Goal: Task Accomplishment & Management: Complete application form

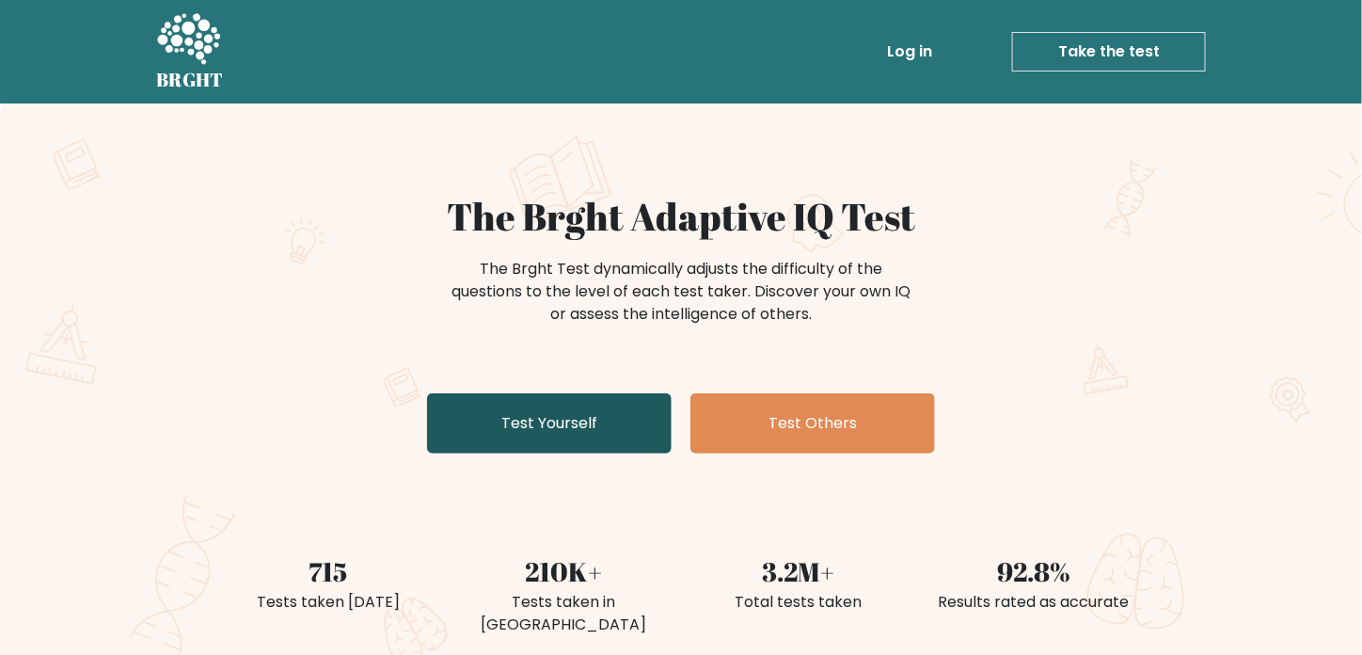
click at [569, 425] on link "Test Yourself" at bounding box center [549, 423] width 245 height 60
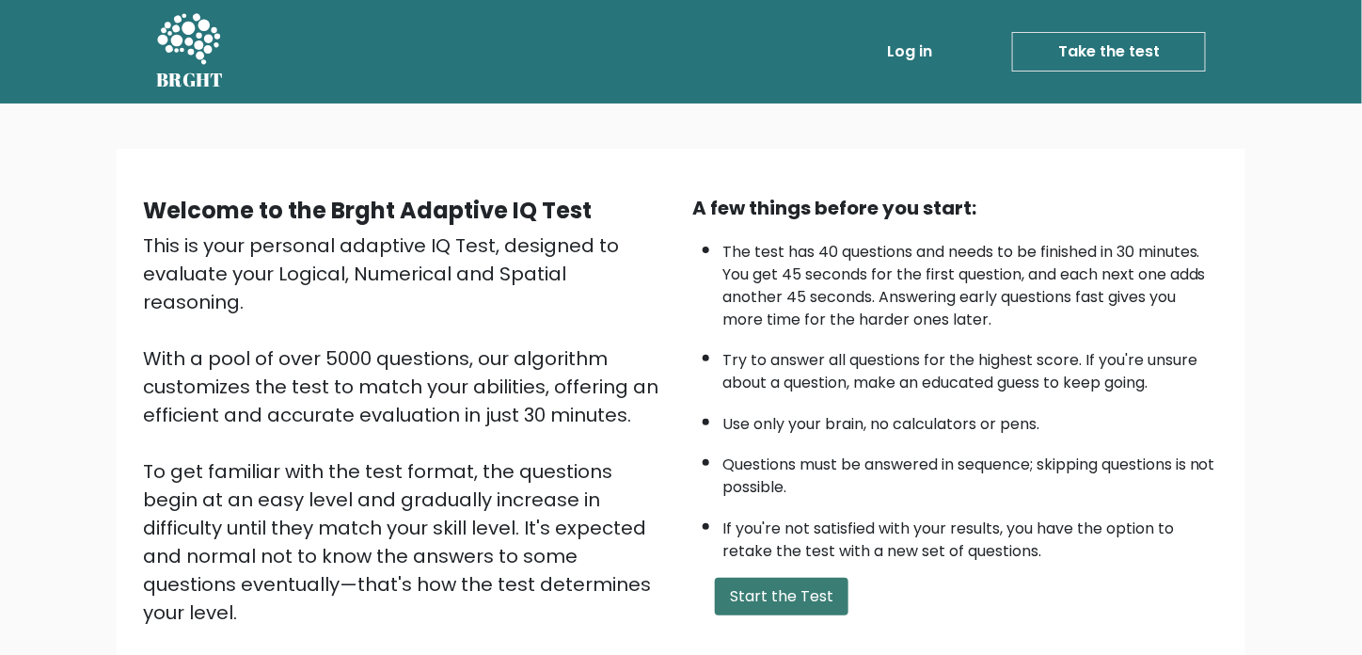
click at [758, 603] on button "Start the Test" at bounding box center [782, 597] width 134 height 38
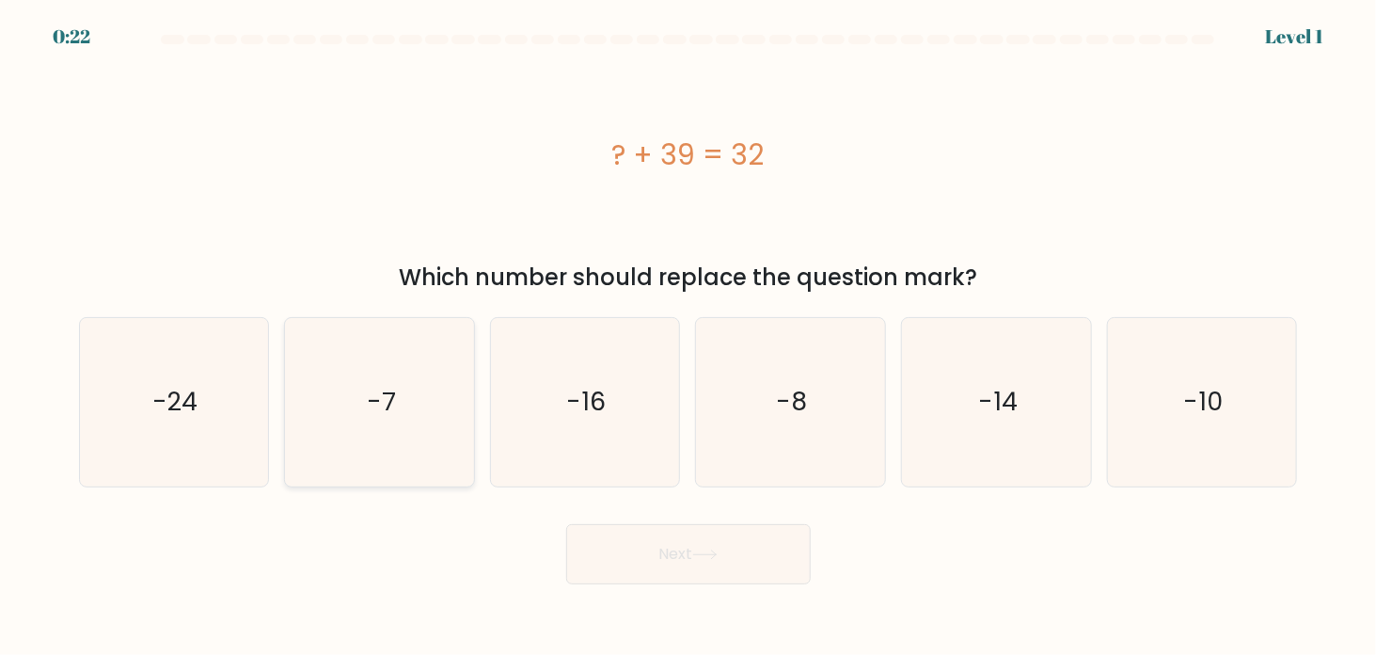
click at [389, 439] on icon "-7" at bounding box center [379, 402] width 168 height 168
click at [689, 337] on input "b. -7" at bounding box center [689, 331] width 1 height 9
radio input "true"
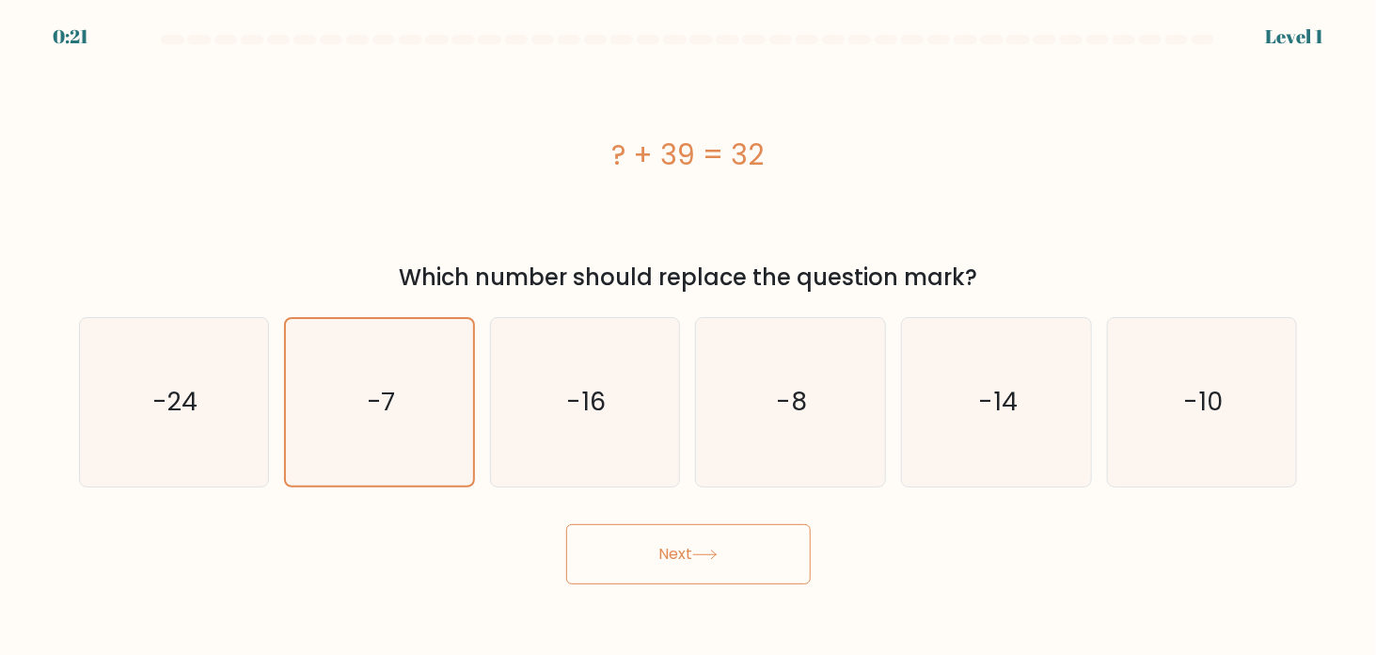
click at [700, 561] on button "Next" at bounding box center [688, 554] width 245 height 60
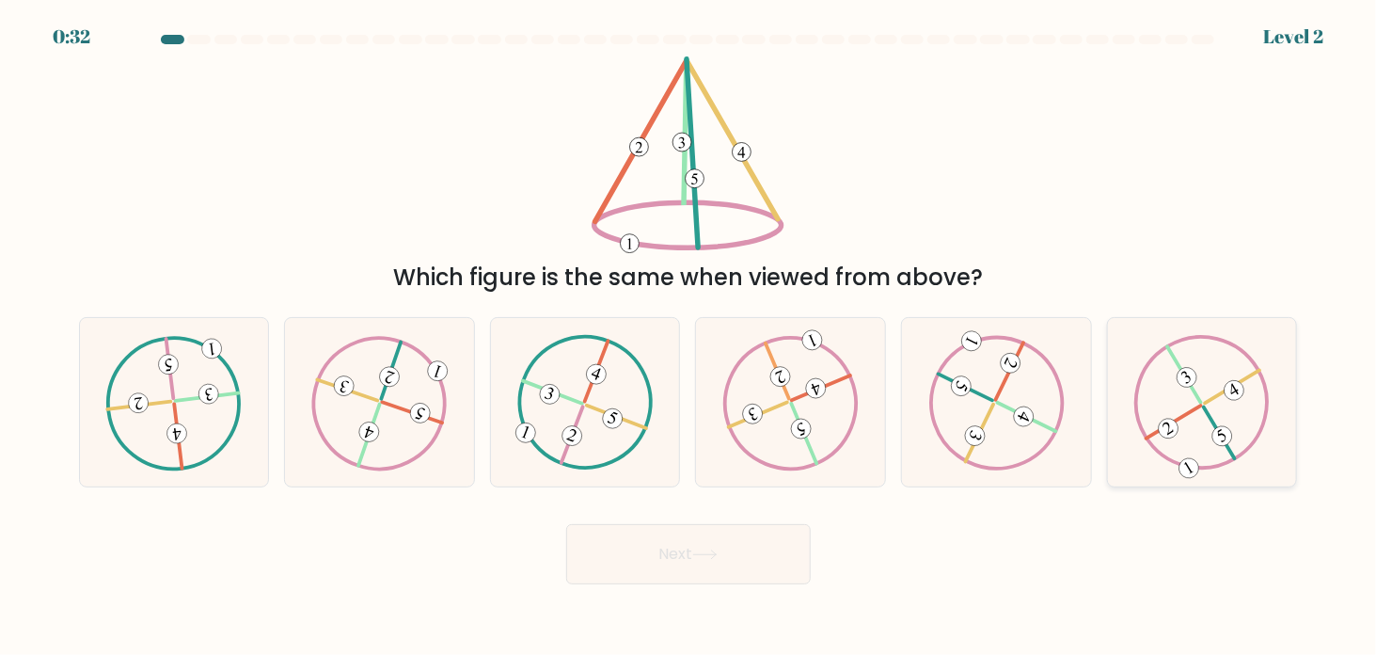
click at [1226, 443] on 492 at bounding box center [1222, 435] width 27 height 27
click at [690, 337] on input "f." at bounding box center [689, 331] width 1 height 9
radio input "true"
click at [769, 554] on button "Next" at bounding box center [688, 554] width 245 height 60
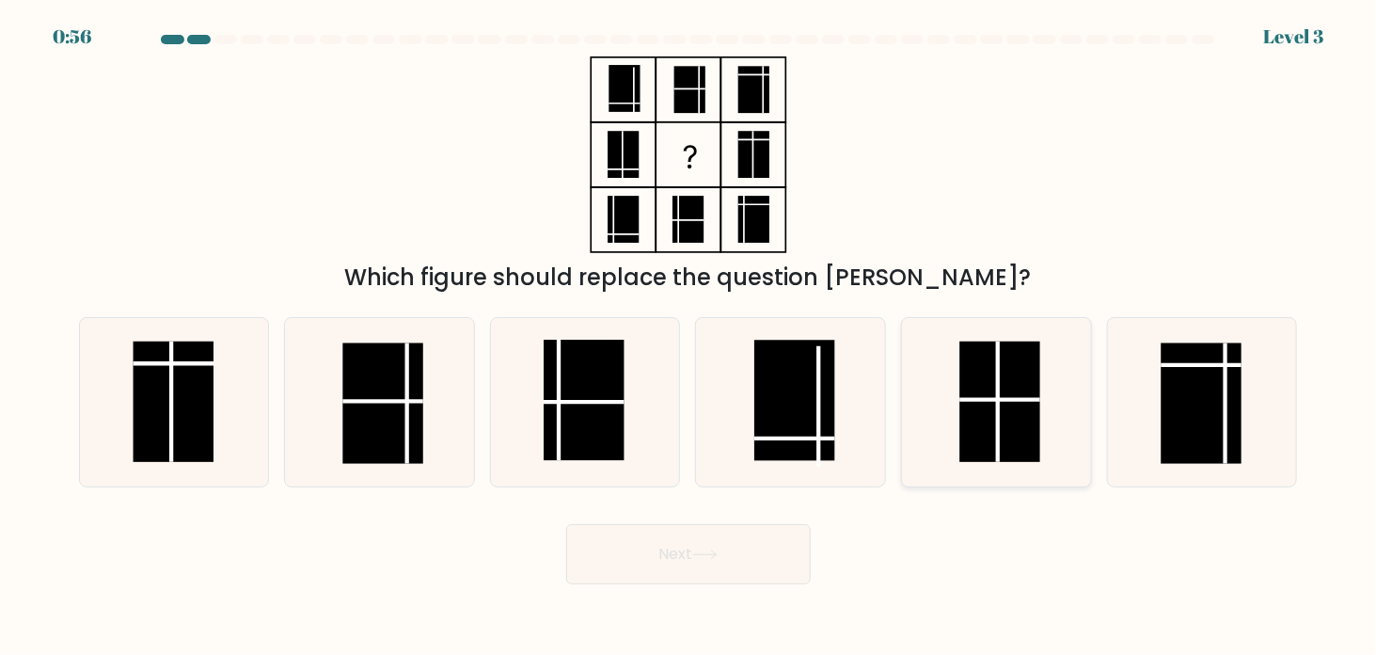
click at [1022, 430] on rect at bounding box center [1000, 401] width 81 height 120
click at [690, 337] on input "e." at bounding box center [689, 331] width 1 height 9
radio input "true"
click at [721, 574] on button "Next" at bounding box center [688, 554] width 245 height 60
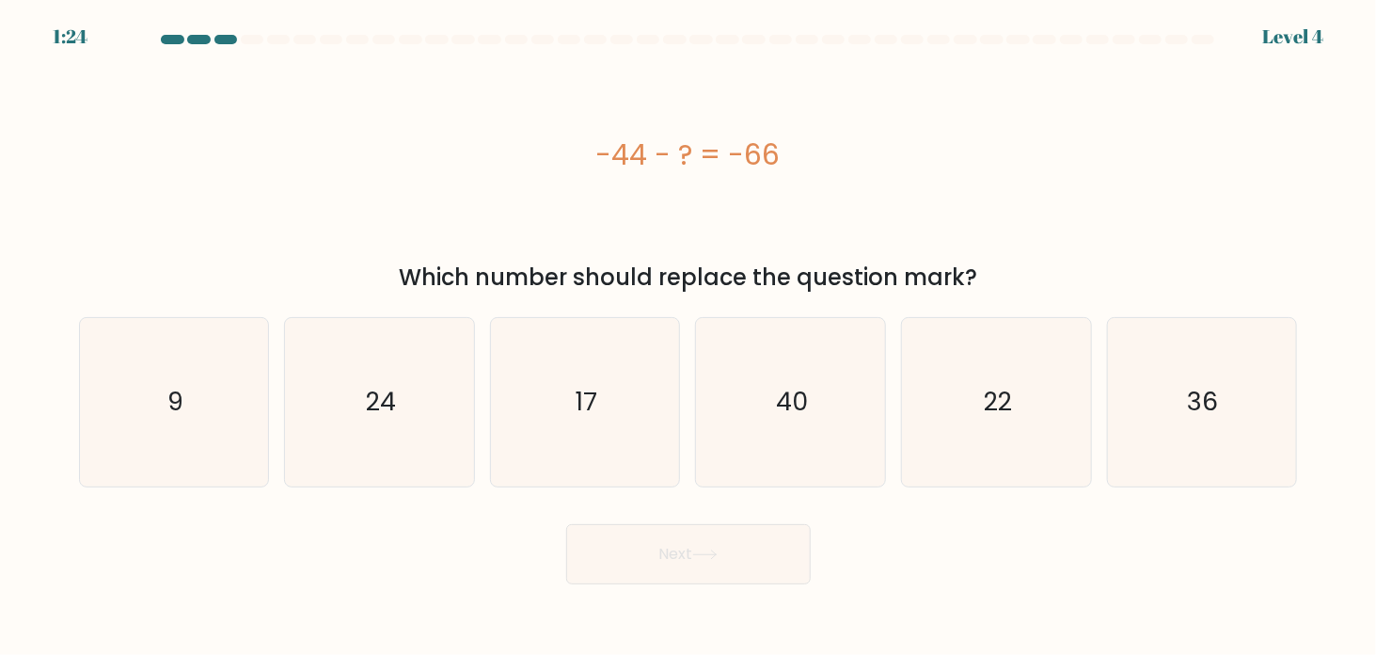
drag, startPoint x: 566, startPoint y: 151, endPoint x: 818, endPoint y: 162, distance: 252.3
click at [818, 162] on div "-44 - ? = -66" at bounding box center [688, 155] width 1219 height 42
copy div "-44 - ? = -66"
click at [1007, 399] on text "22" at bounding box center [998, 402] width 28 height 35
click at [690, 337] on input "e. 22" at bounding box center [689, 331] width 1 height 9
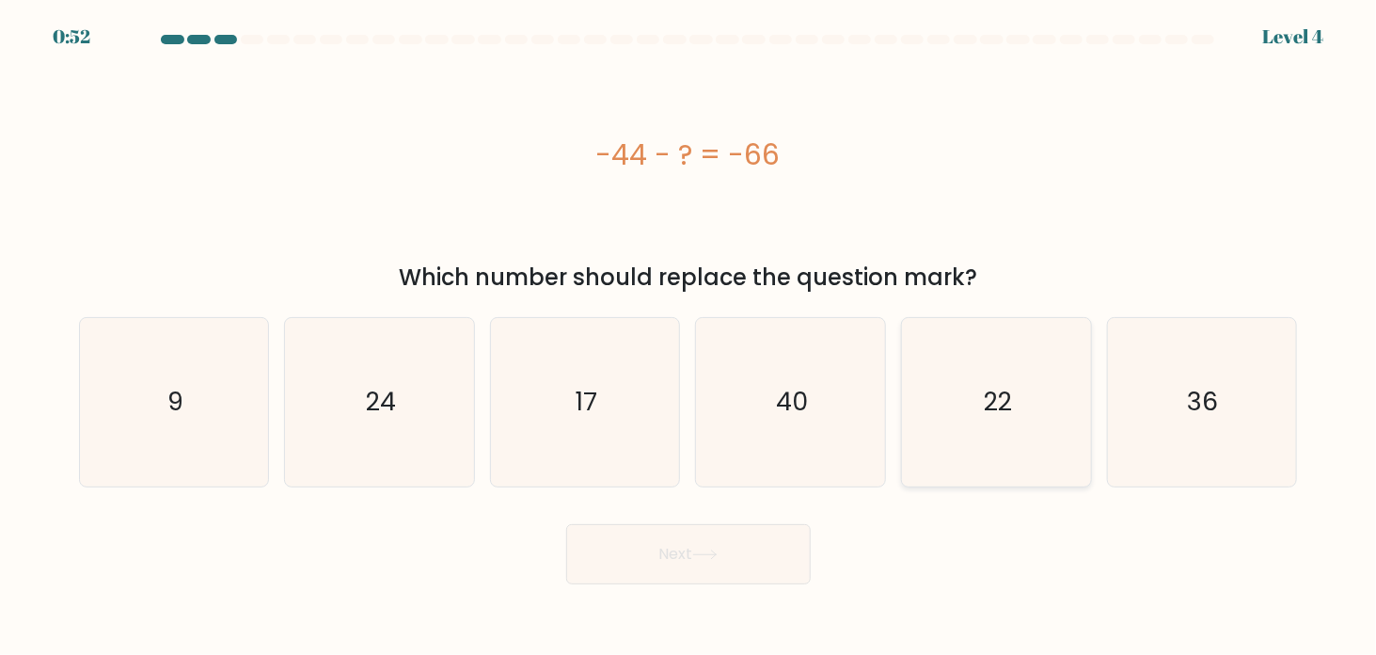
radio input "true"
click at [754, 565] on button "Next" at bounding box center [688, 554] width 245 height 60
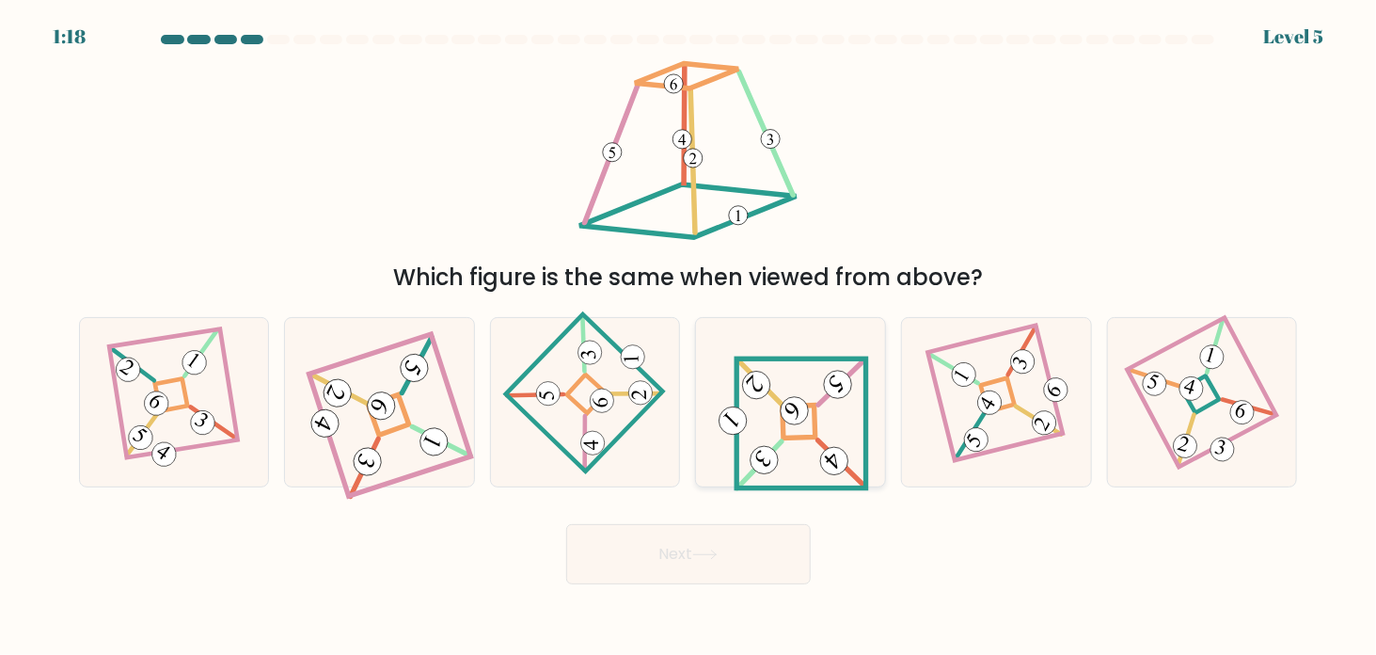
click at [805, 456] on icon at bounding box center [791, 402] width 156 height 135
click at [690, 337] on input "d." at bounding box center [689, 331] width 1 height 9
radio input "true"
click at [722, 570] on button "Next" at bounding box center [688, 554] width 245 height 60
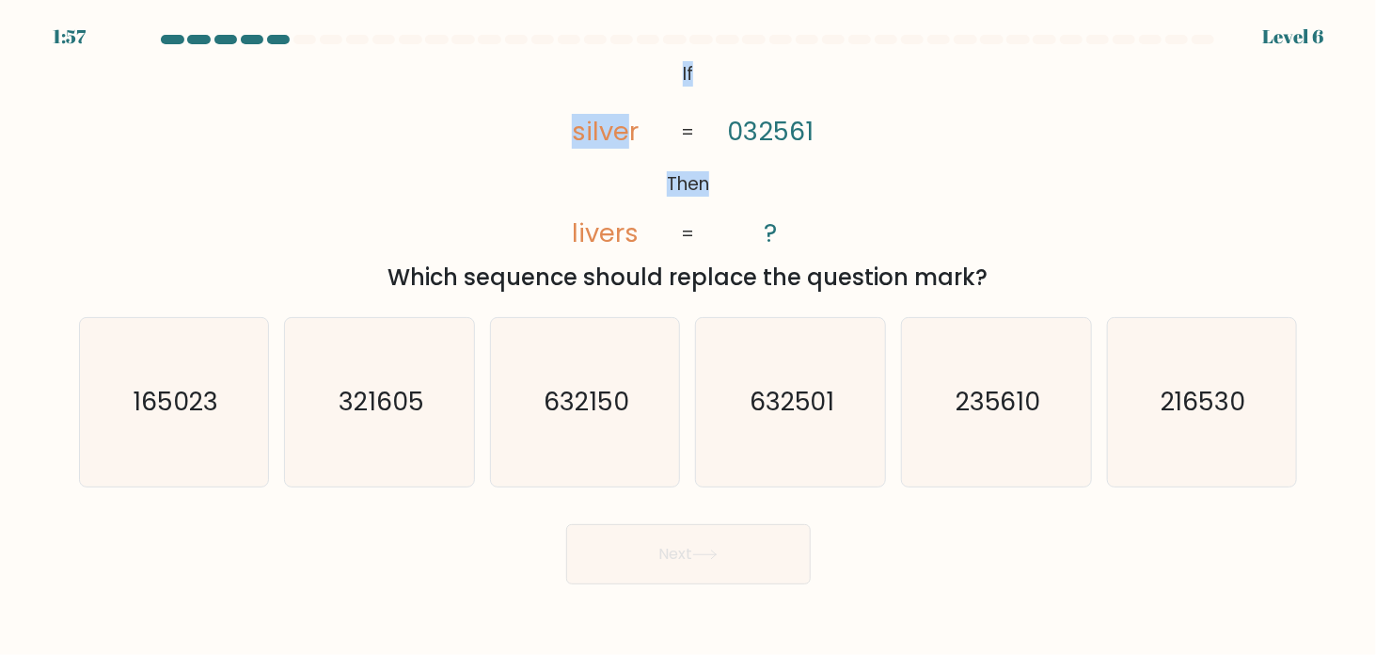
click at [645, 58] on icon "@import url('https://fonts.googleapis.com/css?family=Abril+Fatface:400,100,100i…" at bounding box center [688, 154] width 319 height 197
click at [575, 58] on icon "@import url('https://fonts.googleapis.com/css?family=Abril+Fatface:400,100,100i…" at bounding box center [688, 154] width 319 height 197
click at [811, 154] on icon "@import url('https://fonts.googleapis.com/css?family=Abril+Fatface:400,100,100i…" at bounding box center [688, 154] width 319 height 197
drag, startPoint x: 829, startPoint y: 250, endPoint x: 474, endPoint y: 35, distance: 414.9
click at [474, 35] on form "If ?" at bounding box center [688, 309] width 1376 height 549
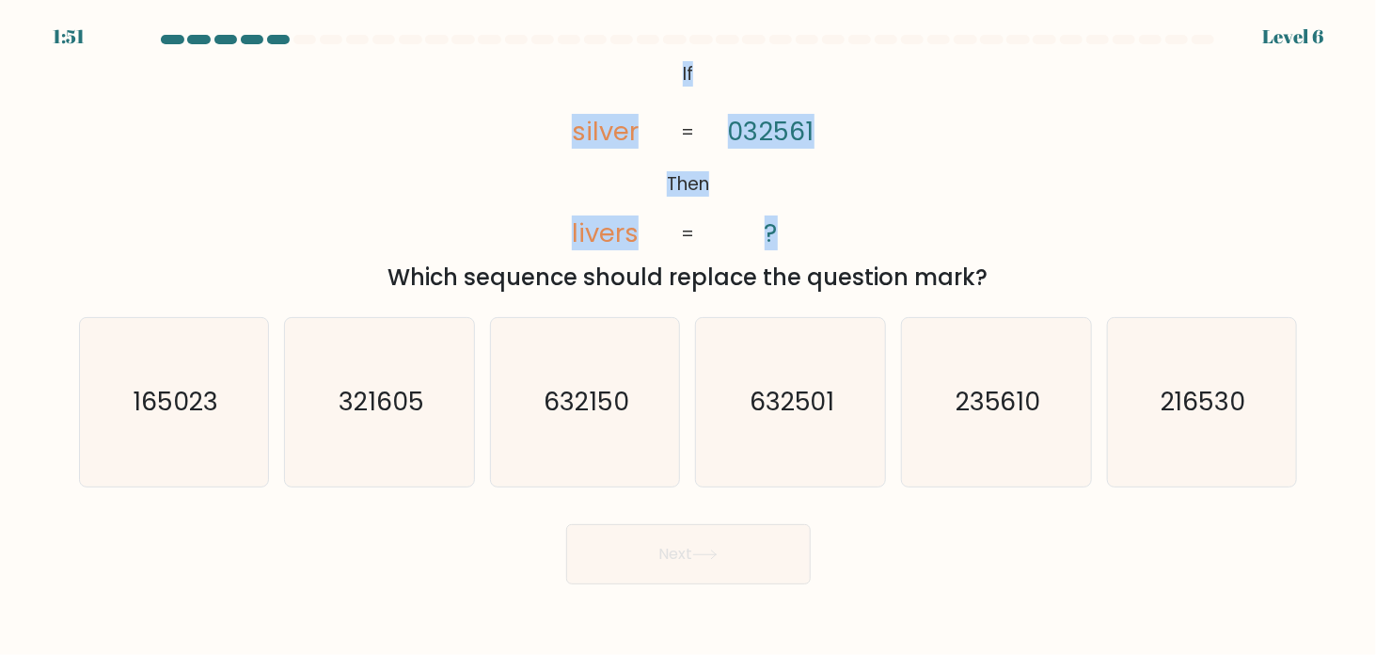
copy form "@import url('https://fonts.googleapis.com/css?family=Abril+Fatface:400,100,100i…"
click at [1022, 100] on div "@import url('https://fonts.googleapis.com/css?family=Abril+Fatface:400,100,100i…" at bounding box center [689, 175] width 1242 height 238
click at [1001, 94] on div "@import url('https://fonts.googleapis.com/css?family=Abril+Fatface:400,100,100i…" at bounding box center [689, 175] width 1242 height 238
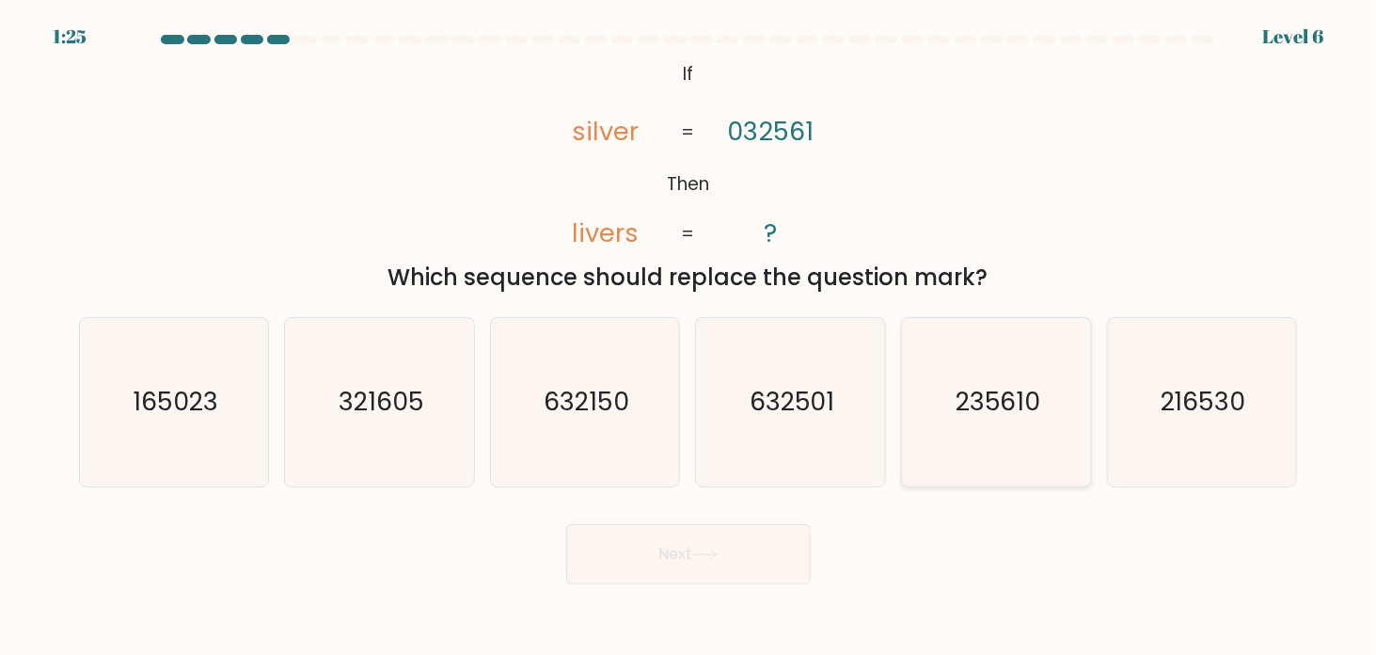
click at [1012, 359] on icon "235610" at bounding box center [996, 402] width 168 height 168
click at [690, 337] on input "e. 235610" at bounding box center [689, 331] width 1 height 9
radio input "true"
click at [739, 552] on button "Next" at bounding box center [688, 554] width 245 height 60
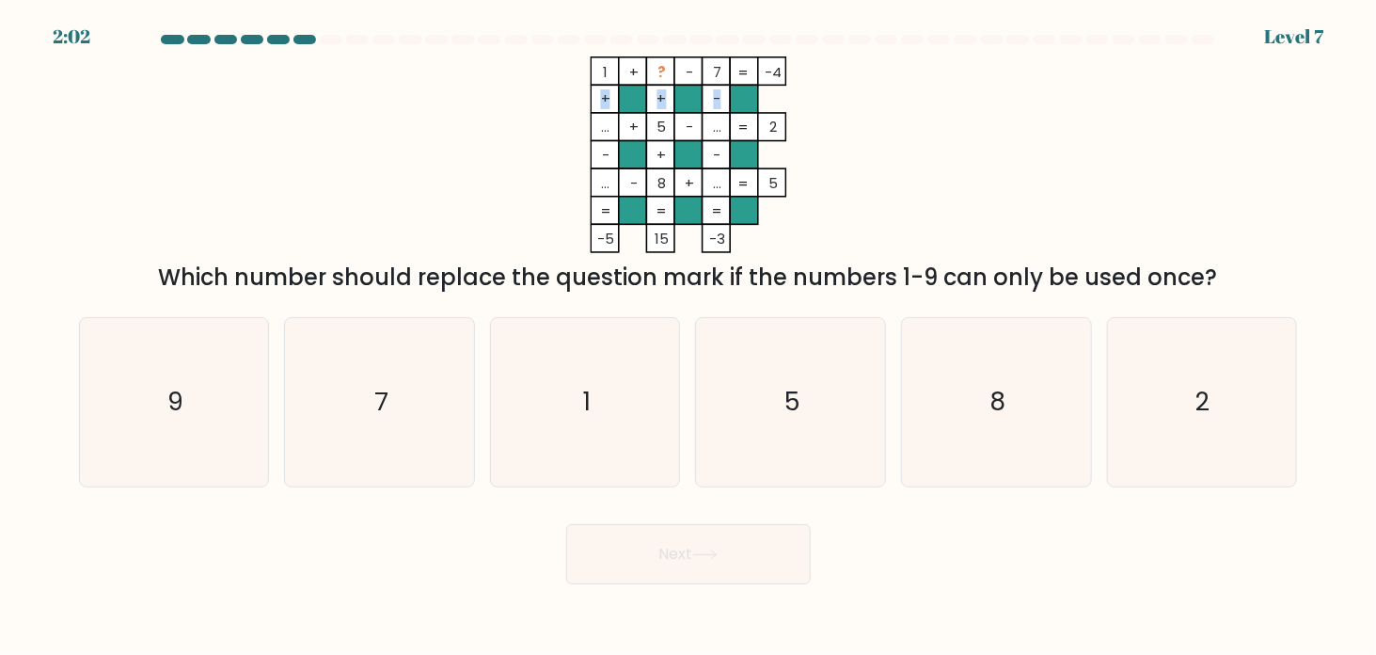
drag, startPoint x: 565, startPoint y: 92, endPoint x: 547, endPoint y: 131, distance: 42.9
click at [564, 134] on icon "1 + ? - 7 -4 + + - ... + 5 - ... 2 - + - ... - 8 + ... = 5 = = = = -5 15 -3 =" at bounding box center [688, 154] width 564 height 197
click at [545, 131] on icon "1 + ? - 7 -4 + + - ... + 5 - ... 2 - + - ... - 8 + ... = 5 = = = = -5 15 -3 =" at bounding box center [688, 154] width 564 height 197
click at [544, 130] on icon "1 + ? - 7 -4 + + - ... + 5 - ... 2 - + - ... - 8 + ... = 5 = = = = -5 15 -3 =" at bounding box center [688, 154] width 564 height 197
click at [423, 401] on icon "7" at bounding box center [379, 402] width 168 height 168
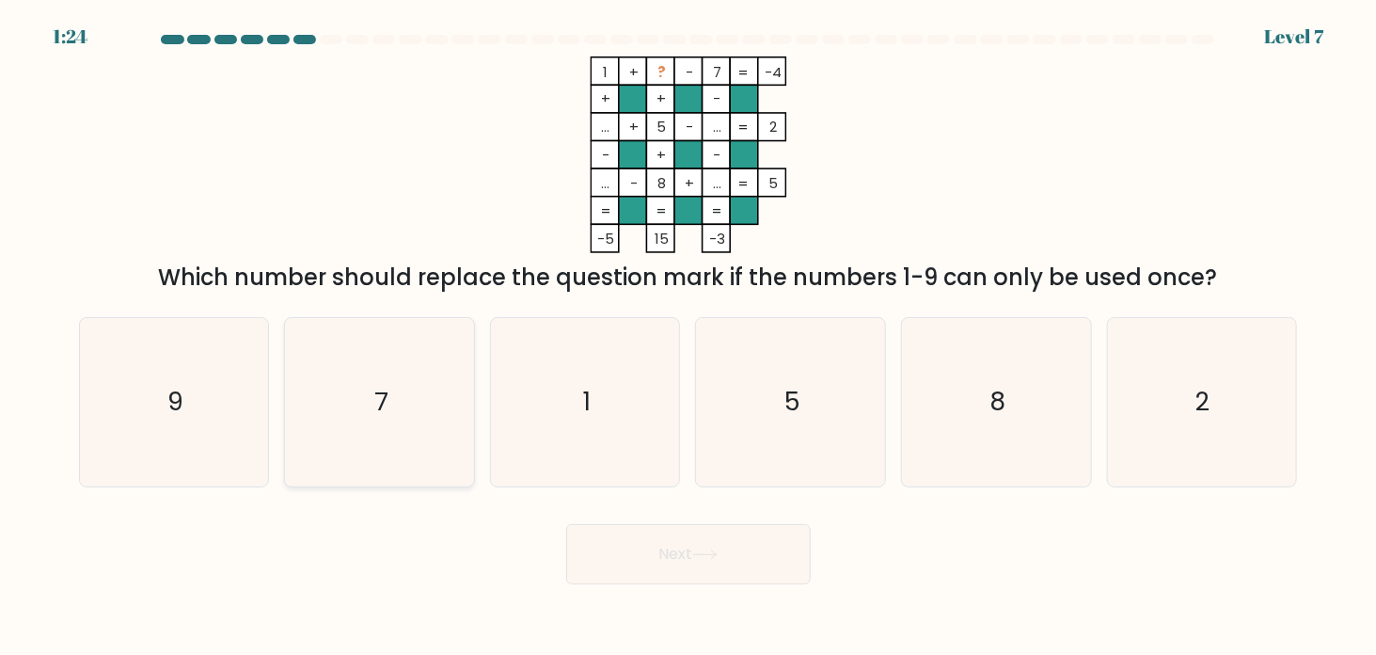
click at [689, 337] on input "b. 7" at bounding box center [689, 331] width 1 height 9
radio input "true"
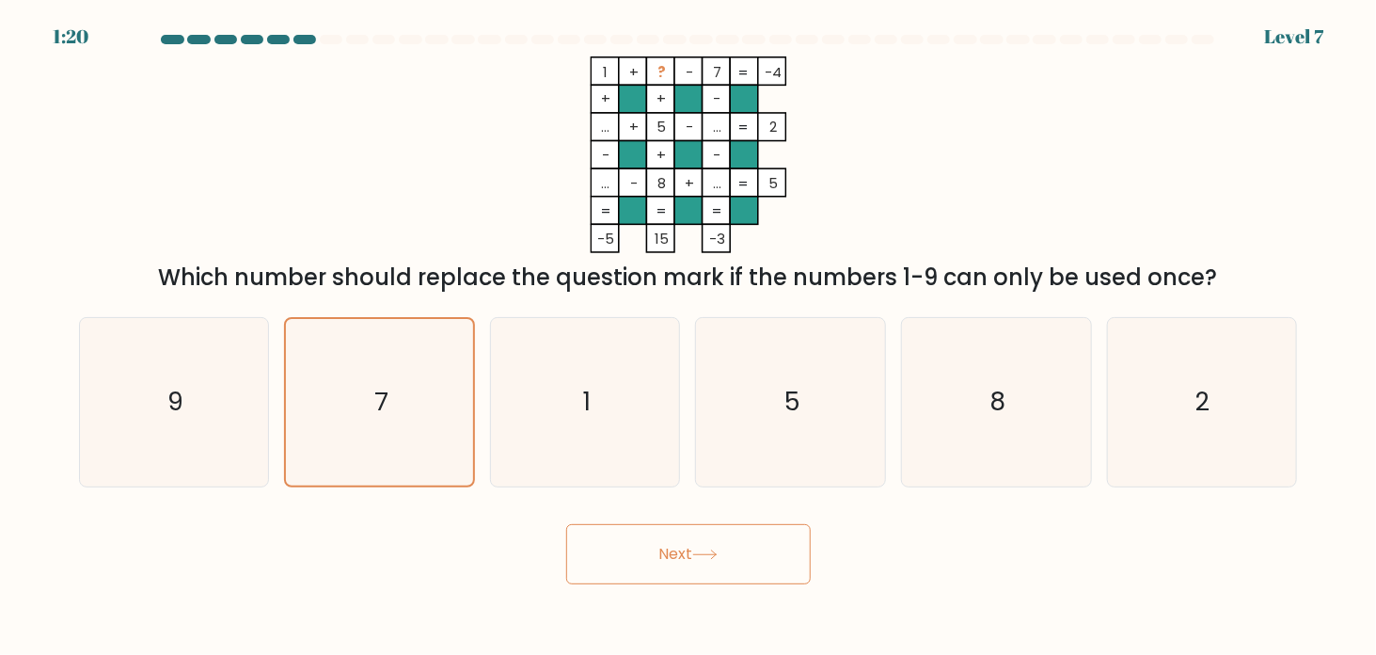
click at [612, 540] on button "Next" at bounding box center [688, 554] width 245 height 60
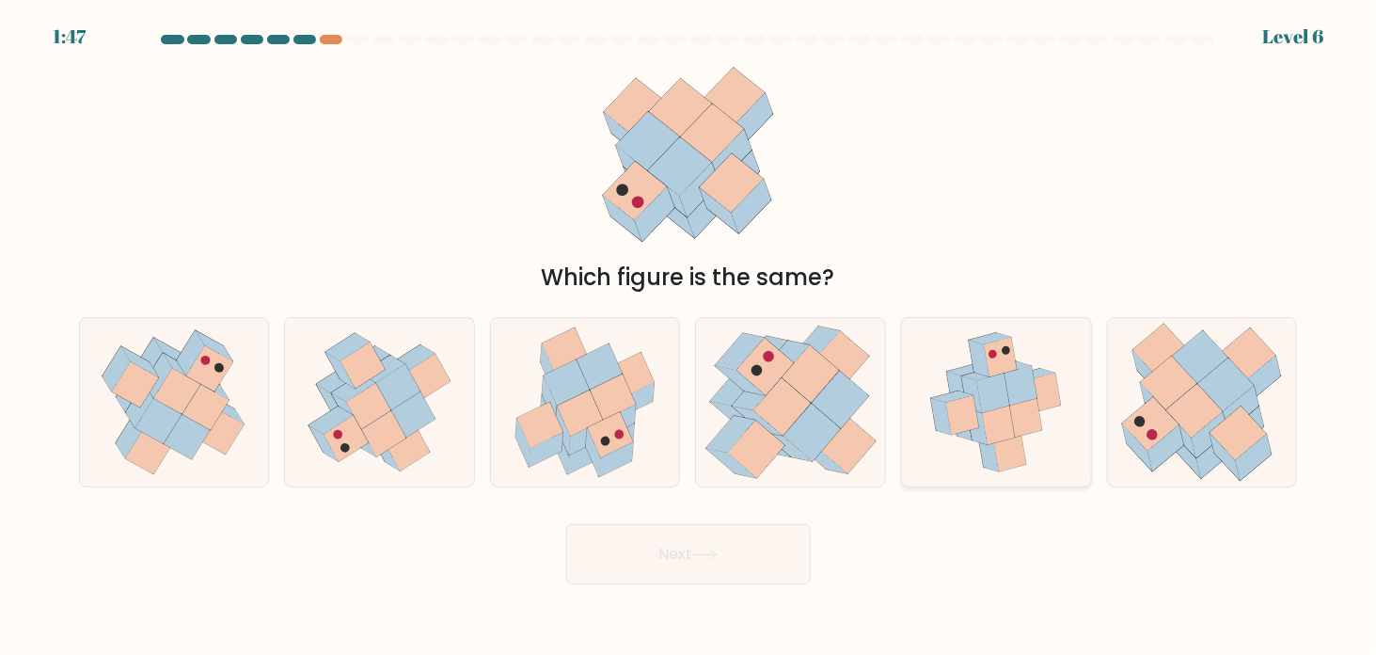
click at [1005, 420] on icon at bounding box center [999, 425] width 33 height 40
click at [690, 337] on input "e." at bounding box center [689, 331] width 1 height 9
radio input "true"
click at [743, 549] on button "Next" at bounding box center [688, 554] width 245 height 60
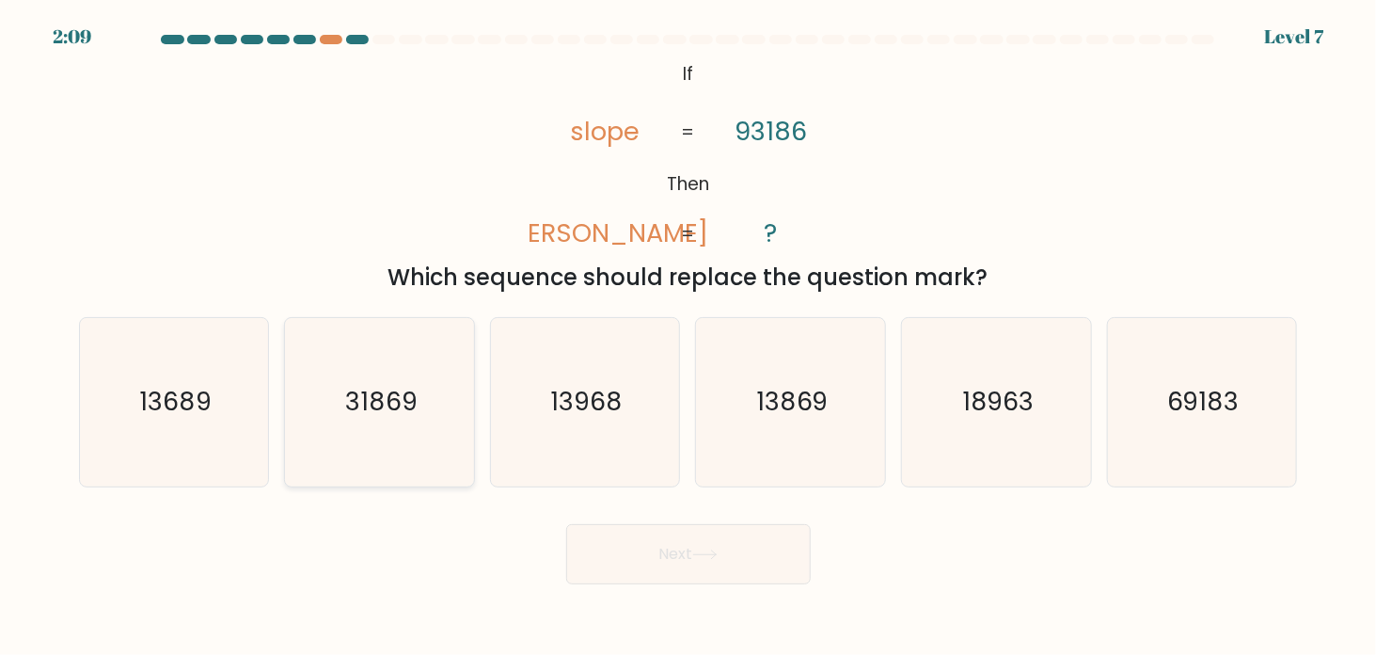
click at [373, 405] on text "31869" at bounding box center [381, 402] width 72 height 35
click at [689, 337] on input "b. 31869" at bounding box center [689, 331] width 1 height 9
radio input "true"
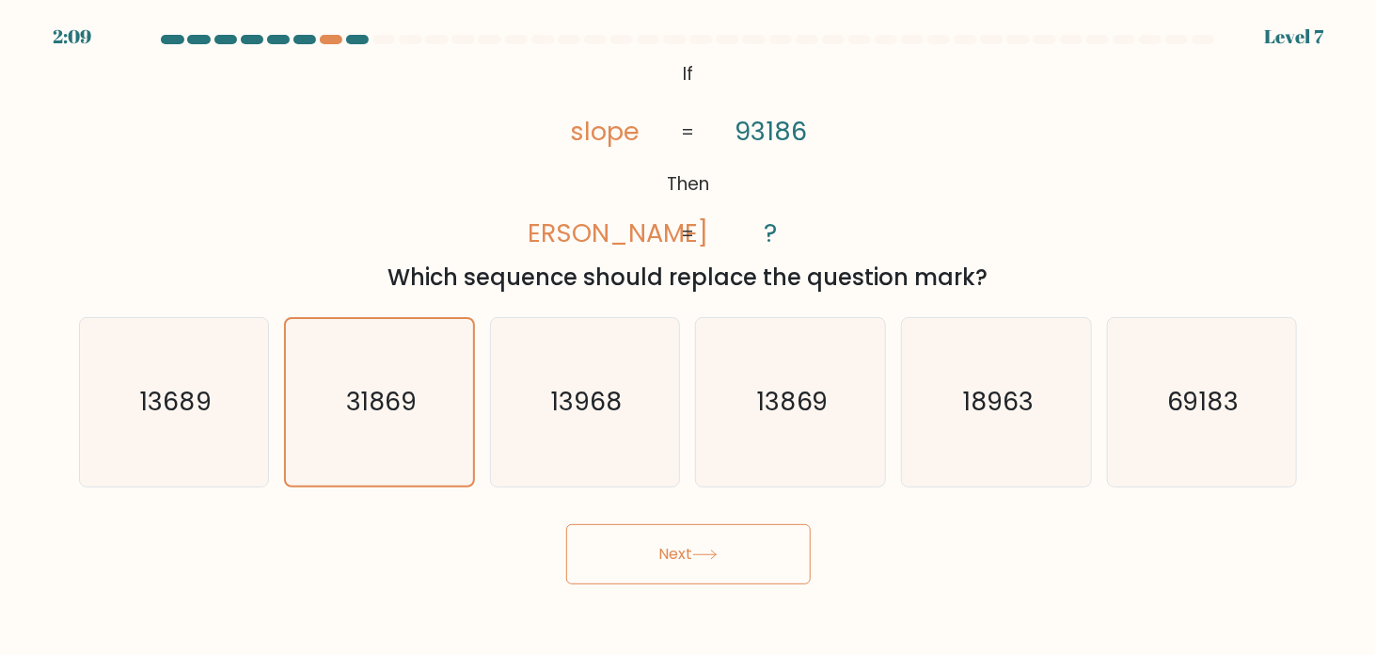
click at [695, 570] on button "Next" at bounding box center [688, 554] width 245 height 60
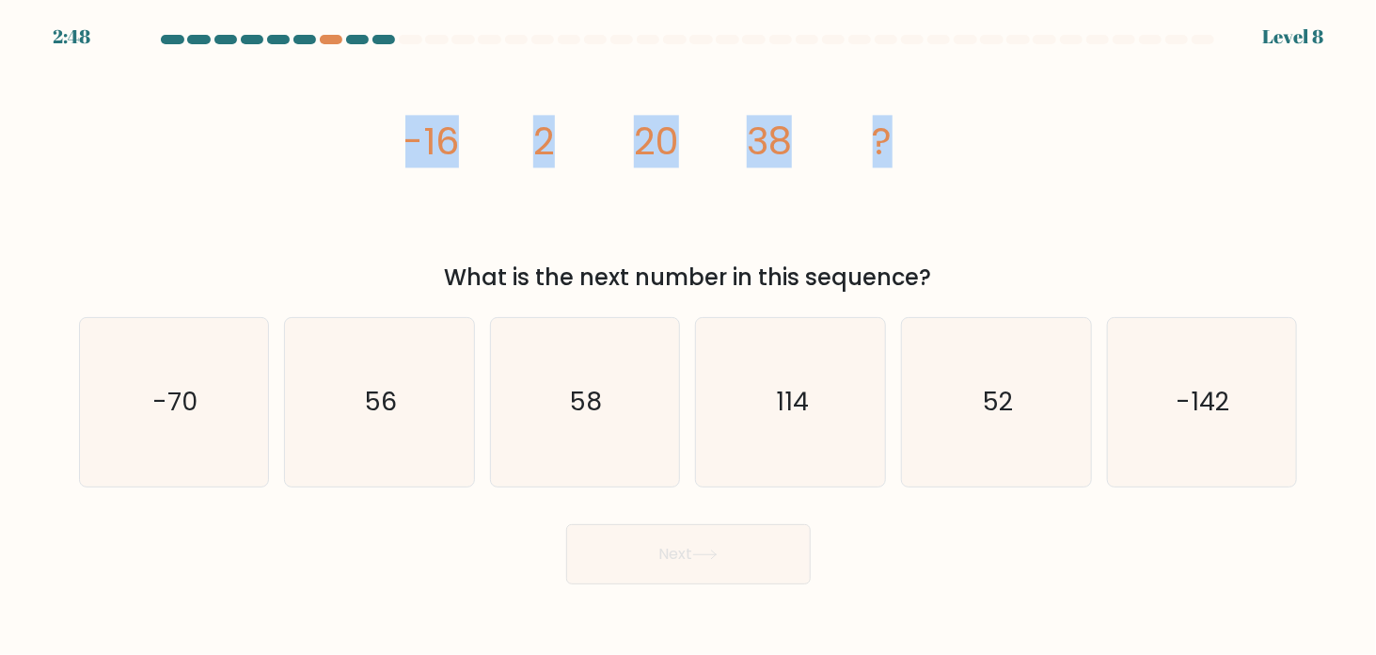
drag, startPoint x: 350, startPoint y: 130, endPoint x: 968, endPoint y: 86, distance: 619.6
click at [968, 86] on div "image/svg+xml -16 2 20 38 ? What is the next number in this sequence?" at bounding box center [689, 175] width 1242 height 238
copy g "-16 2 20 38 ?"
click at [1012, 198] on div "image/svg+xml -16 2 20 38 ? What is the next number in this sequence?" at bounding box center [689, 175] width 1242 height 238
click at [968, 155] on icon "image/svg+xml -16 2 20 38 ?" at bounding box center [688, 154] width 564 height 197
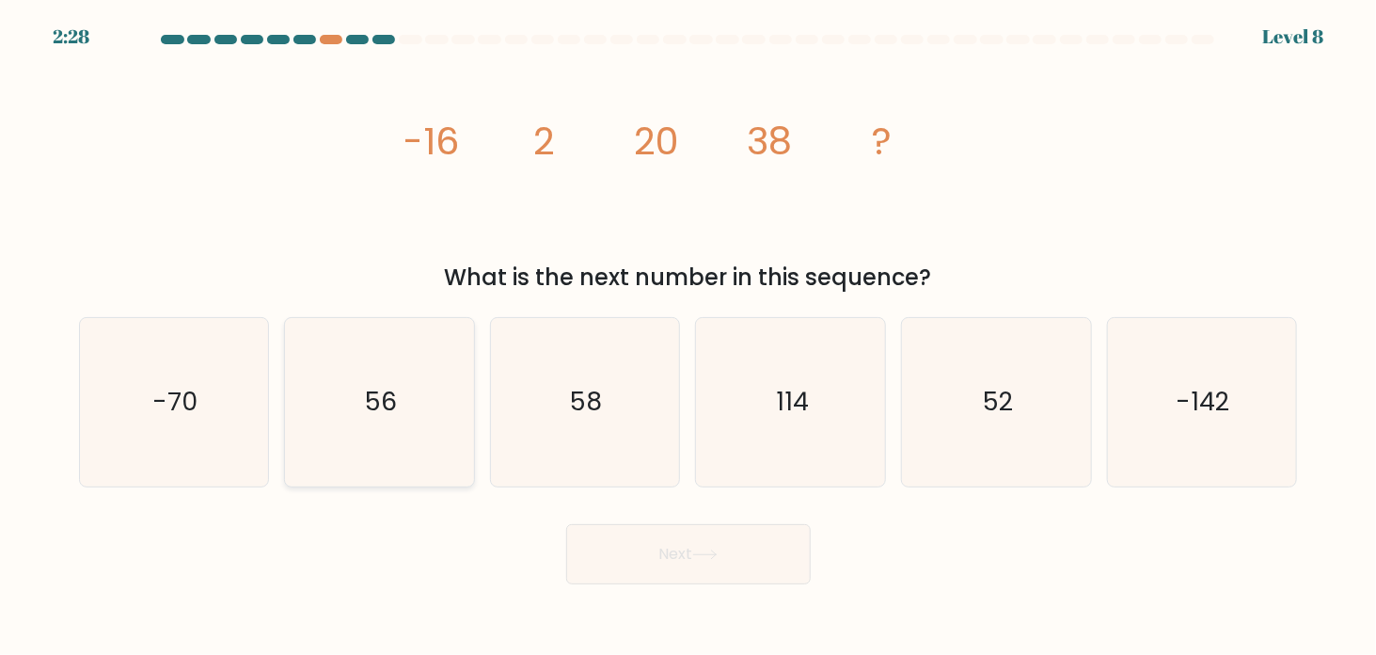
click at [412, 430] on icon "56" at bounding box center [379, 402] width 168 height 168
click at [689, 337] on input "b. 56" at bounding box center [689, 331] width 1 height 9
radio input "true"
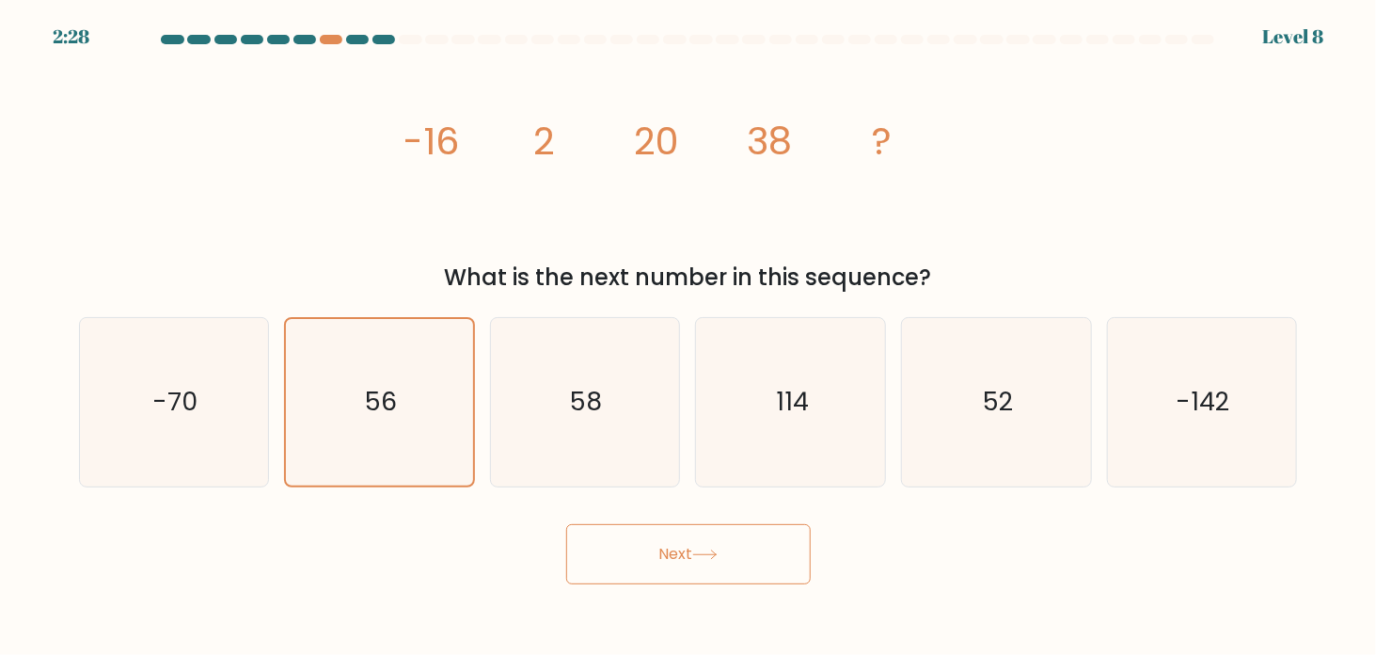
click at [656, 565] on button "Next" at bounding box center [688, 554] width 245 height 60
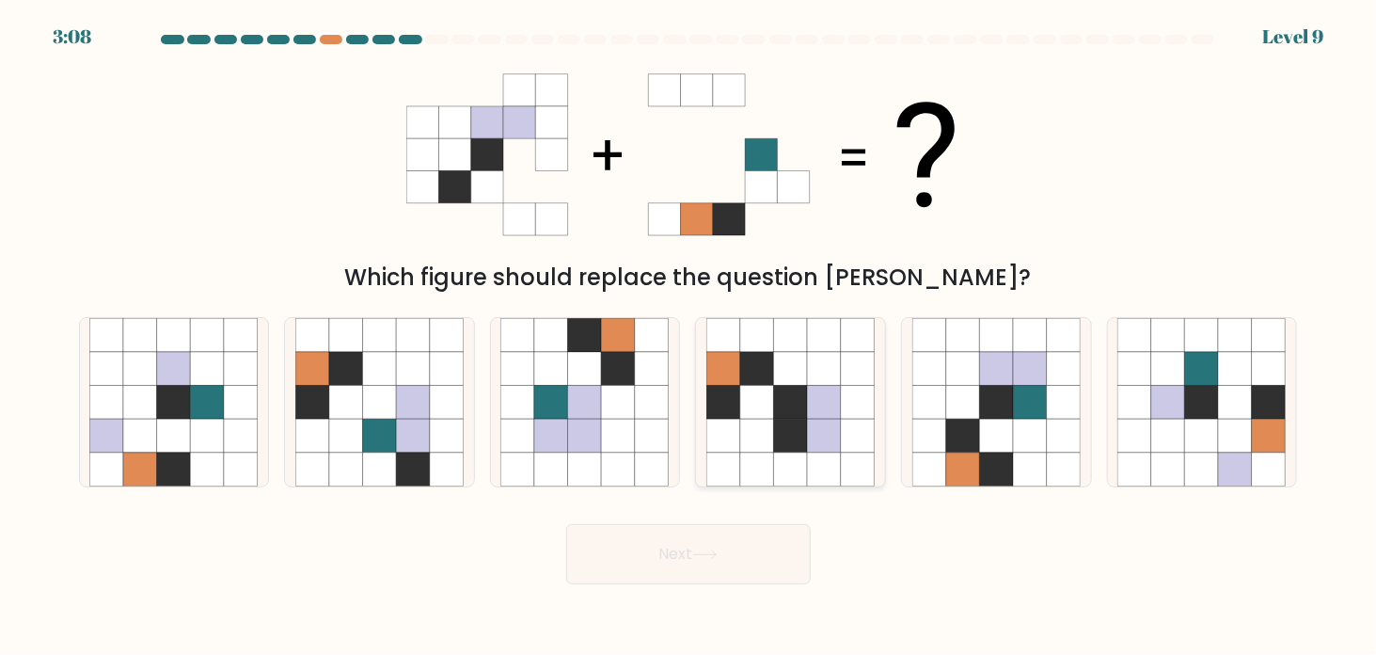
click at [791, 385] on icon at bounding box center [791, 369] width 34 height 34
click at [690, 337] on input "d." at bounding box center [689, 331] width 1 height 9
radio input "true"
click at [734, 527] on button "Next" at bounding box center [688, 554] width 245 height 60
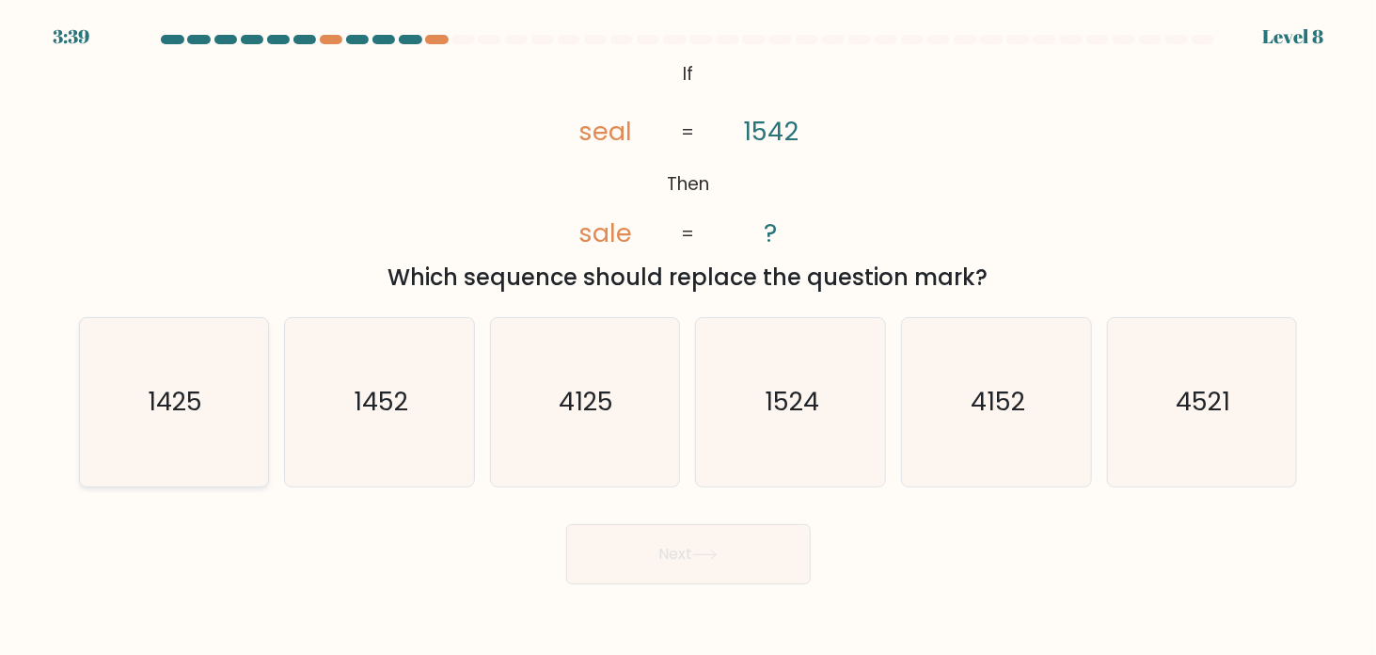
click at [230, 392] on icon "1425" at bounding box center [173, 402] width 168 height 168
click at [689, 337] on input "a. 1425" at bounding box center [689, 331] width 1 height 9
radio input "true"
click at [675, 573] on button "Next" at bounding box center [688, 554] width 245 height 60
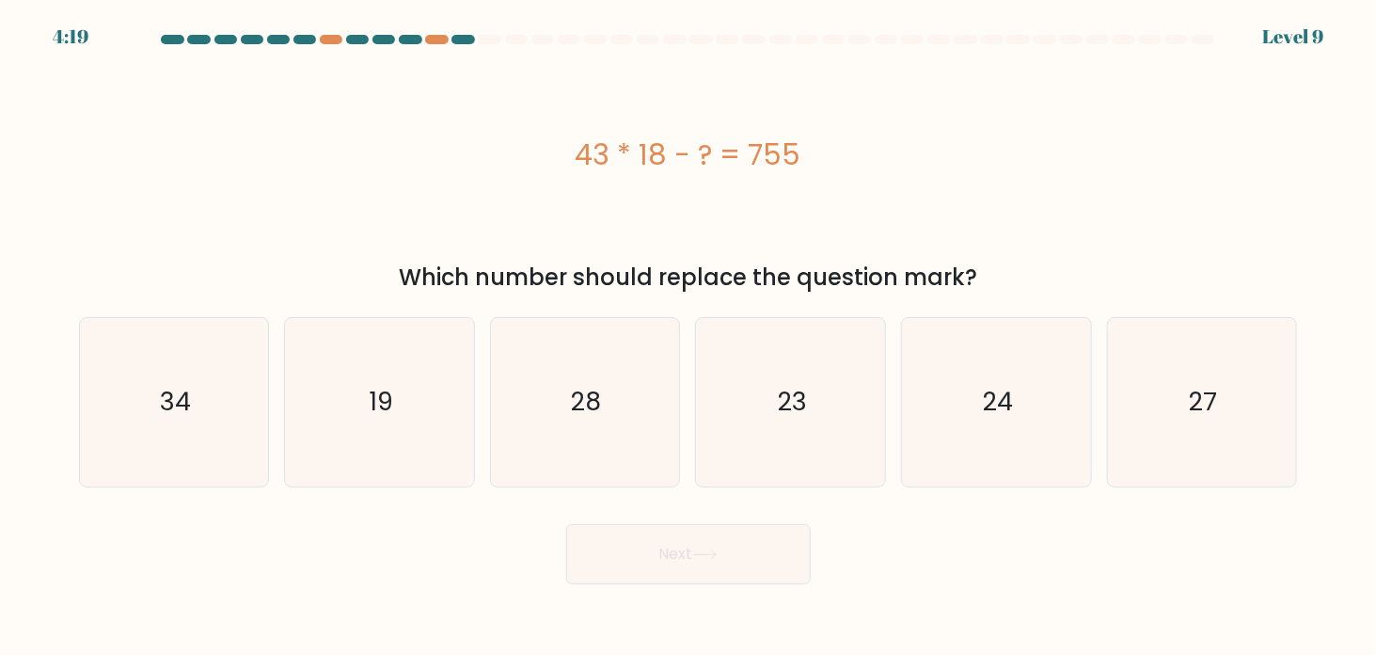
drag, startPoint x: 570, startPoint y: 142, endPoint x: 908, endPoint y: 122, distance: 338.3
click at [908, 122] on div "43 * 18 - ? = 755" at bounding box center [688, 154] width 1219 height 197
copy div "43 * 18 - ? = 755"
click at [401, 421] on icon "19" at bounding box center [379, 402] width 168 height 168
click at [689, 337] on input "b. 19" at bounding box center [689, 331] width 1 height 9
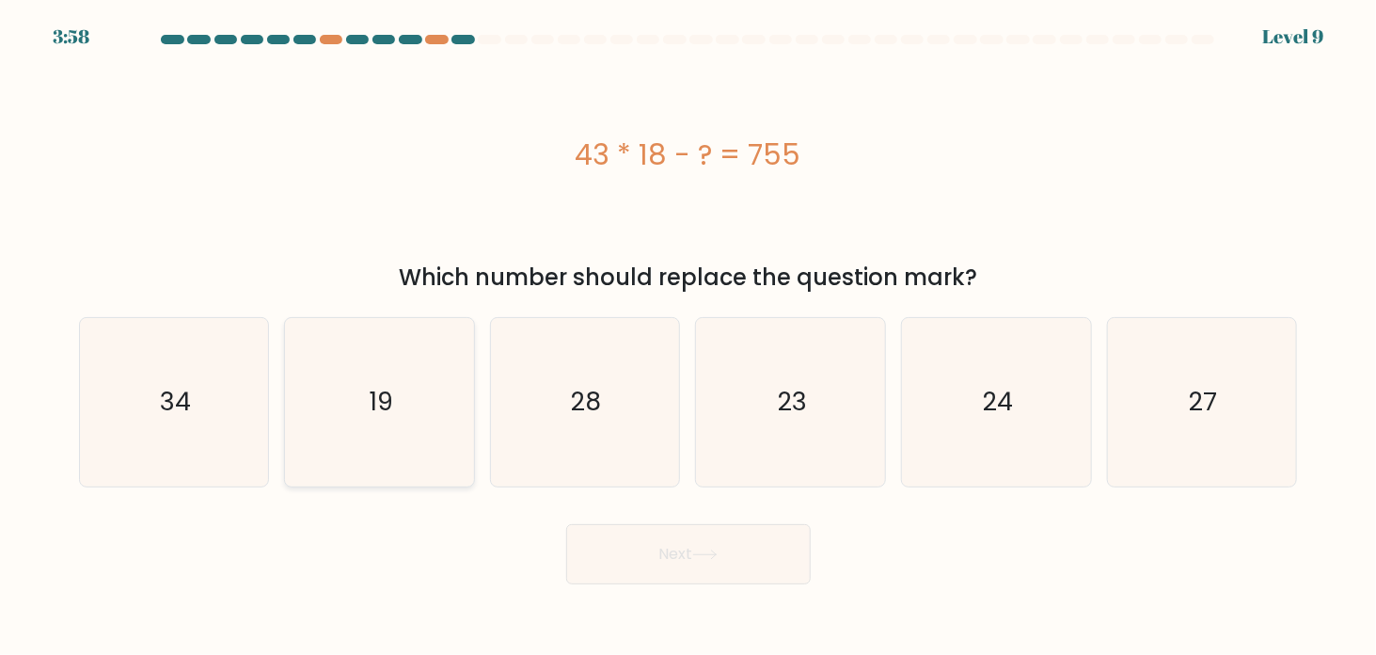
radio input "true"
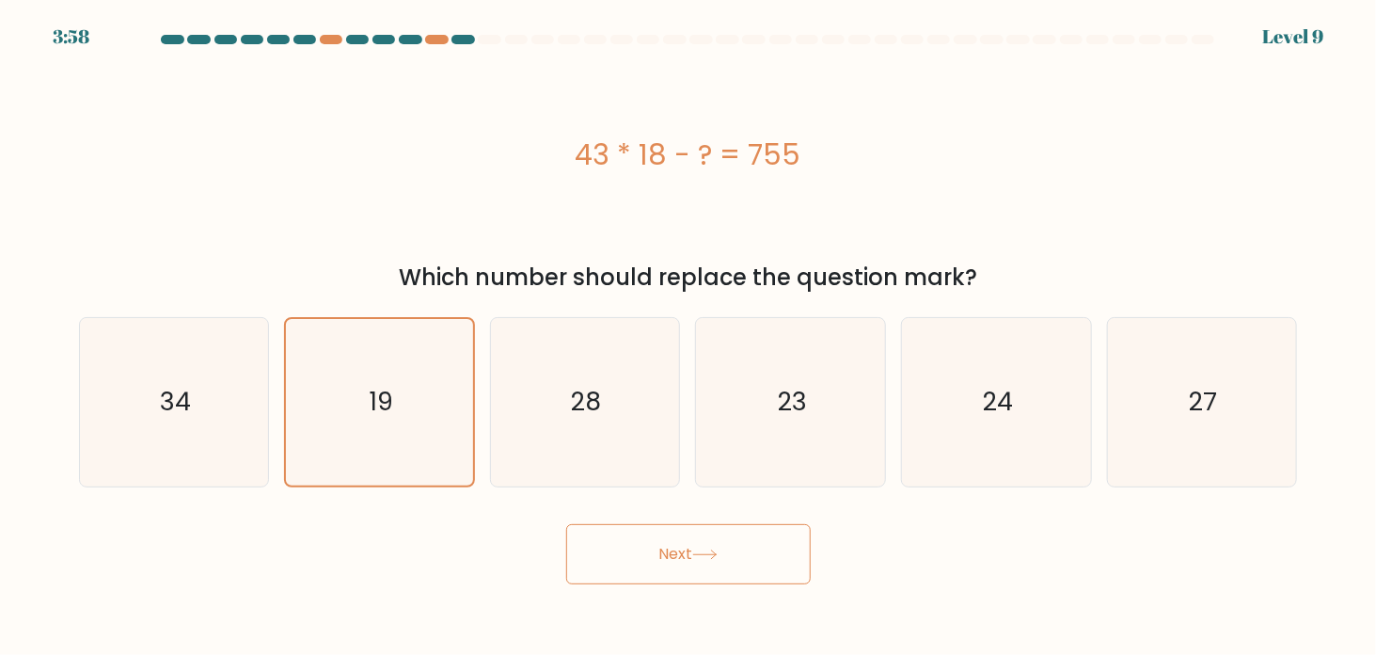
click at [710, 575] on button "Next" at bounding box center [688, 554] width 245 height 60
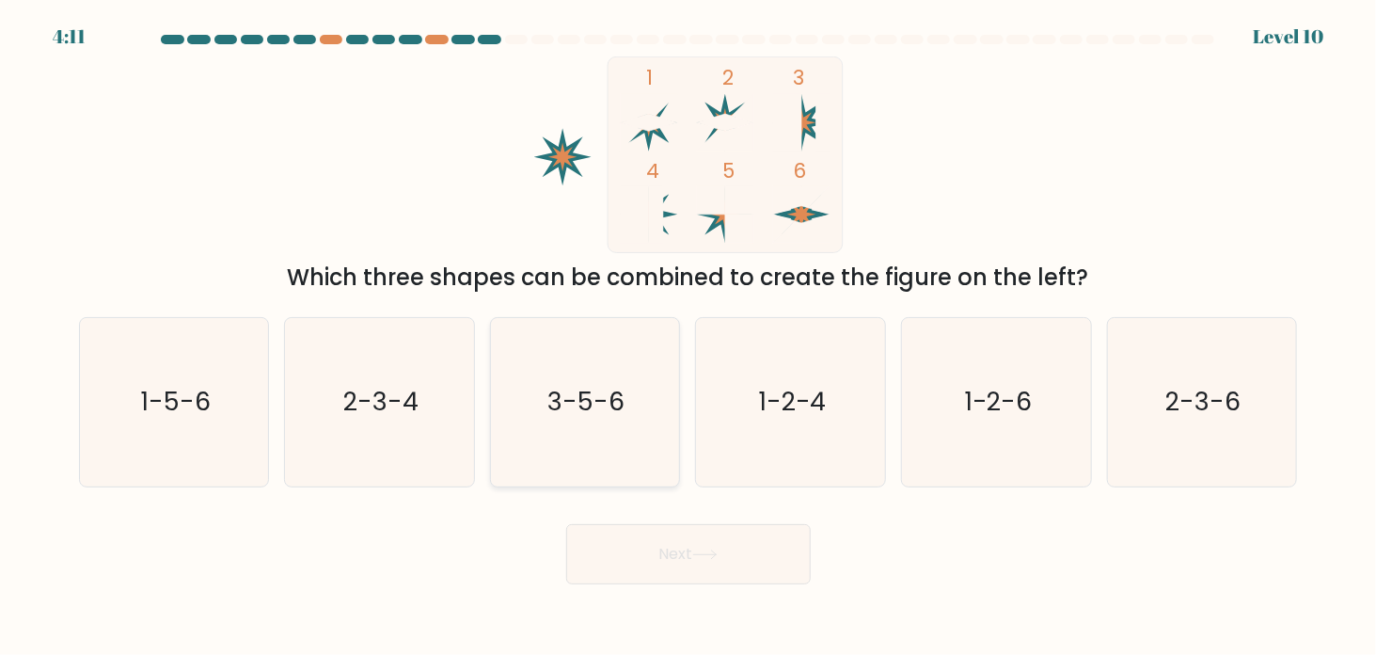
click at [615, 354] on icon "3-5-6" at bounding box center [584, 402] width 168 height 168
click at [689, 337] on input "c. 3-5-6" at bounding box center [689, 331] width 1 height 9
radio input "true"
click at [694, 525] on button "Next" at bounding box center [688, 554] width 245 height 60
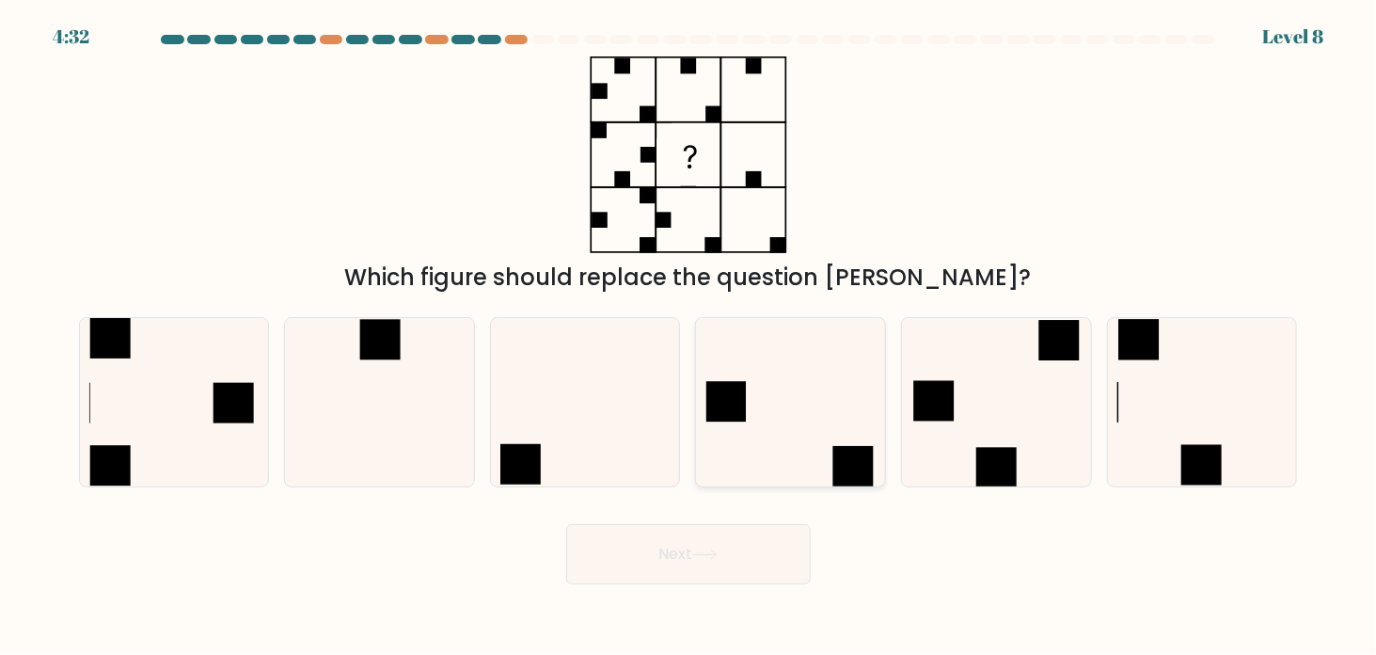
click at [765, 405] on icon at bounding box center [790, 402] width 168 height 168
click at [690, 337] on input "d." at bounding box center [689, 331] width 1 height 9
radio input "true"
click at [706, 563] on button "Next" at bounding box center [688, 554] width 245 height 60
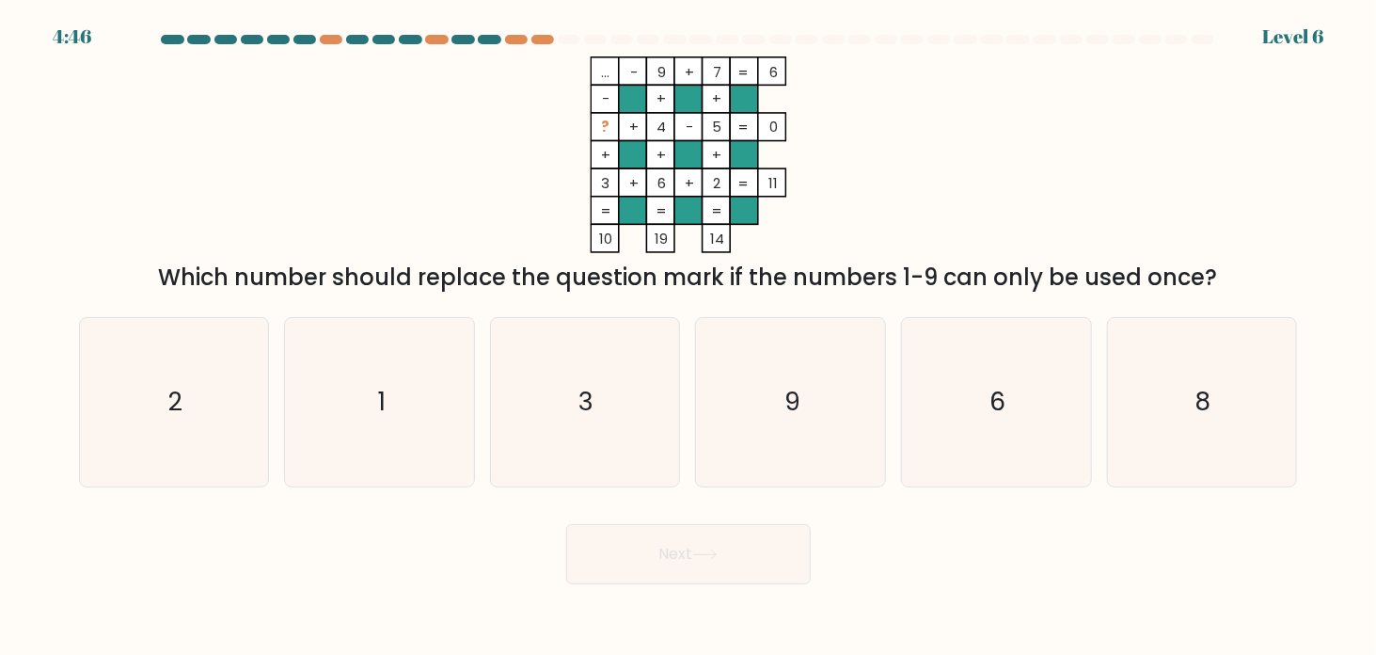
drag, startPoint x: 544, startPoint y: 54, endPoint x: 798, endPoint y: 199, distance: 292.9
click at [798, 199] on form at bounding box center [688, 309] width 1376 height 549
drag, startPoint x: 746, startPoint y: 240, endPoint x: 525, endPoint y: 67, distance: 280.8
click at [525, 67] on icon "... - 9 + 7 6 - + + ? + 4 - 5 0 + + + 3 + 6 + 2 = 11 = = = = 10 19 14 =" at bounding box center [688, 154] width 564 height 197
copy icon "... - 9 + 7 6 - + + ? + 4 - 5 0 + + + 3 + 6 + 2 = 11 = = = = 10 19 14"
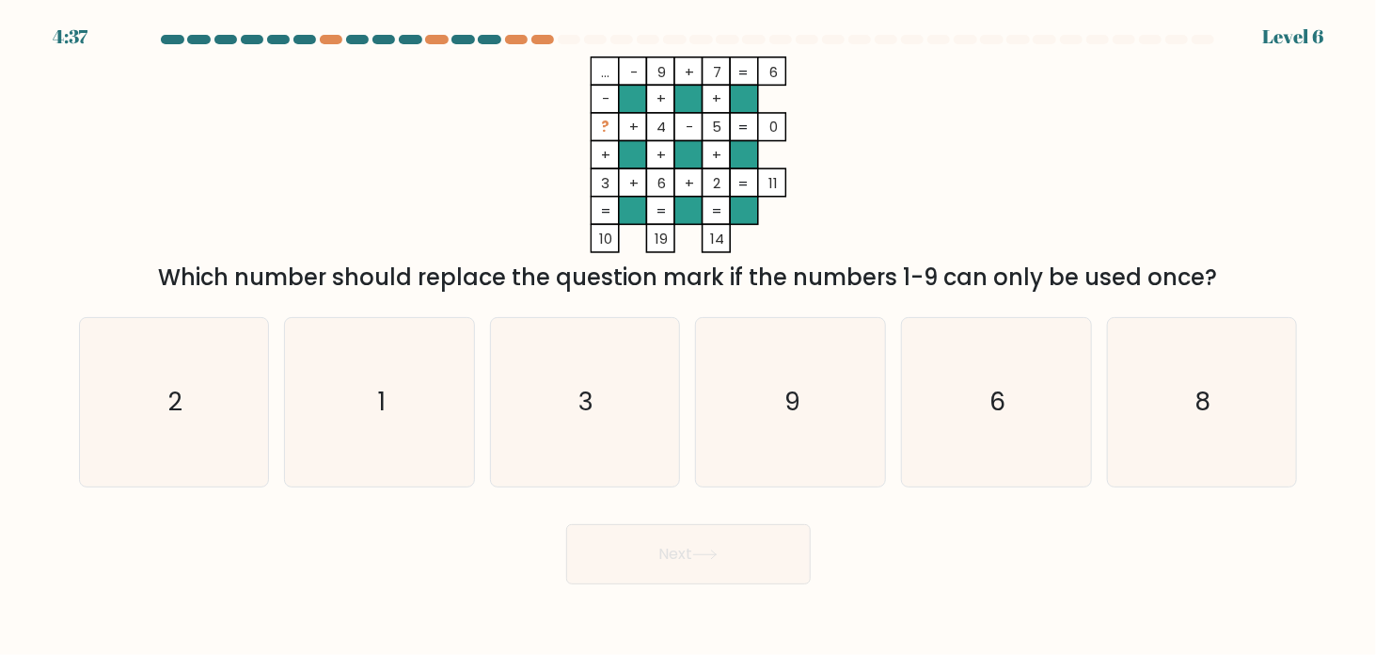
click at [997, 102] on div "... - 9 + 7 6 - + + ? + 4 - 5 0 + + + 3 + 6 + 2 = 11 = = = = 10 19 14 = Which n…" at bounding box center [689, 175] width 1242 height 238
click at [984, 110] on div "... - 9 + 7 6 - + + ? + 4 - 5 0 + + + 3 + 6 + 2 = 11 = = = = 10 19 14 = Which n…" at bounding box center [689, 175] width 1242 height 238
click at [685, 580] on button "Next" at bounding box center [688, 554] width 245 height 60
click at [798, 430] on icon "9" at bounding box center [790, 402] width 168 height 168
click at [690, 337] on input "d. 9" at bounding box center [689, 331] width 1 height 9
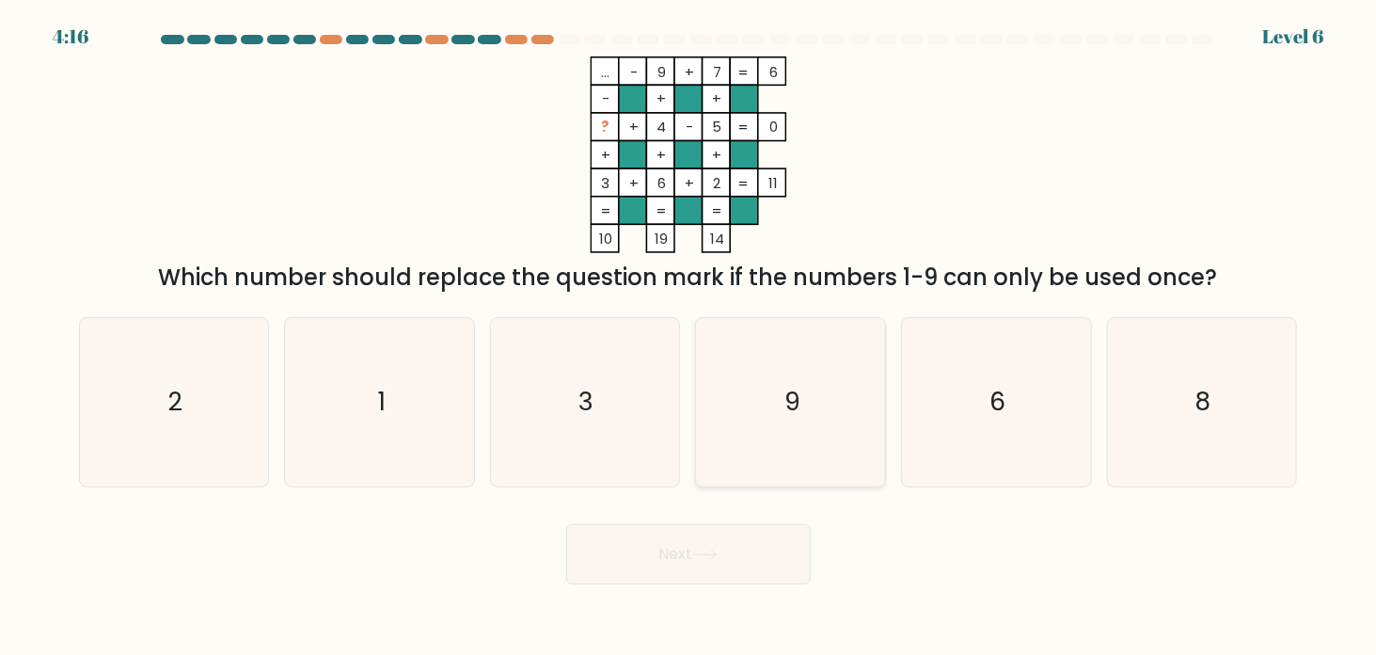
radio input "true"
click at [712, 579] on button "Next" at bounding box center [688, 554] width 245 height 60
click at [709, 556] on icon at bounding box center [704, 554] width 25 height 10
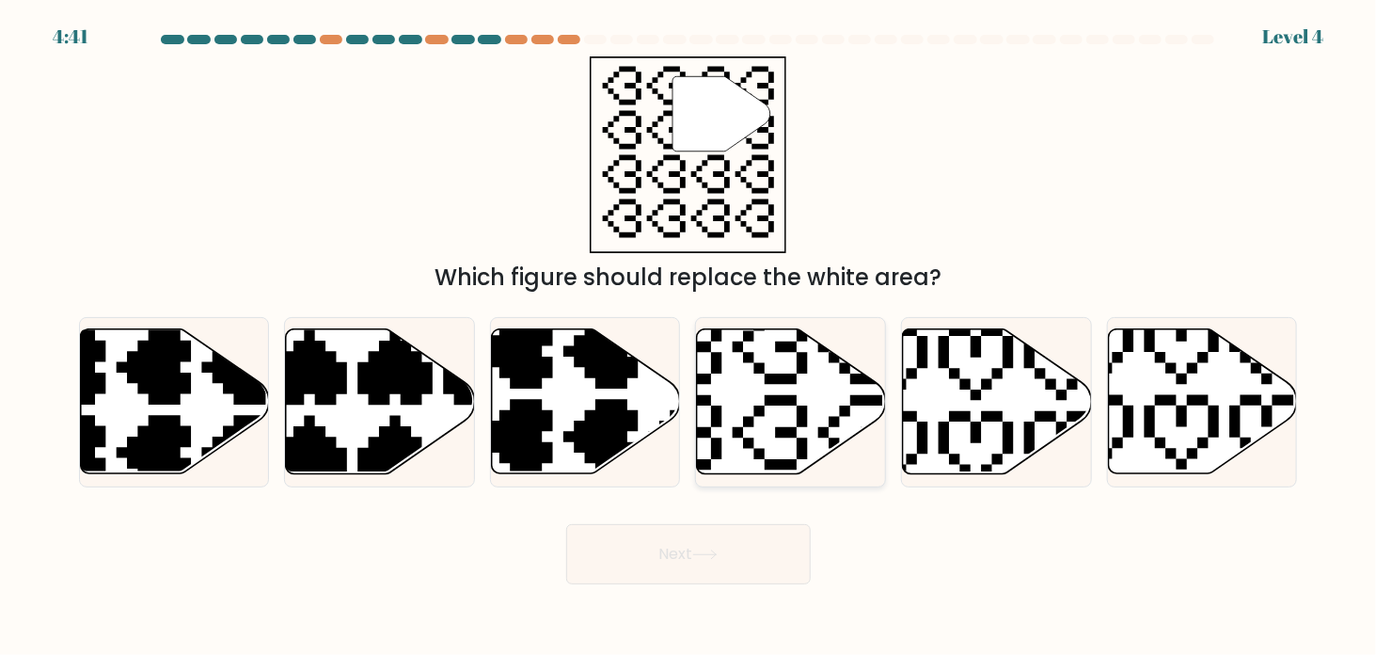
click at [770, 382] on icon at bounding box center [728, 475] width 332 height 332
click at [690, 337] on input "d." at bounding box center [689, 331] width 1 height 9
radio input "true"
click at [718, 553] on icon at bounding box center [704, 554] width 25 height 10
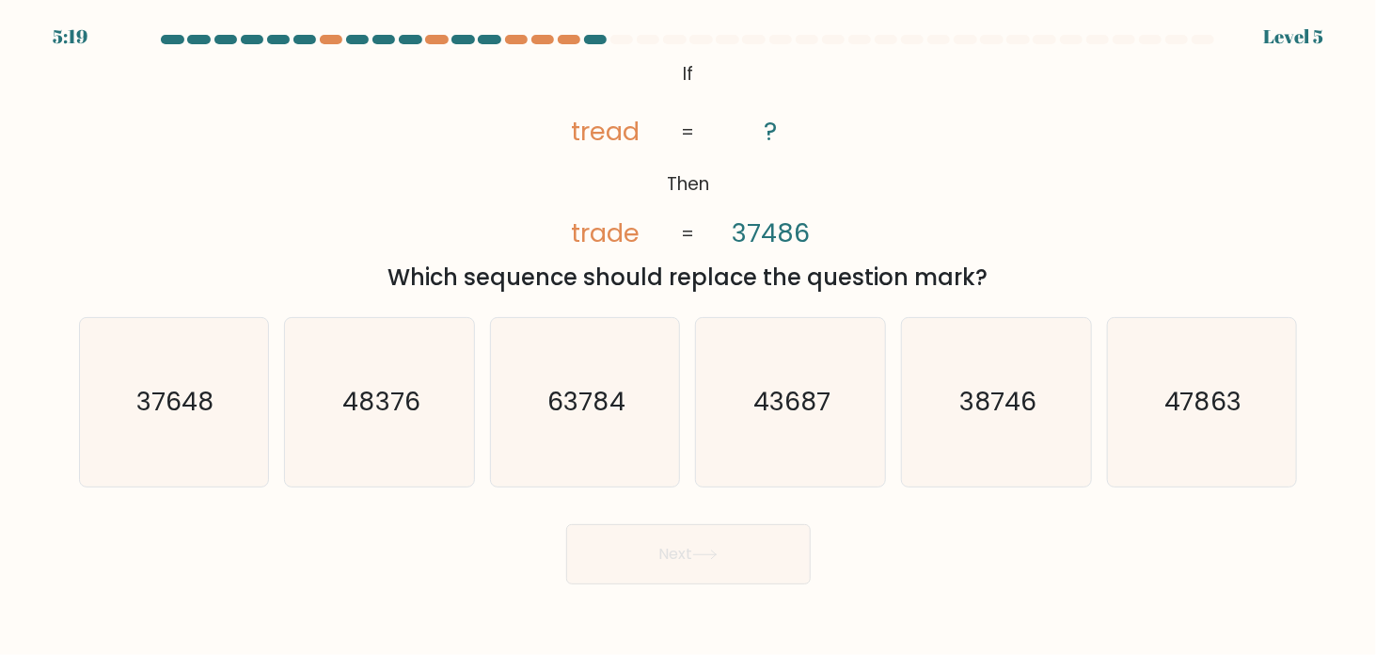
drag, startPoint x: 567, startPoint y: 66, endPoint x: 553, endPoint y: 66, distance: 14.1
click at [558, 66] on icon "@import url('https://fonts.googleapis.com/css?family=Abril+Fatface:400,100,100i…" at bounding box center [688, 154] width 319 height 197
drag, startPoint x: 547, startPoint y: 64, endPoint x: 594, endPoint y: 57, distance: 47.5
click at [567, 55] on form "If ?" at bounding box center [688, 309] width 1376 height 549
drag, startPoint x: 621, startPoint y: 55, endPoint x: 675, endPoint y: 49, distance: 54.9
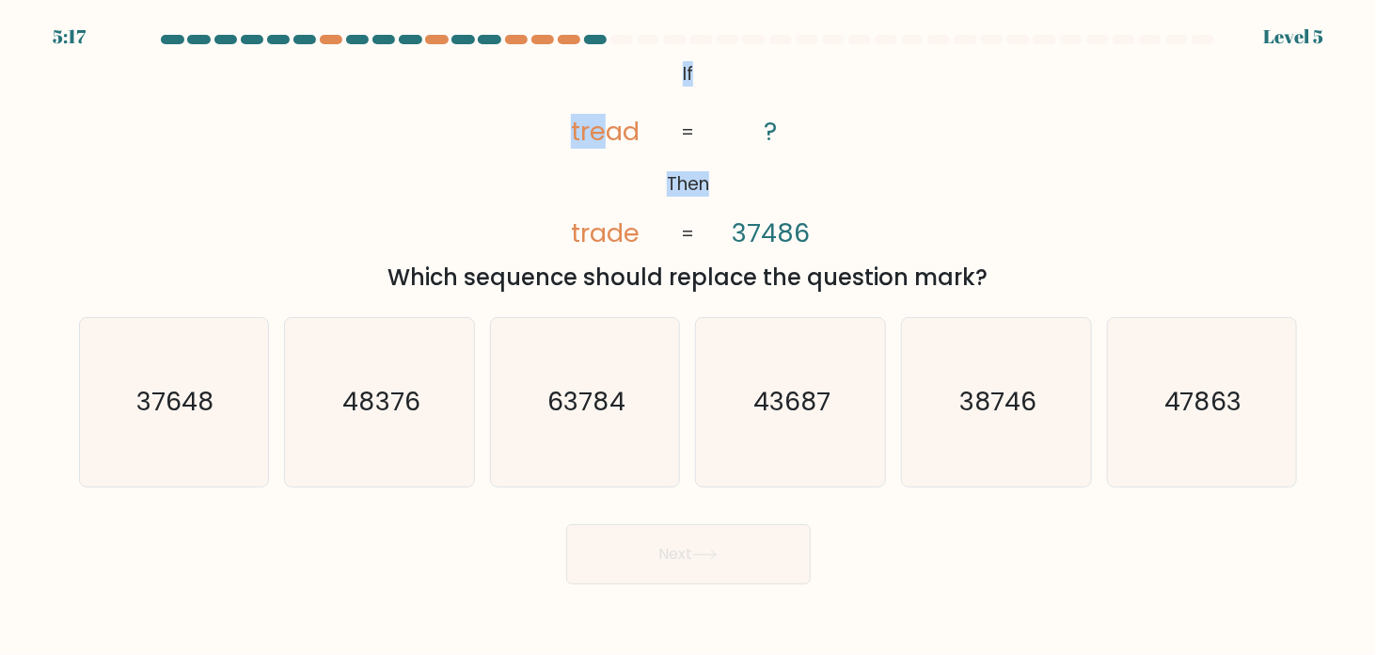
click at [675, 49] on form "If ?" at bounding box center [688, 309] width 1376 height 549
click at [670, 51] on div at bounding box center [689, 43] width 1242 height 17
drag, startPoint x: 830, startPoint y: 230, endPoint x: 647, endPoint y: 61, distance: 248.3
click at [647, 61] on icon "@import url('https://fonts.googleapis.com/css?family=Abril+Fatface:400,100,100i…" at bounding box center [688, 154] width 319 height 197
copy icon "If Then tread trade ? 37486"
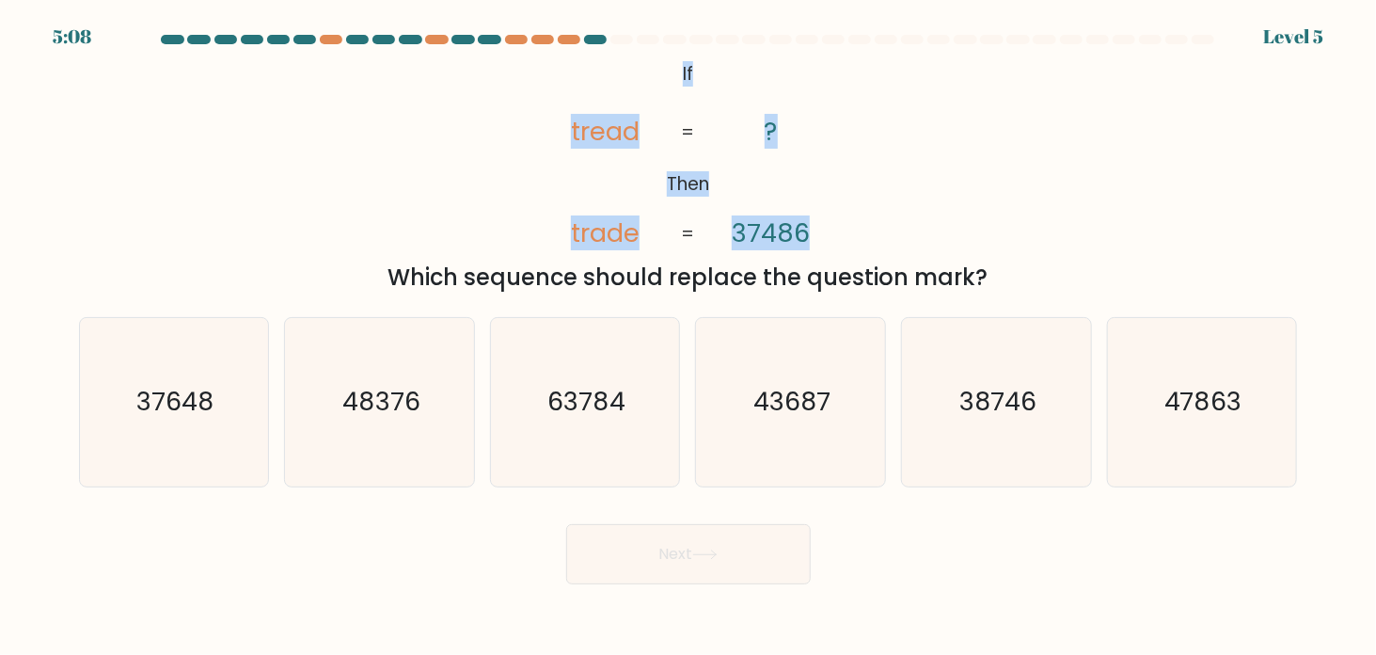
click at [500, 185] on div "@import url('https://fonts.googleapis.com/css?family=Abril+Fatface:400,100,100i…" at bounding box center [689, 175] width 1242 height 238
click at [272, 177] on div "@import url('https://fonts.googleapis.com/css?family=Abril+Fatface:400,100,100i…" at bounding box center [689, 175] width 1242 height 238
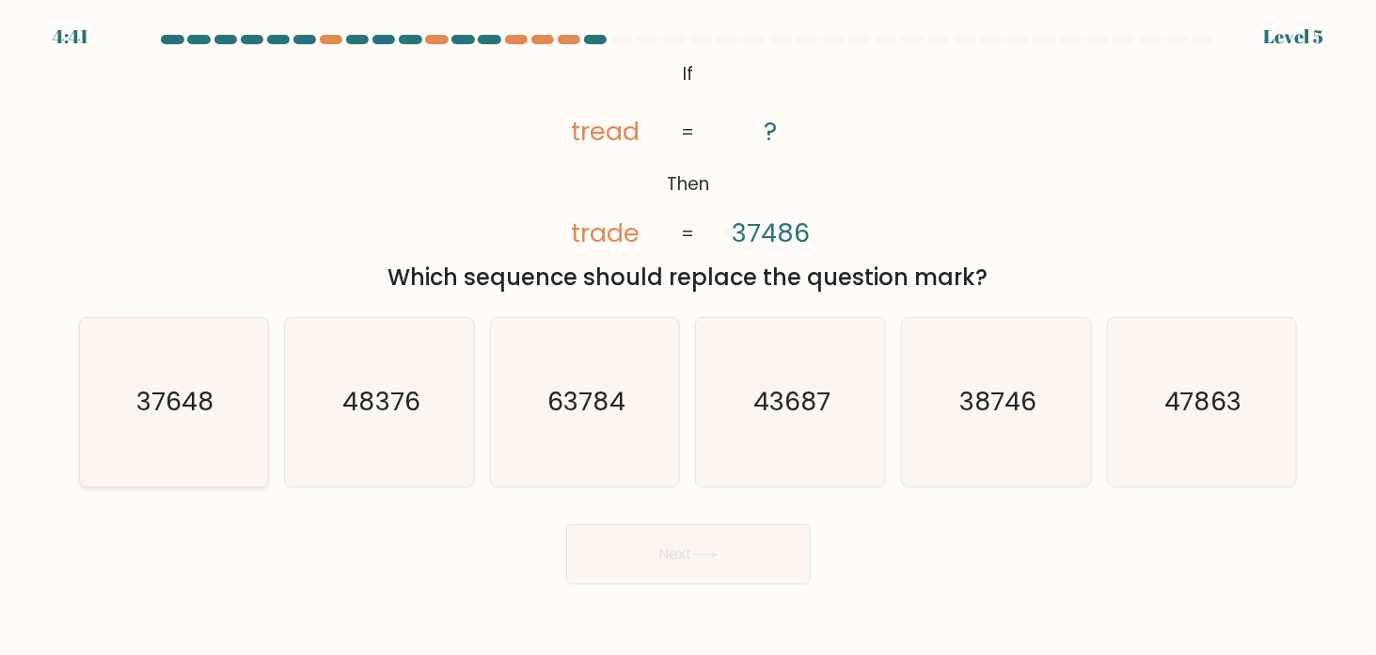
click at [160, 450] on icon "37648" at bounding box center [173, 402] width 168 height 168
click at [689, 337] on input "a. 37648" at bounding box center [689, 331] width 1 height 9
radio input "true"
click at [673, 554] on button "Next" at bounding box center [688, 554] width 245 height 60
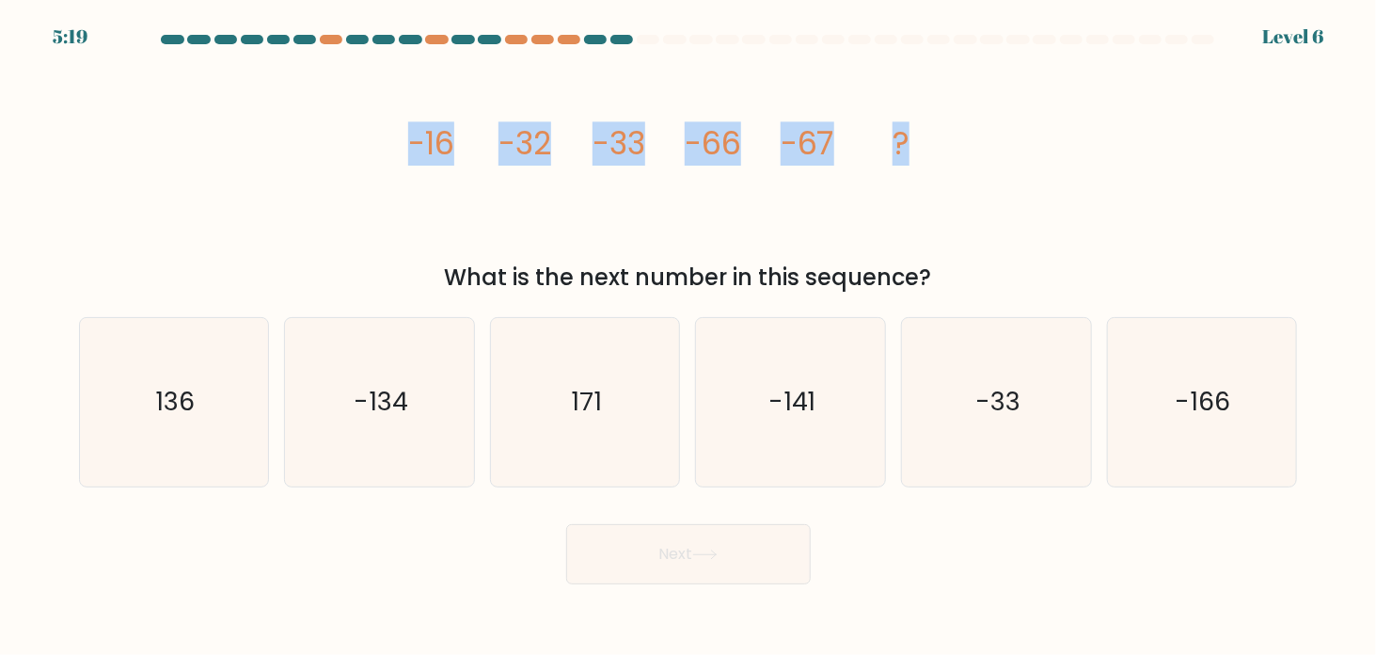
drag, startPoint x: 387, startPoint y: 139, endPoint x: 916, endPoint y: 94, distance: 531.5
click at [916, 94] on div "image/svg+xml -16 -32 -33 -66 -67 ? What is the next number in this sequence?" at bounding box center [689, 175] width 1242 height 238
copy g "-16 -32 -33 -66 -67 ?"
click at [1052, 141] on div "image/svg+xml -16 -32 -33 -66 -67 ? What is the next number in this sequence?" at bounding box center [689, 175] width 1242 height 238
click at [1053, 119] on div "image/svg+xml -16 -32 -33 -66 -67 ? What is the next number in this sequence?" at bounding box center [689, 175] width 1242 height 238
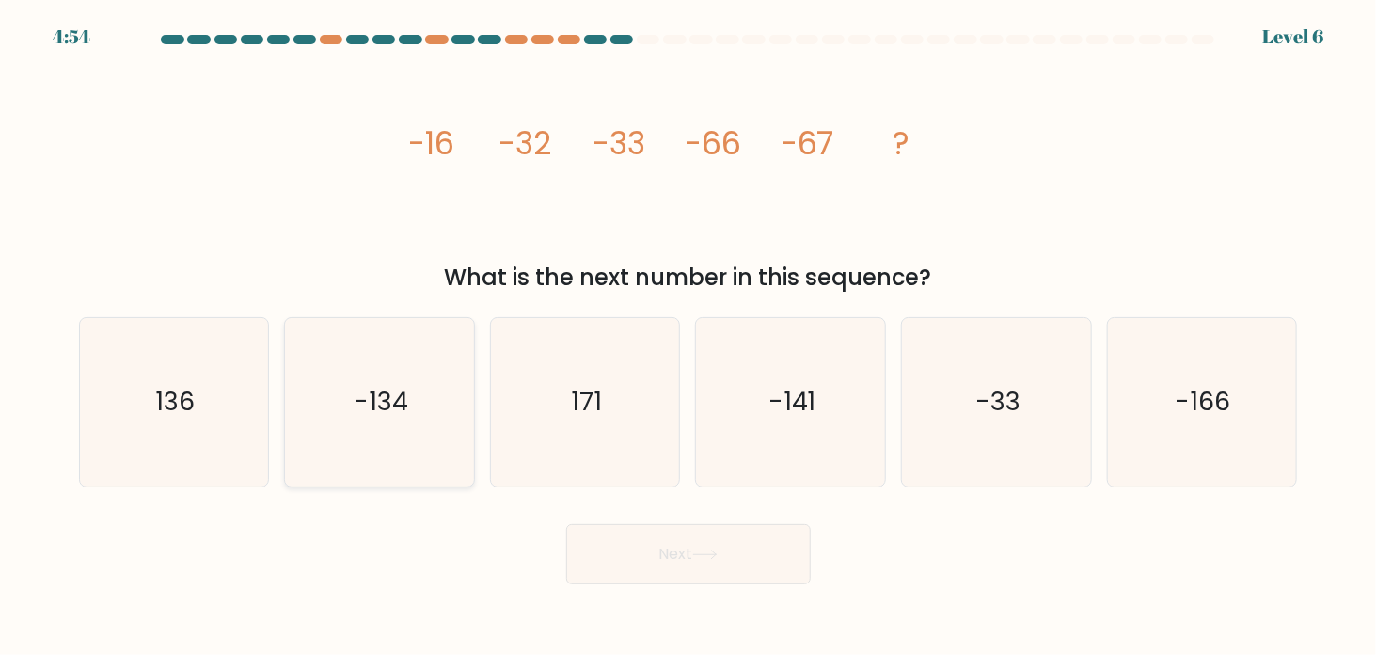
click at [380, 348] on icon "-134" at bounding box center [379, 402] width 168 height 168
click at [689, 337] on input "b. -134" at bounding box center [689, 331] width 1 height 9
radio input "true"
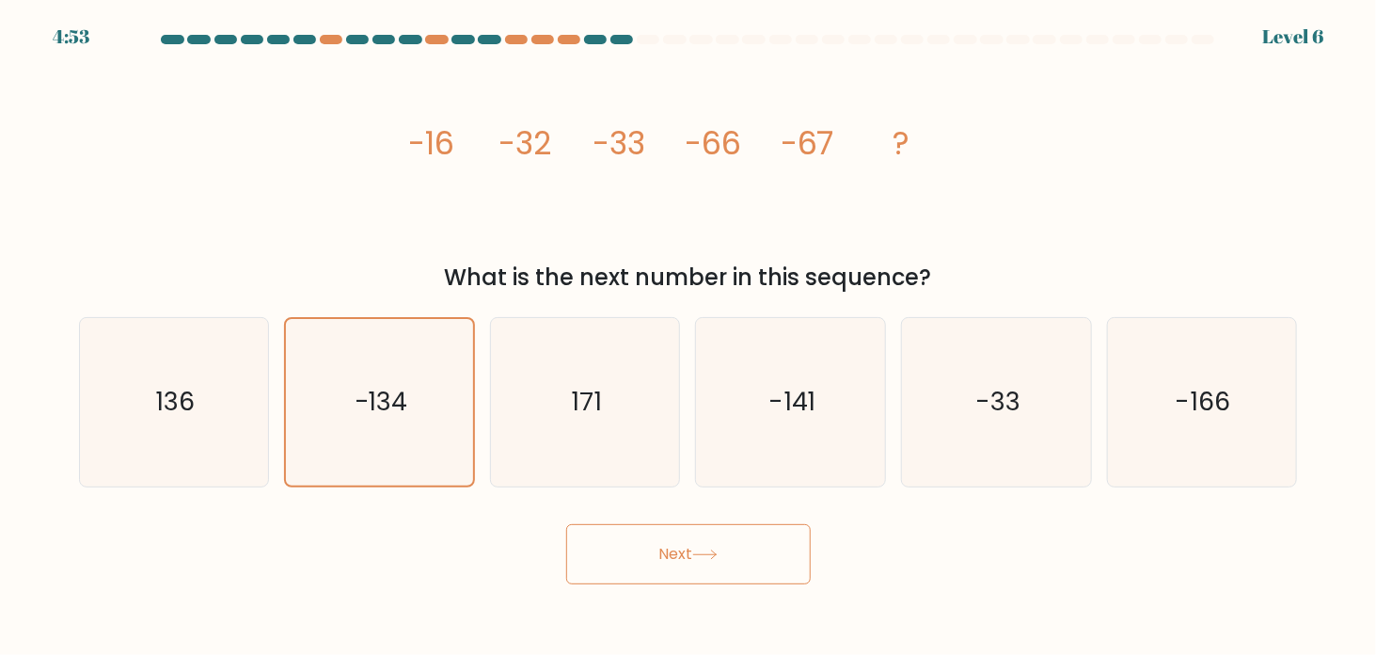
click at [693, 544] on button "Next" at bounding box center [688, 554] width 245 height 60
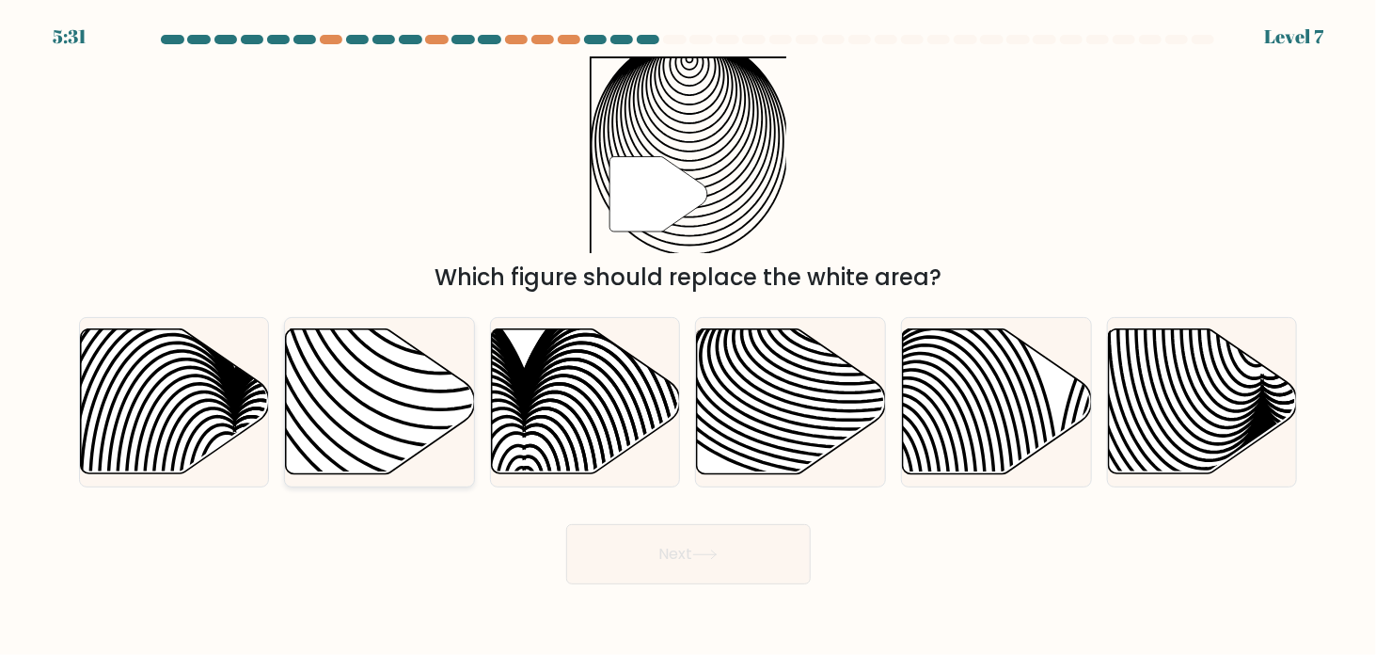
click at [349, 381] on icon at bounding box center [380, 401] width 189 height 145
click at [689, 337] on input "b." at bounding box center [689, 331] width 1 height 9
radio input "true"
click at [730, 563] on button "Next" at bounding box center [688, 554] width 245 height 60
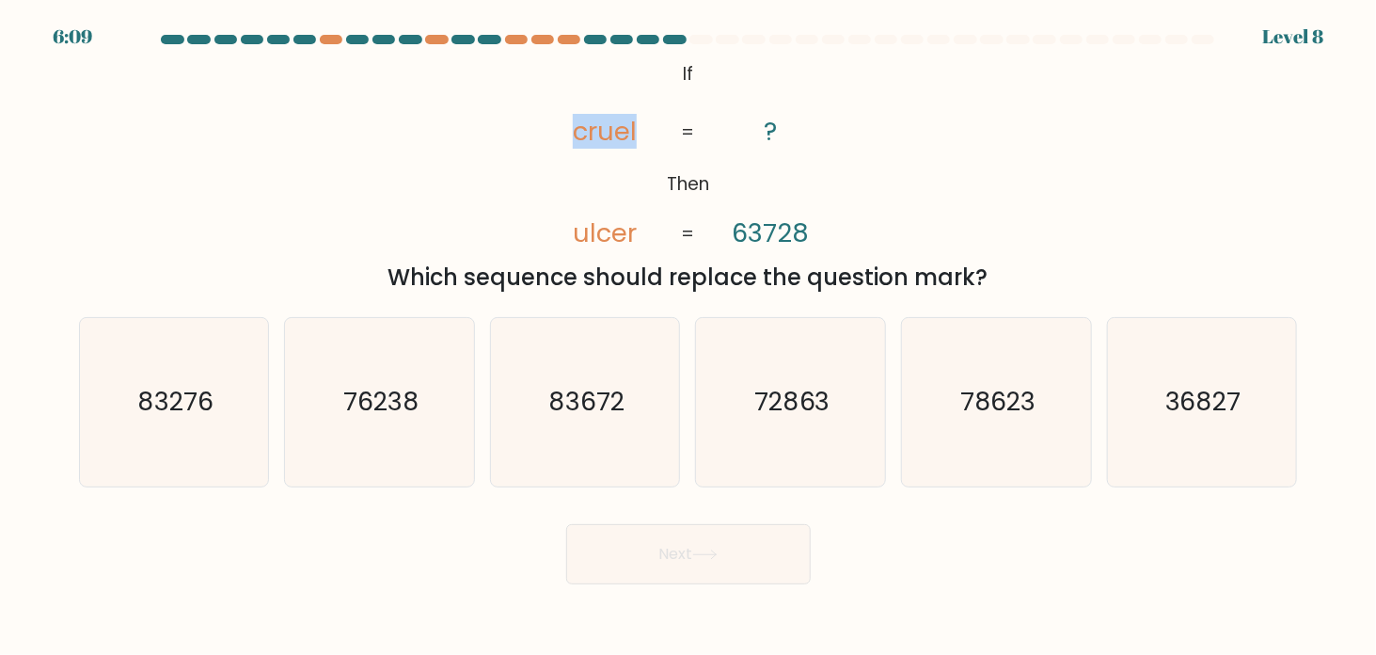
drag, startPoint x: 576, startPoint y: 76, endPoint x: 634, endPoint y: 81, distance: 58.5
click at [634, 81] on icon "@import url('https://fonts.googleapis.com/css?family=Abril+Fatface:400,100,100i…" at bounding box center [688, 154] width 319 height 197
drag, startPoint x: 681, startPoint y: 47, endPoint x: 667, endPoint y: 58, distance: 18.1
click at [678, 50] on div at bounding box center [689, 43] width 1242 height 17
drag, startPoint x: 667, startPoint y: 58, endPoint x: 818, endPoint y: 209, distance: 213.5
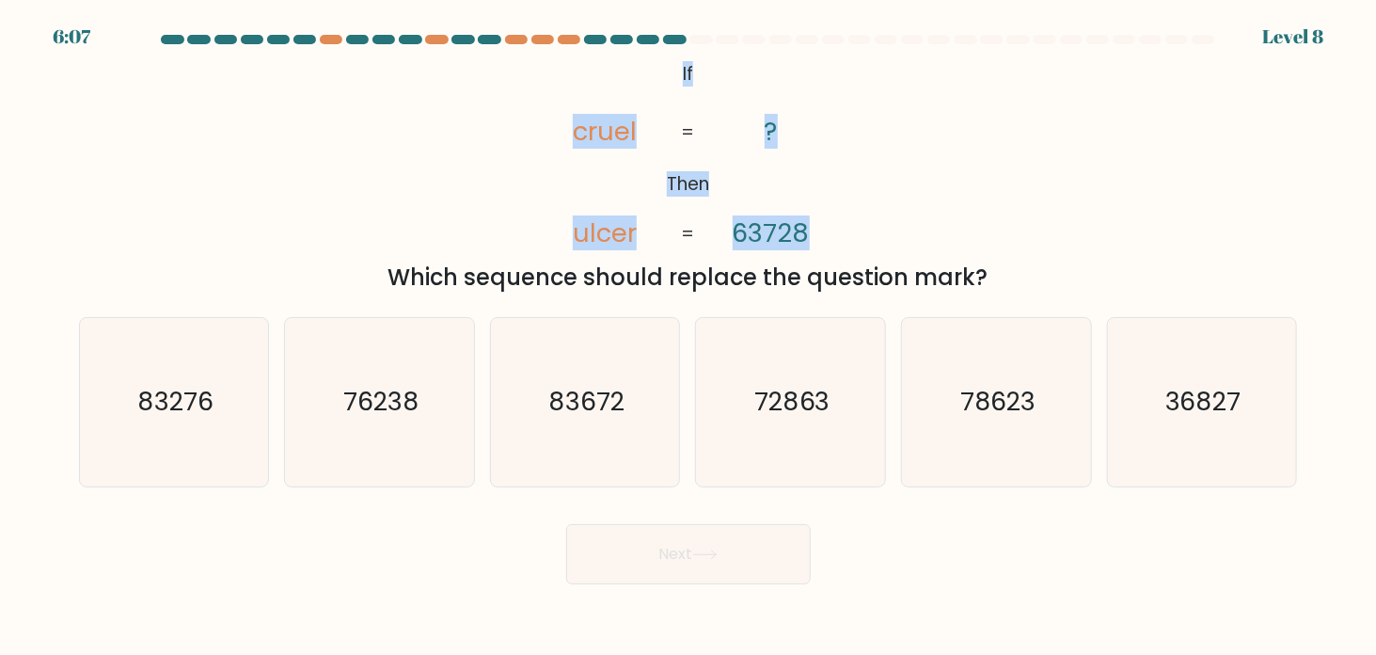
click at [818, 209] on icon "@import url('https://fonts.googleapis.com/css?family=Abril+Fatface:400,100,100i…" at bounding box center [688, 154] width 319 height 197
copy icon "If Then cruel ulcer ? 63728"
click at [1052, 556] on div "Next" at bounding box center [689, 547] width 1242 height 74
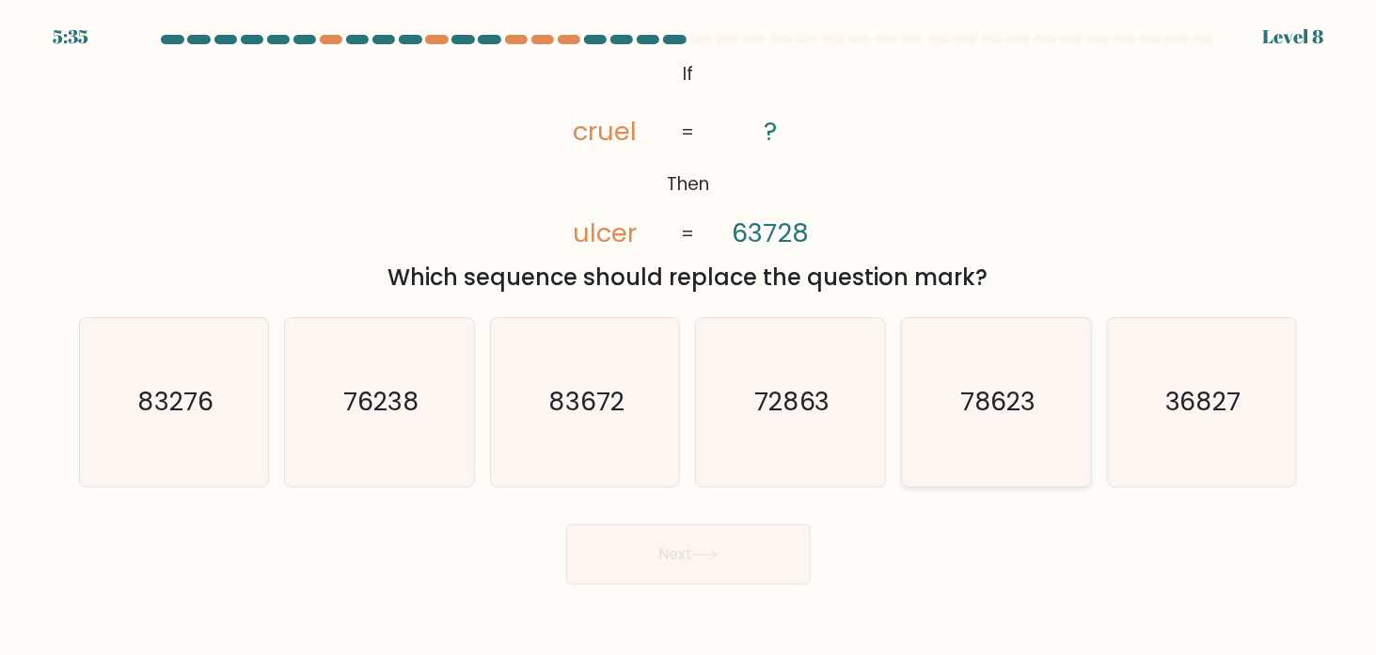
click at [997, 433] on icon "78623" at bounding box center [996, 402] width 168 height 168
click at [690, 337] on input "e. 78623" at bounding box center [689, 331] width 1 height 9
radio input "true"
click at [735, 564] on button "Next" at bounding box center [688, 554] width 245 height 60
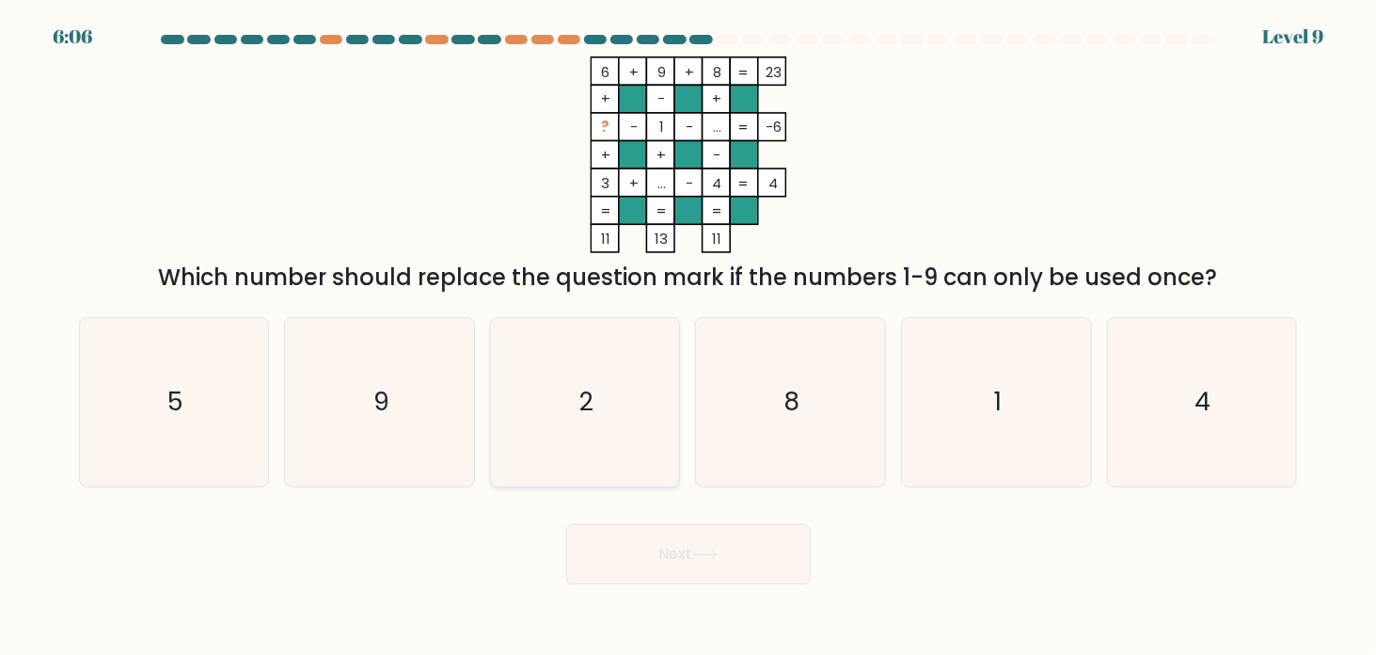
click at [568, 415] on icon "2" at bounding box center [584, 402] width 168 height 168
click at [689, 337] on input "c. 2" at bounding box center [689, 331] width 1 height 9
radio input "true"
click at [689, 576] on button "Next" at bounding box center [688, 554] width 245 height 60
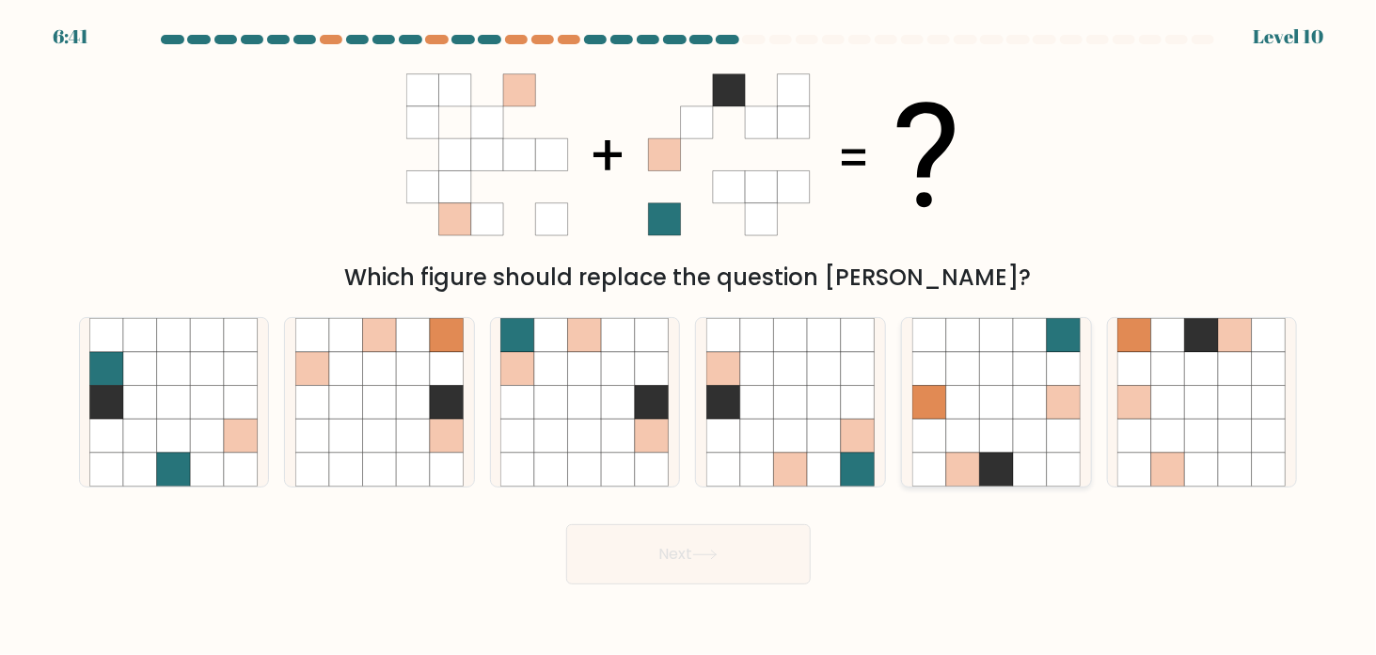
click at [988, 373] on icon at bounding box center [997, 369] width 34 height 34
click at [690, 337] on input "e." at bounding box center [689, 331] width 1 height 9
radio input "true"
click at [738, 553] on button "Next" at bounding box center [688, 554] width 245 height 60
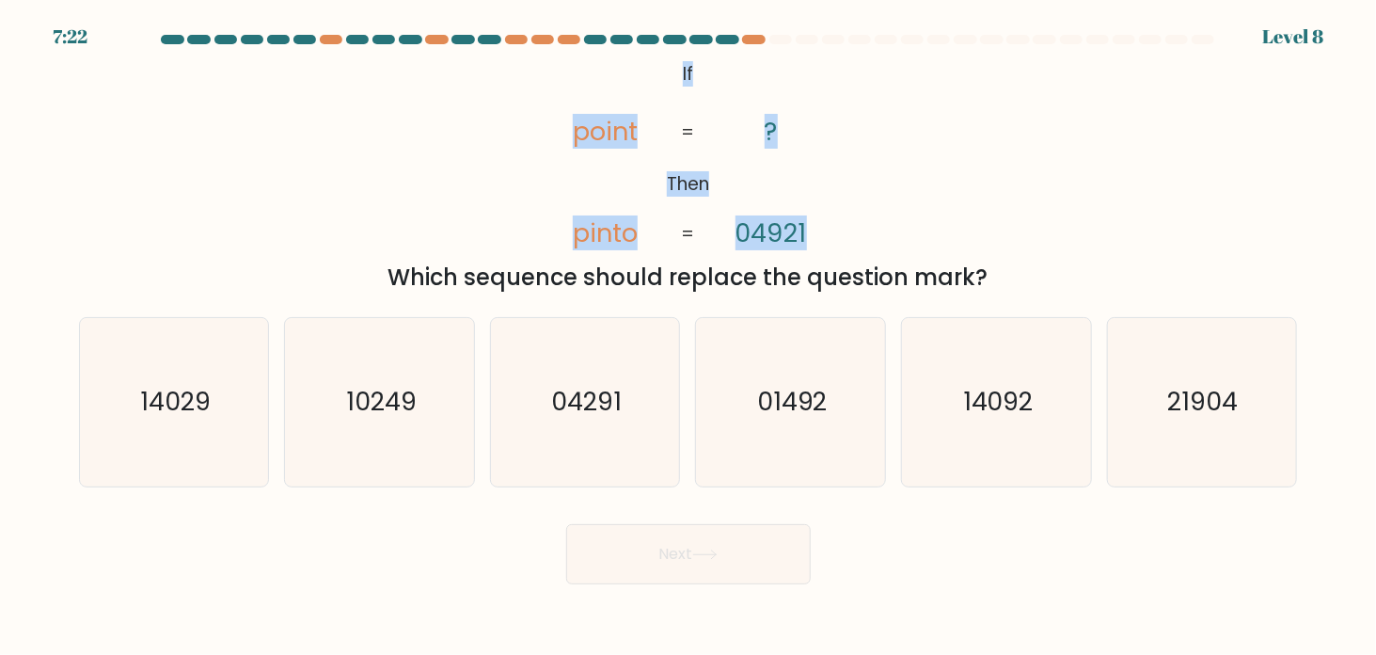
drag, startPoint x: 649, startPoint y: 59, endPoint x: 821, endPoint y: 219, distance: 235.0
click at [821, 219] on icon "@import url('https://fonts.googleapis.com/css?family=Abril+Fatface:400,100,100i…" at bounding box center [688, 154] width 319 height 197
copy icon "If Then point pinto ? 04921"
click at [1007, 119] on div "@import url('https://fonts.googleapis.com/css?family=Abril+Fatface:400,100,100i…" at bounding box center [689, 175] width 1242 height 238
click at [1025, 155] on div "@import url('https://fonts.googleapis.com/css?family=Abril+Fatface:400,100,100i…" at bounding box center [689, 175] width 1242 height 238
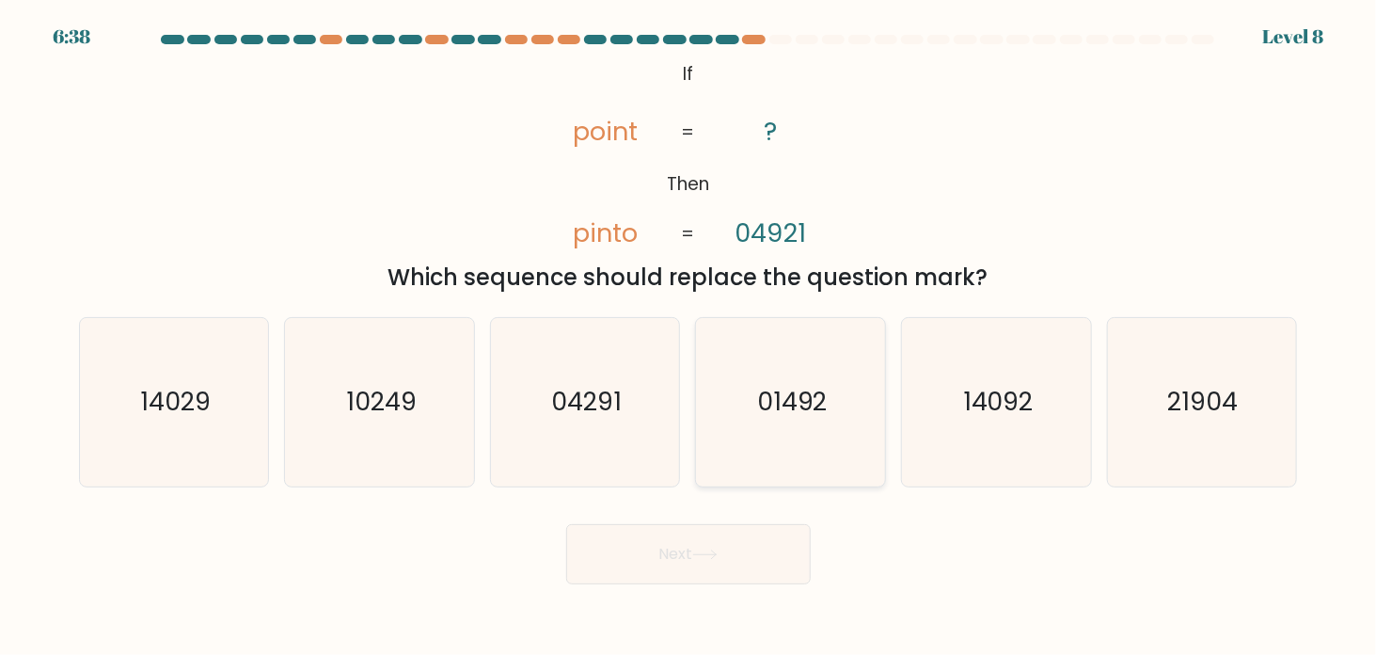
click at [791, 393] on text "01492" at bounding box center [792, 402] width 71 height 35
click at [690, 337] on input "d. 01492" at bounding box center [689, 331] width 1 height 9
radio input "true"
click at [657, 558] on button "Next" at bounding box center [688, 554] width 245 height 60
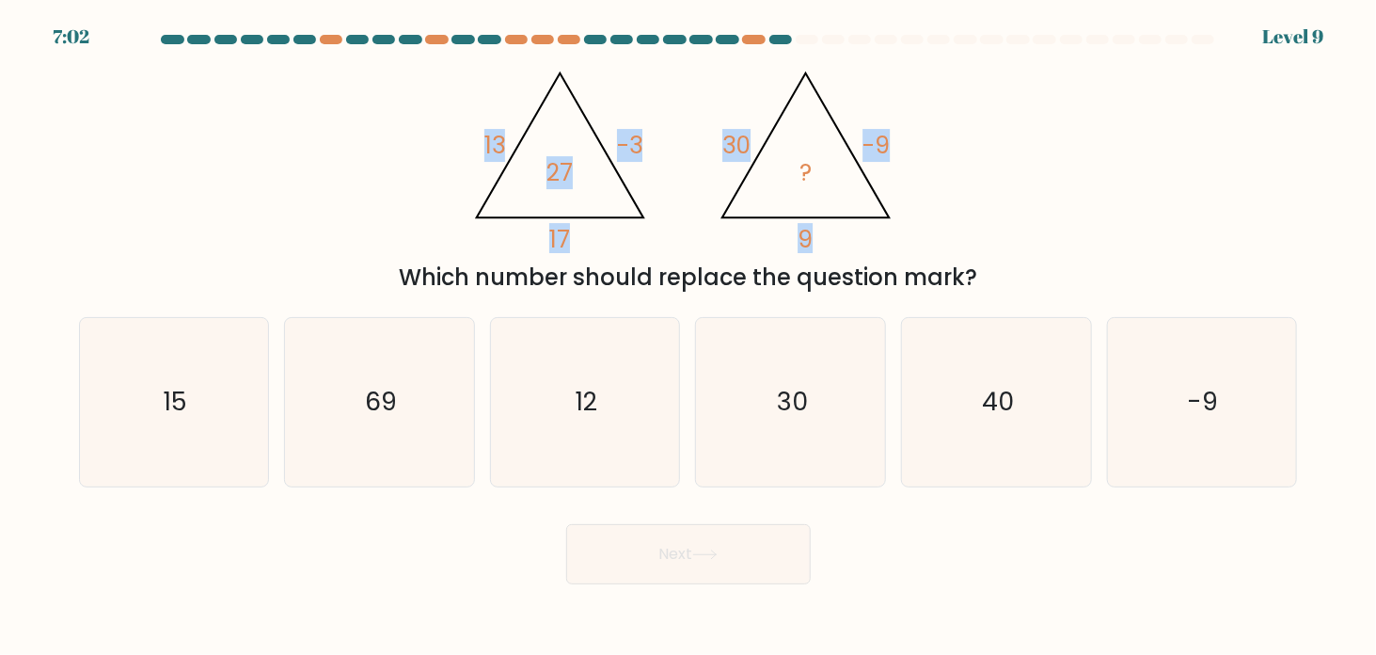
drag, startPoint x: 486, startPoint y: 100, endPoint x: 857, endPoint y: 244, distance: 397.6
click at [857, 244] on icon "@import url('https://fonts.googleapis.com/css?family=Abril+Fatface:400,100,100i…" at bounding box center [688, 154] width 452 height 197
copy g "13 -3 17 27 @import url('https://fonts.googleapis.com/css?family=Abril+Fatface:…"
click at [1029, 126] on div "@import url('https://fonts.googleapis.com/css?family=Abril+Fatface:400,100,100i…" at bounding box center [689, 175] width 1242 height 238
click at [1048, 103] on div "@import url('https://fonts.googleapis.com/css?family=Abril+Fatface:400,100,100i…" at bounding box center [689, 175] width 1242 height 238
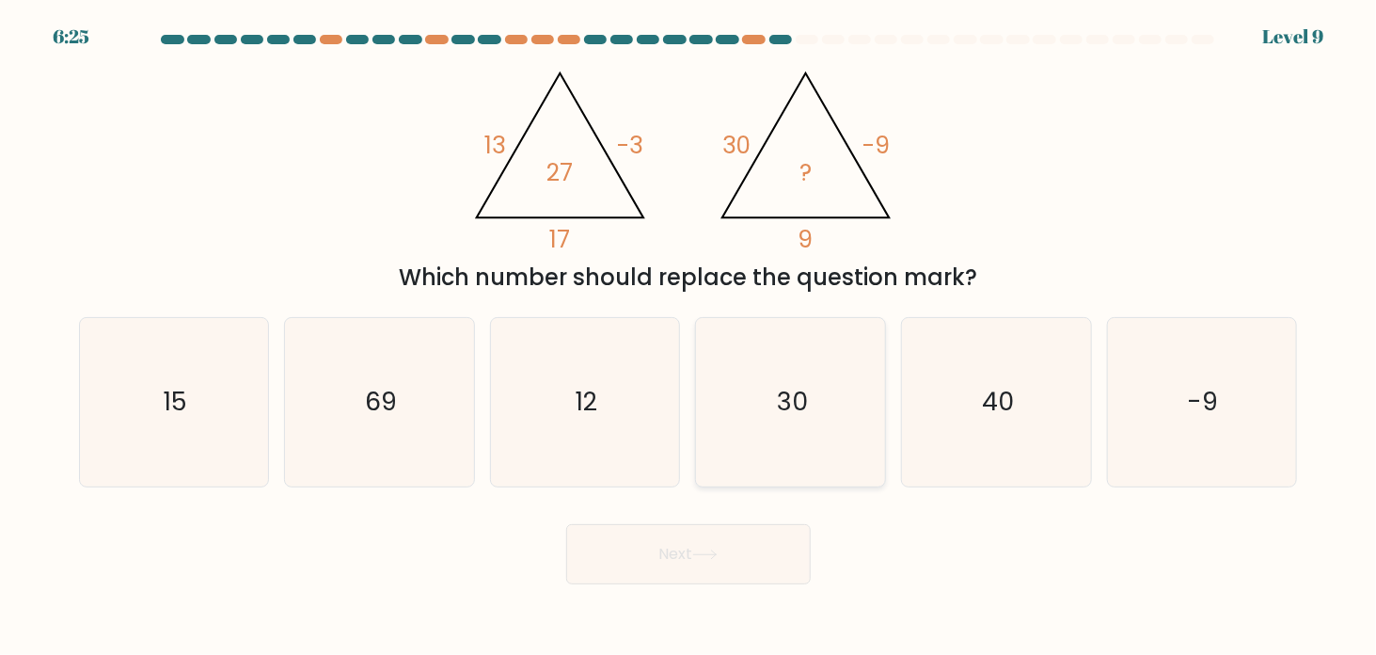
click at [807, 376] on icon "30" at bounding box center [790, 402] width 168 height 168
click at [690, 337] on input "d. 30" at bounding box center [689, 331] width 1 height 9
radio input "true"
click at [690, 554] on button "Next" at bounding box center [688, 554] width 245 height 60
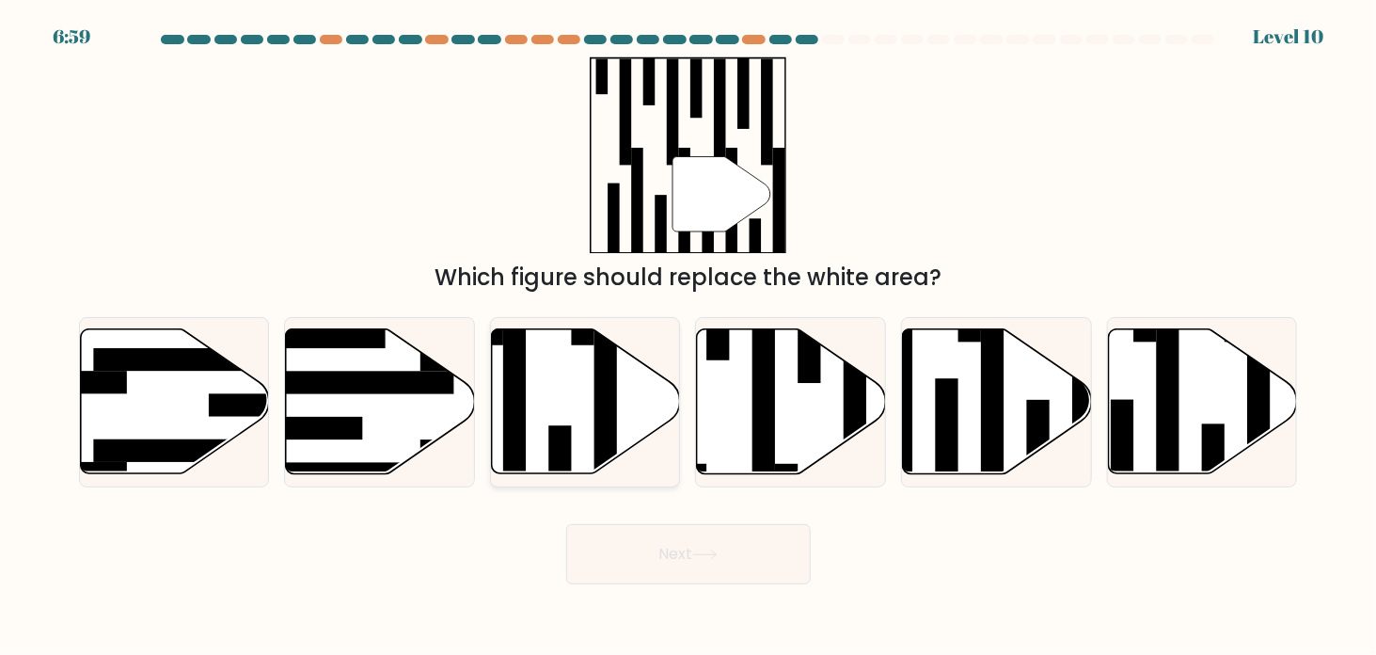
click at [581, 393] on icon at bounding box center [586, 401] width 189 height 145
click at [689, 337] on input "c." at bounding box center [689, 331] width 1 height 9
radio input "true"
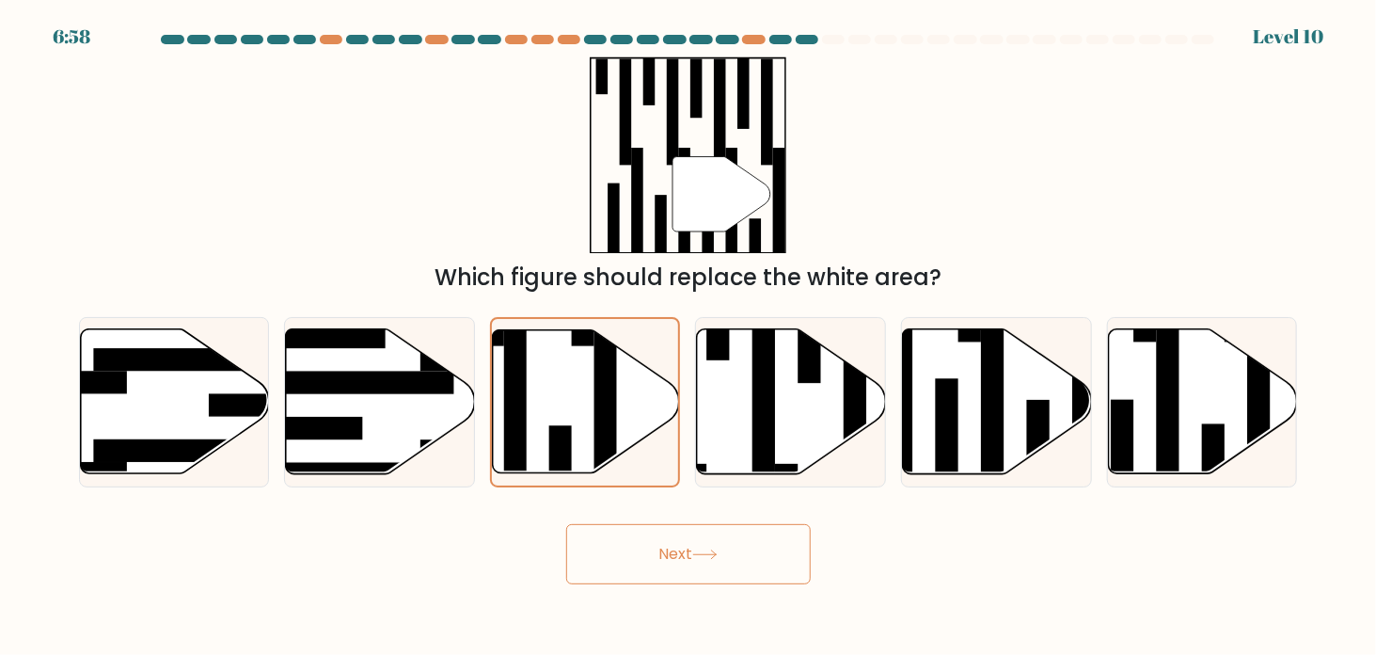
click at [698, 547] on button "Next" at bounding box center [688, 554] width 245 height 60
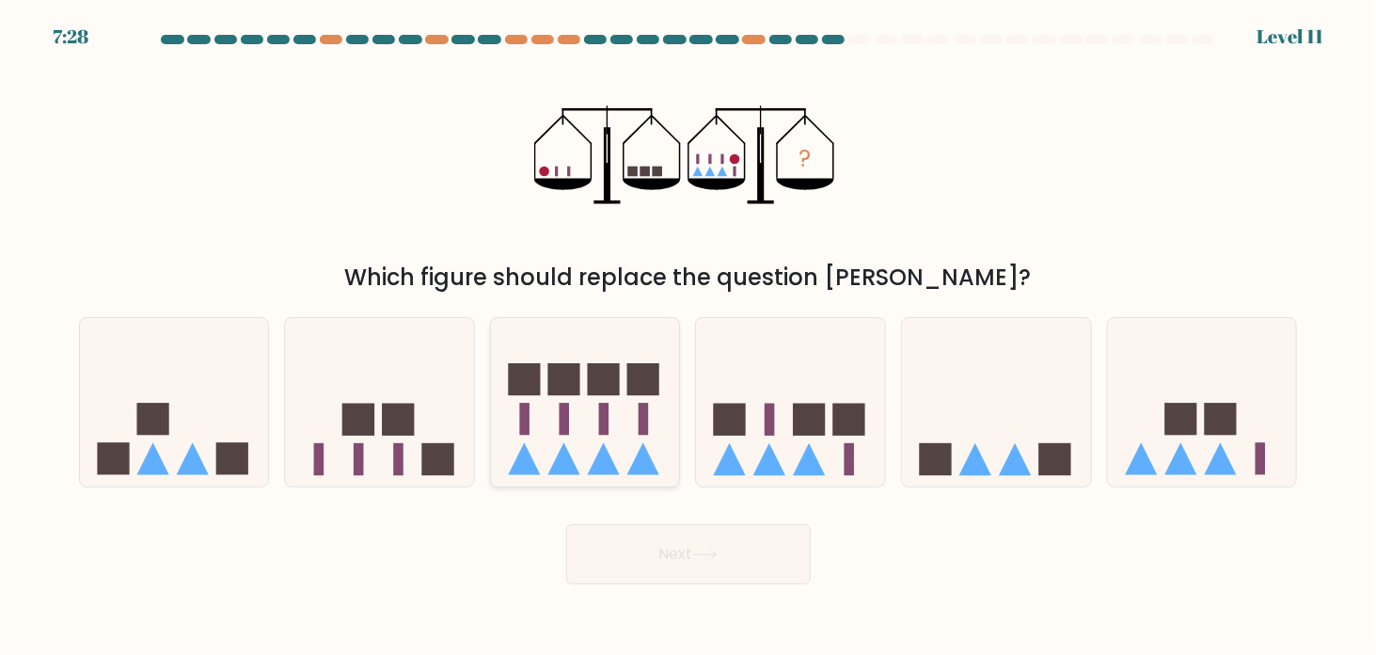
click at [579, 408] on icon at bounding box center [585, 402] width 189 height 156
click at [689, 337] on input "c." at bounding box center [689, 331] width 1 height 9
radio input "true"
click at [673, 549] on button "Next" at bounding box center [688, 554] width 245 height 60
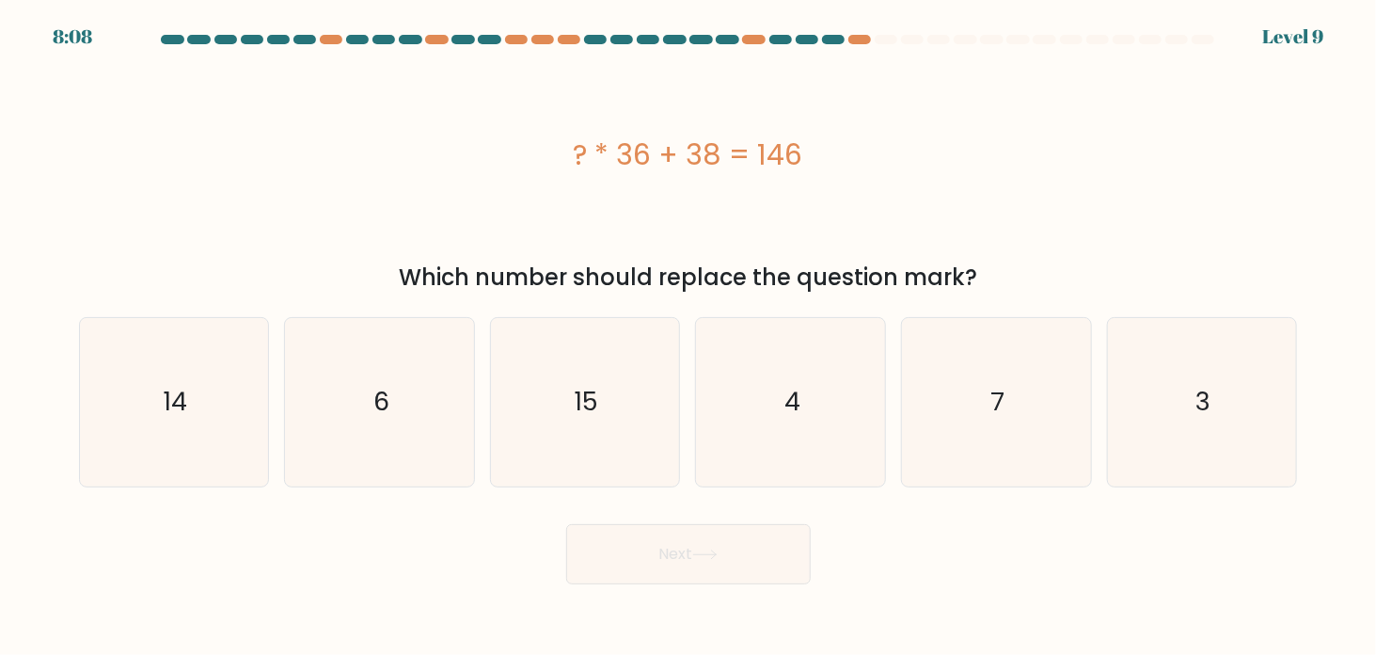
drag, startPoint x: 547, startPoint y: 154, endPoint x: 837, endPoint y: 135, distance: 291.3
click at [837, 135] on div "? * 36 + 38 = 146" at bounding box center [688, 155] width 1219 height 42
click at [877, 139] on div "? * 36 + 38 = 146" at bounding box center [688, 155] width 1219 height 42
click at [915, 155] on div "? * 36 + 38 = 146" at bounding box center [688, 155] width 1219 height 42
click at [1166, 403] on icon "3" at bounding box center [1202, 402] width 168 height 168
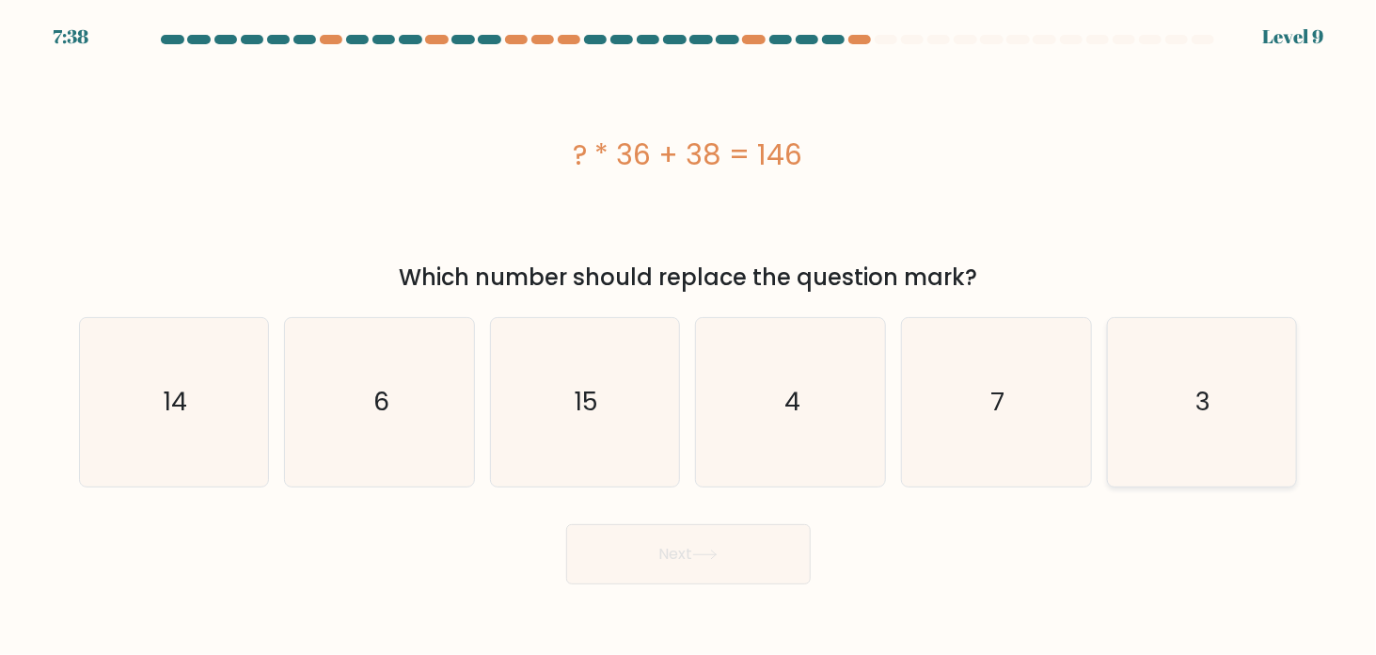
click at [690, 337] on input "f. 3" at bounding box center [689, 331] width 1 height 9
radio input "true"
click at [701, 563] on button "Next" at bounding box center [688, 554] width 245 height 60
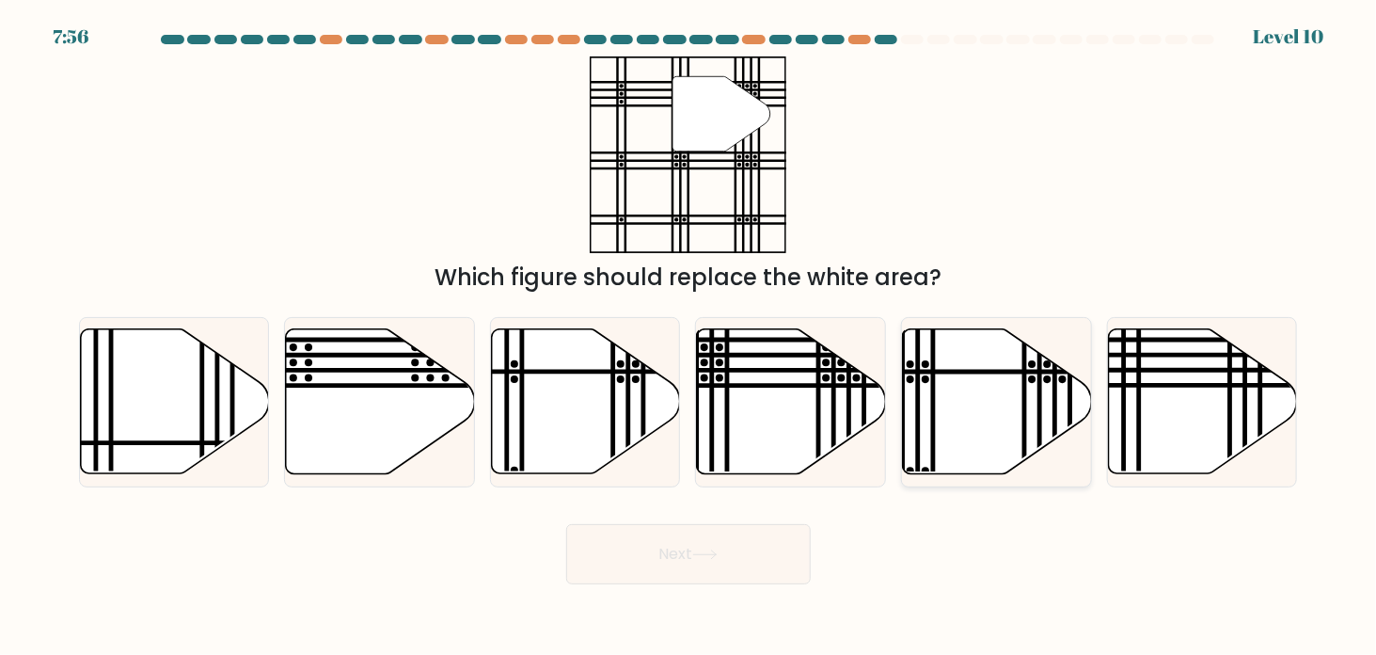
click at [992, 432] on icon at bounding box center [997, 401] width 189 height 145
click at [690, 337] on input "e." at bounding box center [689, 331] width 1 height 9
radio input "true"
click at [710, 528] on button "Next" at bounding box center [688, 554] width 245 height 60
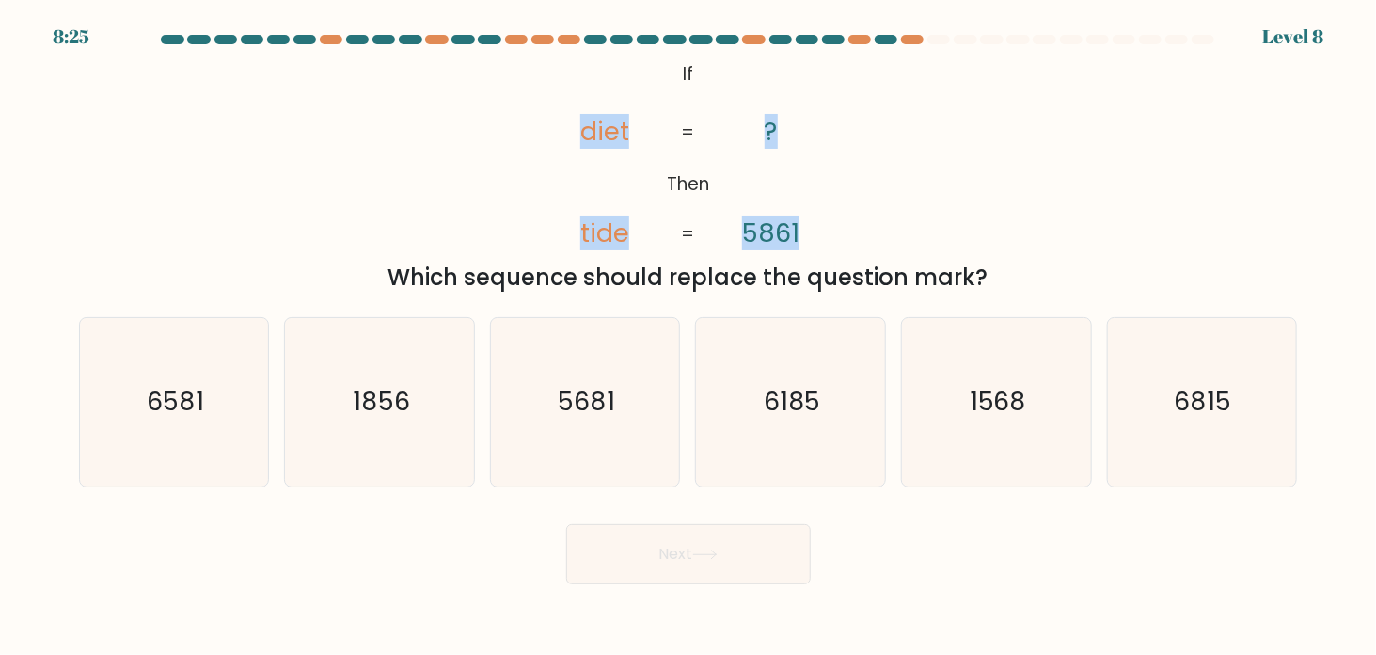
drag, startPoint x: 523, startPoint y: 91, endPoint x: 803, endPoint y: 200, distance: 300.8
click at [803, 200] on div "@import url('https://fonts.googleapis.com/css?family=Abril+Fatface:400,100,100i…" at bounding box center [689, 175] width 1242 height 238
click at [803, 200] on icon "@import url('https://fonts.googleapis.com/css?family=Abril+Fatface:400,100,100i…" at bounding box center [688, 154] width 319 height 197
click at [1174, 417] on icon "6815" at bounding box center [1202, 402] width 168 height 168
click at [690, 337] on input "f. 6815" at bounding box center [689, 331] width 1 height 9
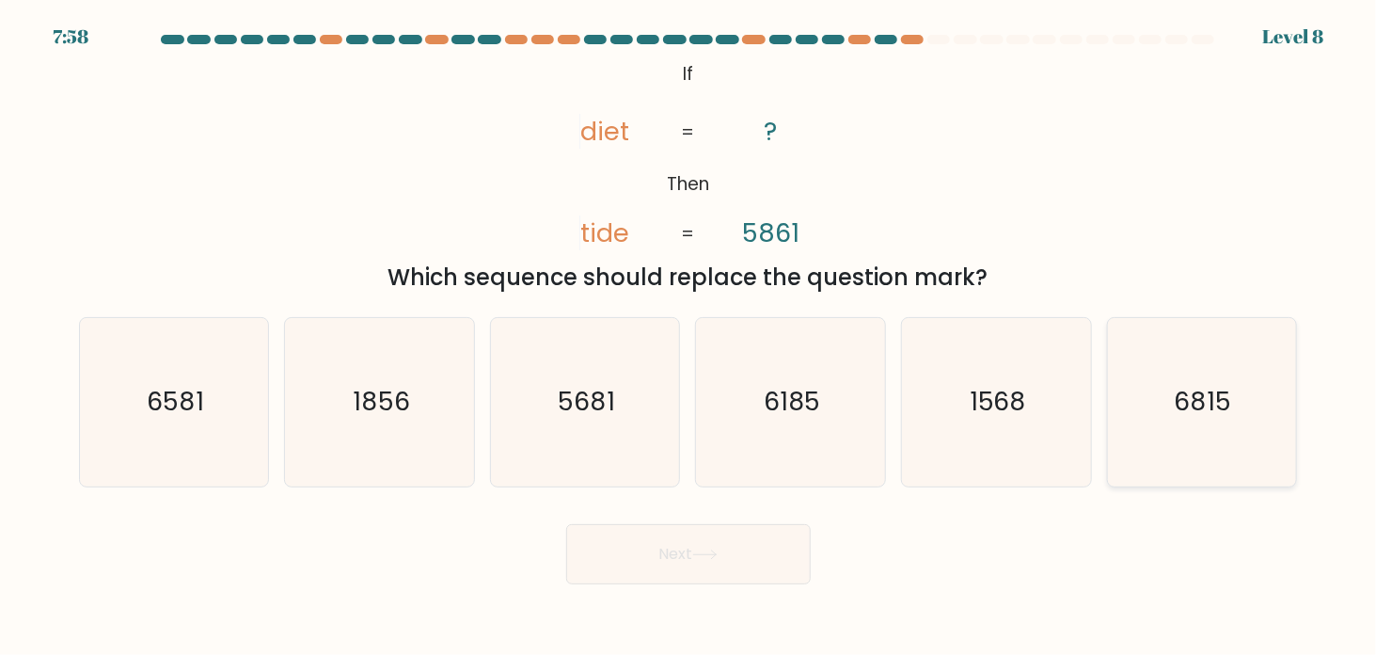
radio input "true"
click at [699, 547] on button "Next" at bounding box center [688, 554] width 245 height 60
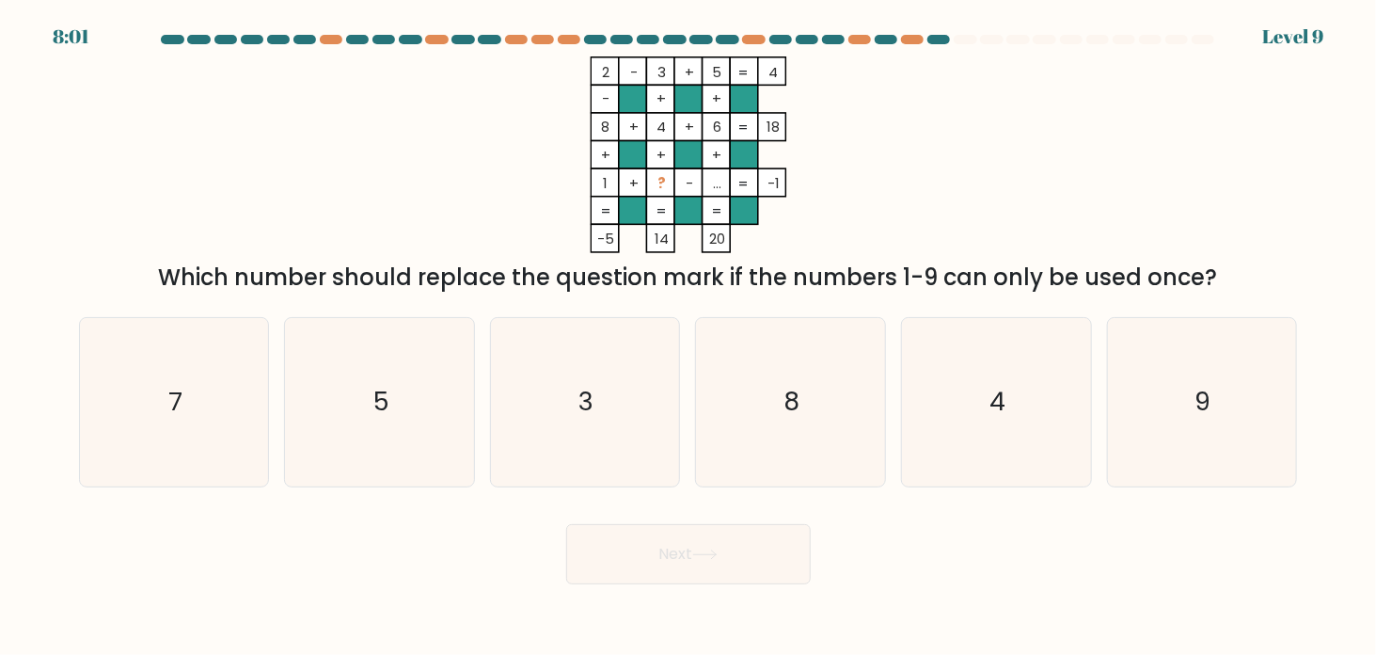
drag, startPoint x: 589, startPoint y: 64, endPoint x: 1253, endPoint y: 274, distance: 696.5
click at [1253, 274] on div "2 - 3 + 5 4 - + + 8 + 4 + 6 18 + + + 1 + ? - ... = -1 = = = = -5 14 20 = Which …" at bounding box center [689, 175] width 1242 height 238
click at [156, 438] on icon "7" at bounding box center [173, 402] width 168 height 168
click at [689, 337] on input "a. 7" at bounding box center [689, 331] width 1 height 9
radio input "true"
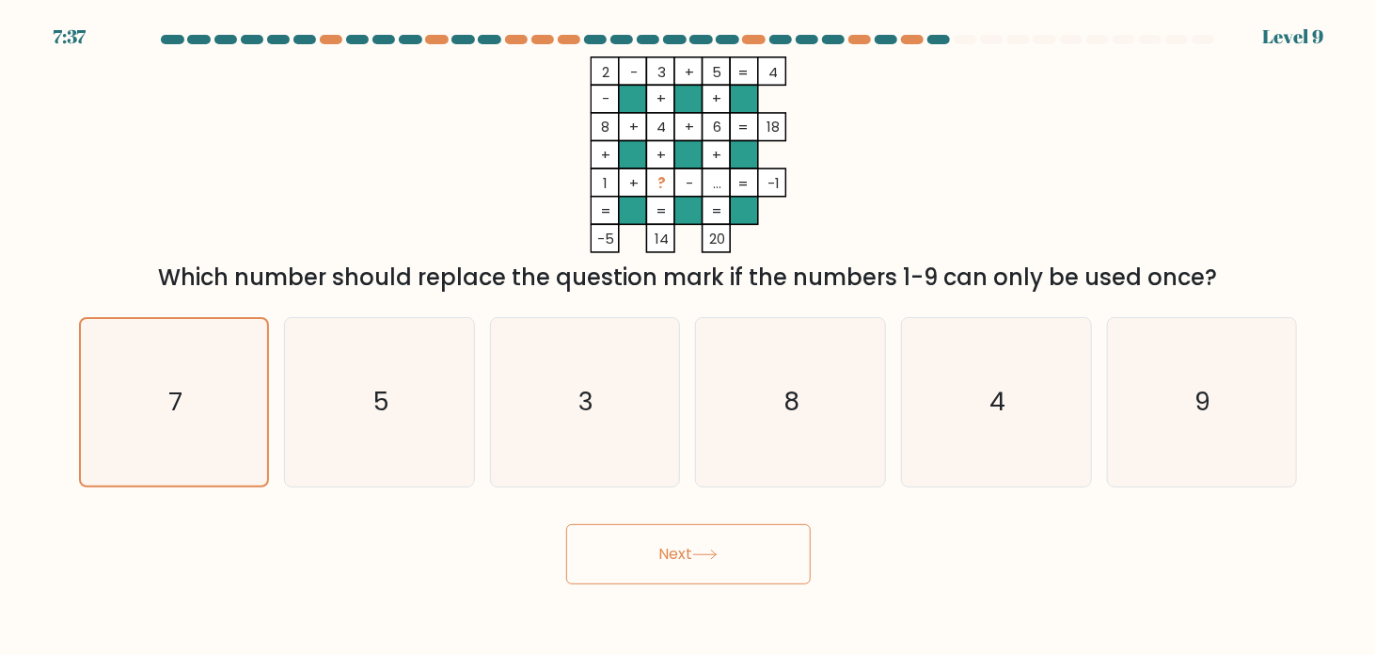
click at [716, 554] on icon at bounding box center [704, 554] width 23 height 8
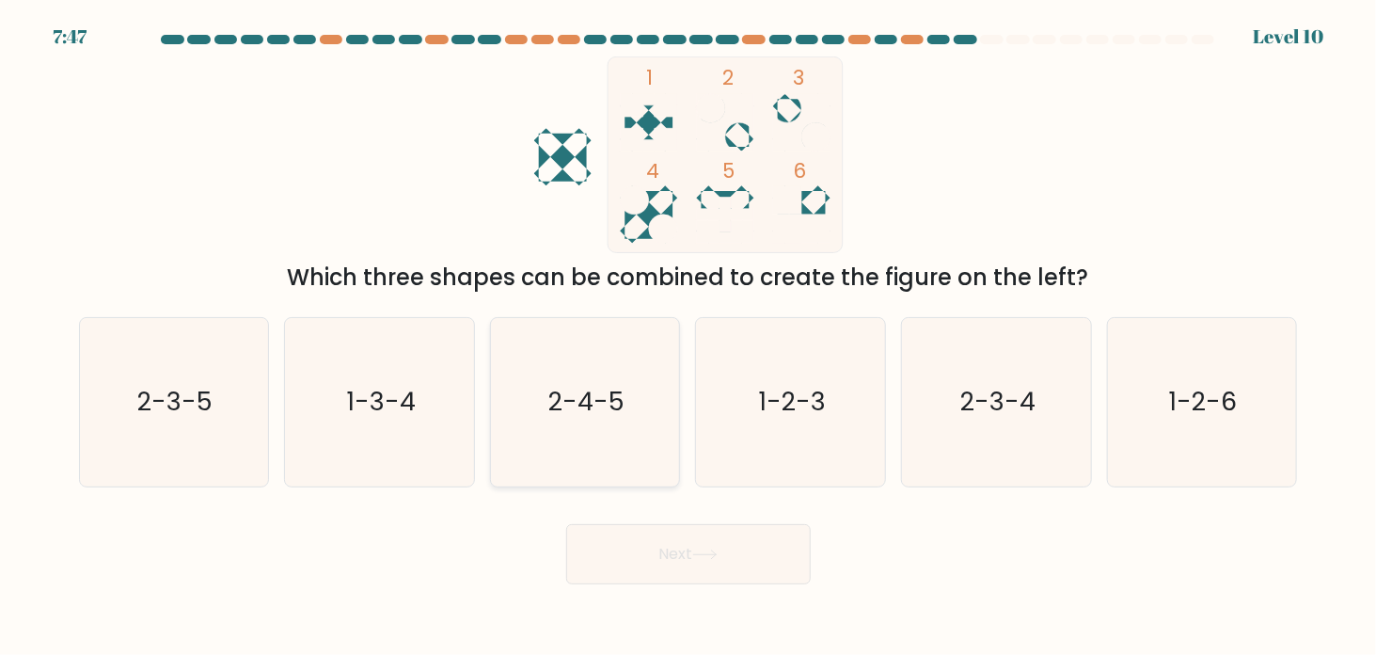
click at [579, 401] on text "2-4-5" at bounding box center [586, 402] width 76 height 35
click at [689, 337] on input "c. 2-4-5" at bounding box center [689, 331] width 1 height 9
radio input "true"
click at [699, 560] on button "Next" at bounding box center [688, 554] width 245 height 60
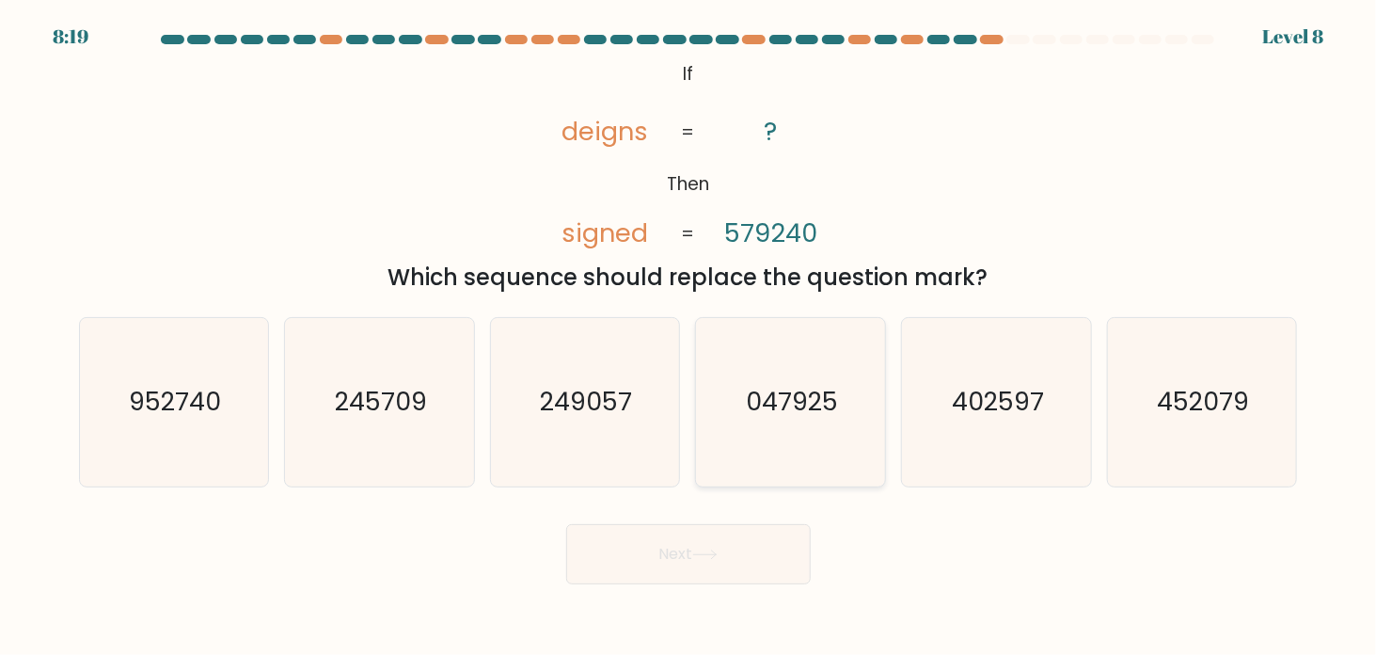
click at [741, 430] on icon "047925" at bounding box center [790, 402] width 168 height 168
click at [690, 337] on input "d. 047925" at bounding box center [689, 331] width 1 height 9
radio input "true"
click at [688, 559] on button "Next" at bounding box center [688, 554] width 245 height 60
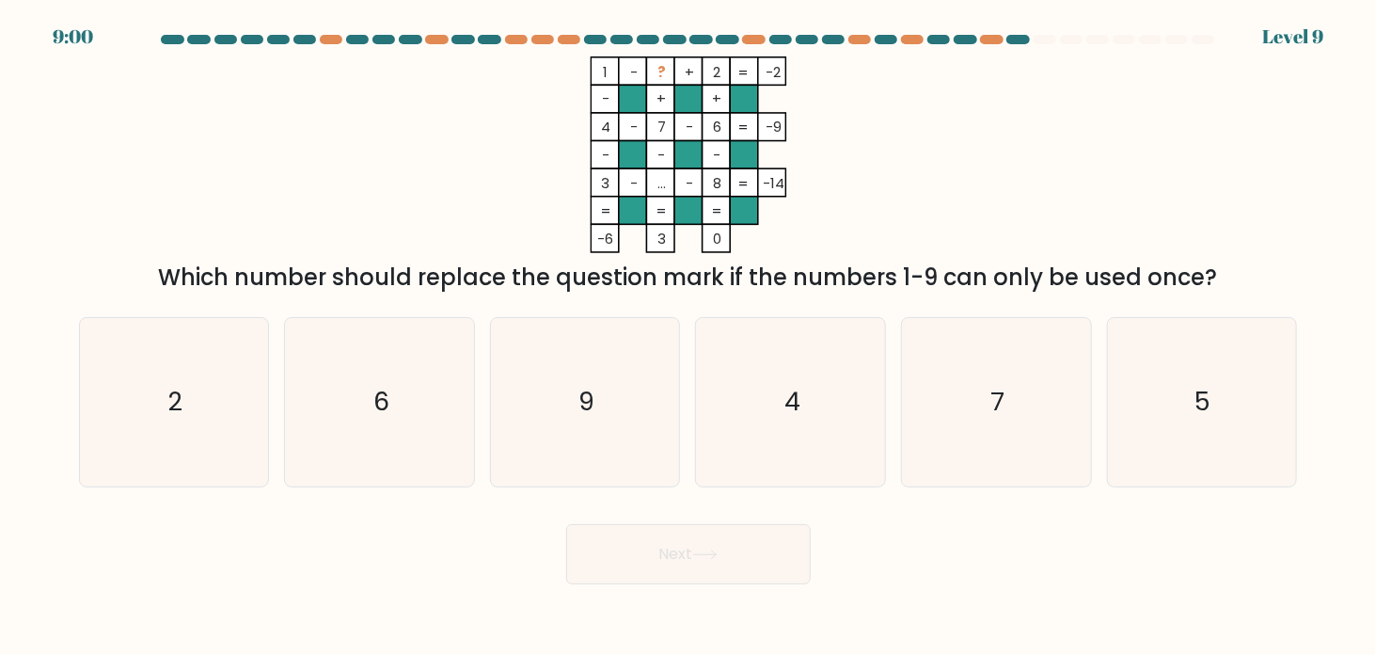
drag, startPoint x: 581, startPoint y: 48, endPoint x: 1206, endPoint y: 272, distance: 663.5
click at [1206, 272] on form at bounding box center [688, 309] width 1376 height 549
click at [1242, 416] on icon "5" at bounding box center [1202, 402] width 168 height 168
click at [690, 337] on input "f. 5" at bounding box center [689, 331] width 1 height 9
radio input "true"
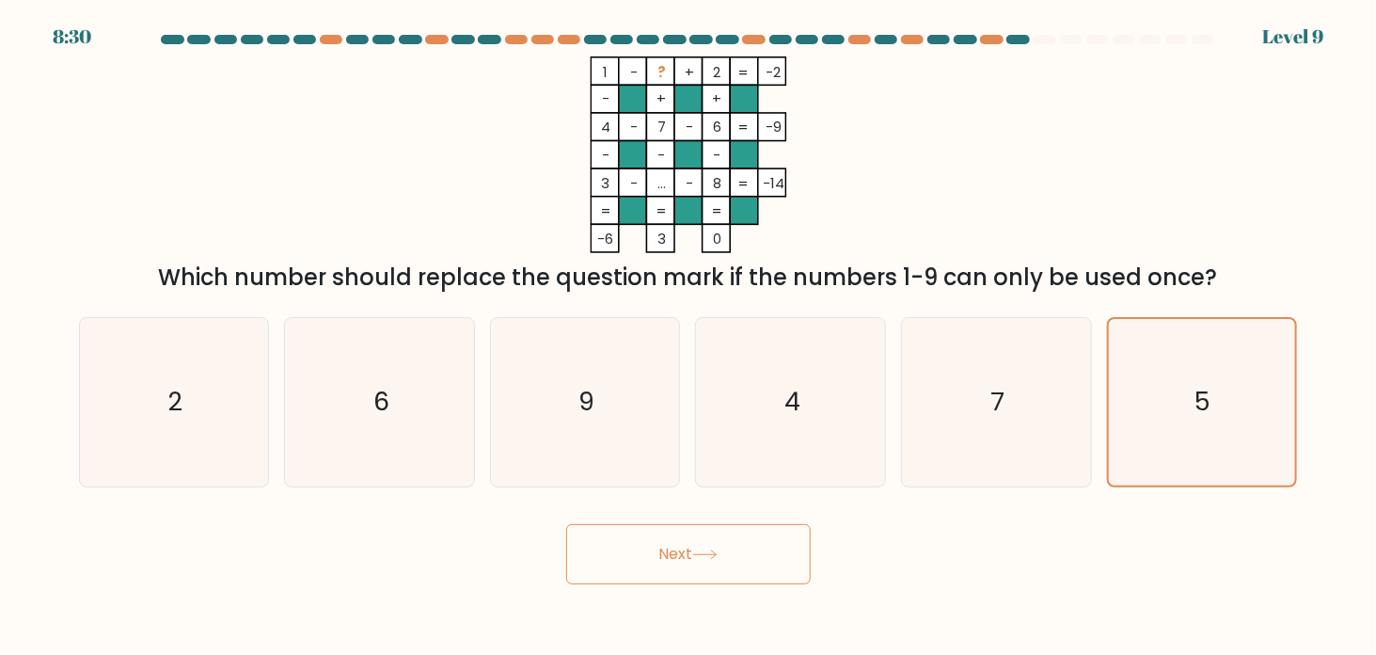
click at [702, 547] on button "Next" at bounding box center [688, 554] width 245 height 60
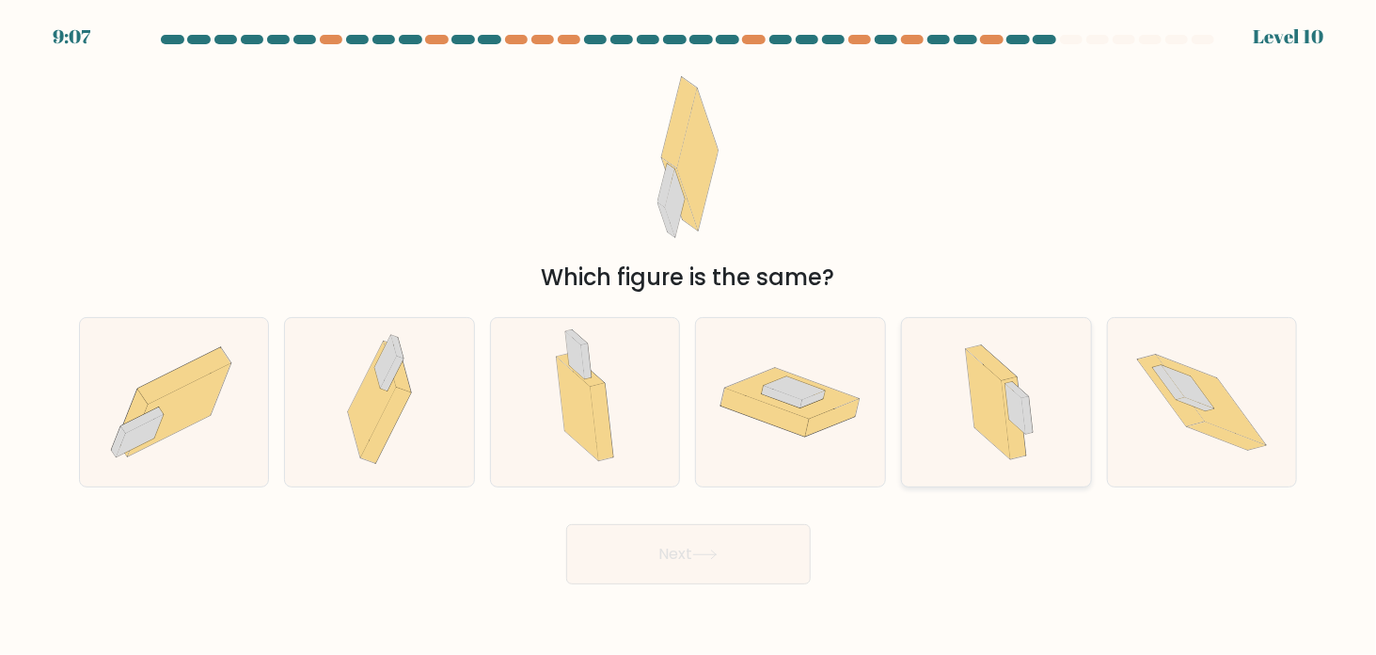
click at [1008, 397] on icon at bounding box center [1016, 409] width 21 height 50
click at [690, 337] on input "e." at bounding box center [689, 331] width 1 height 9
radio input "true"
click at [746, 552] on button "Next" at bounding box center [688, 554] width 245 height 60
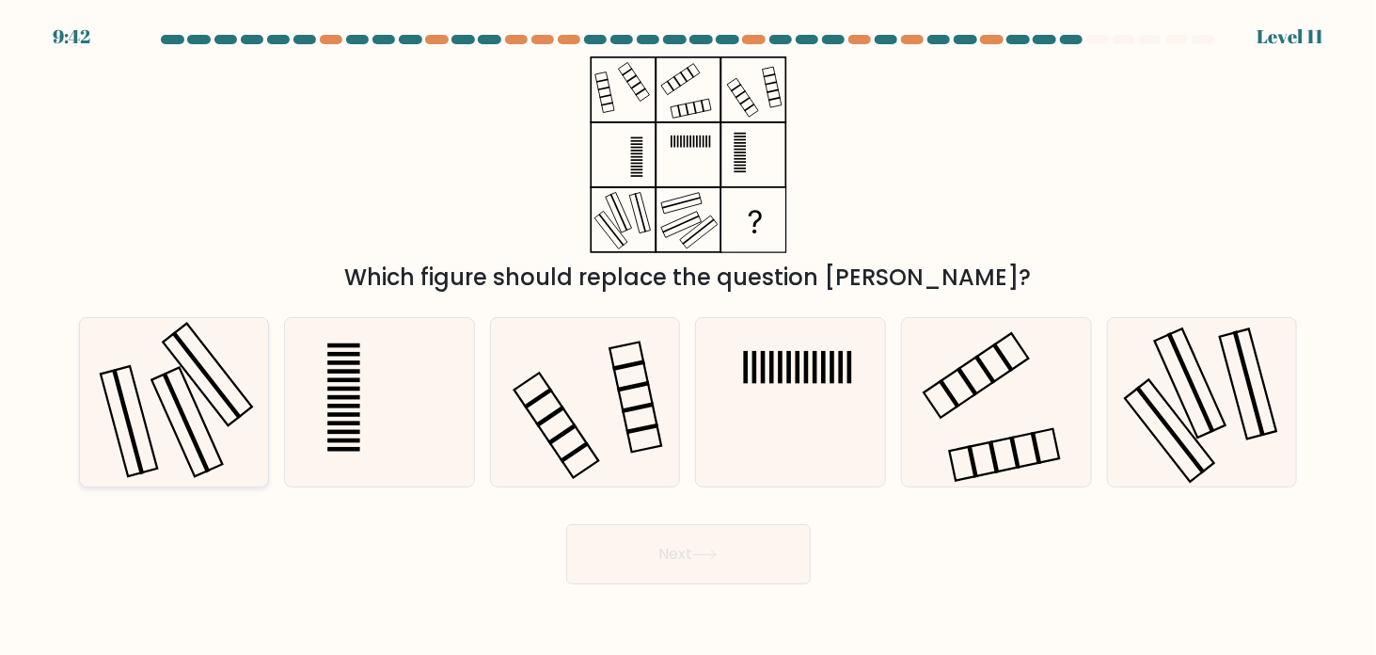
click at [192, 373] on icon at bounding box center [173, 402] width 168 height 168
click at [689, 337] on input "a." at bounding box center [689, 331] width 1 height 9
radio input "true"
click at [651, 539] on button "Next" at bounding box center [688, 554] width 245 height 60
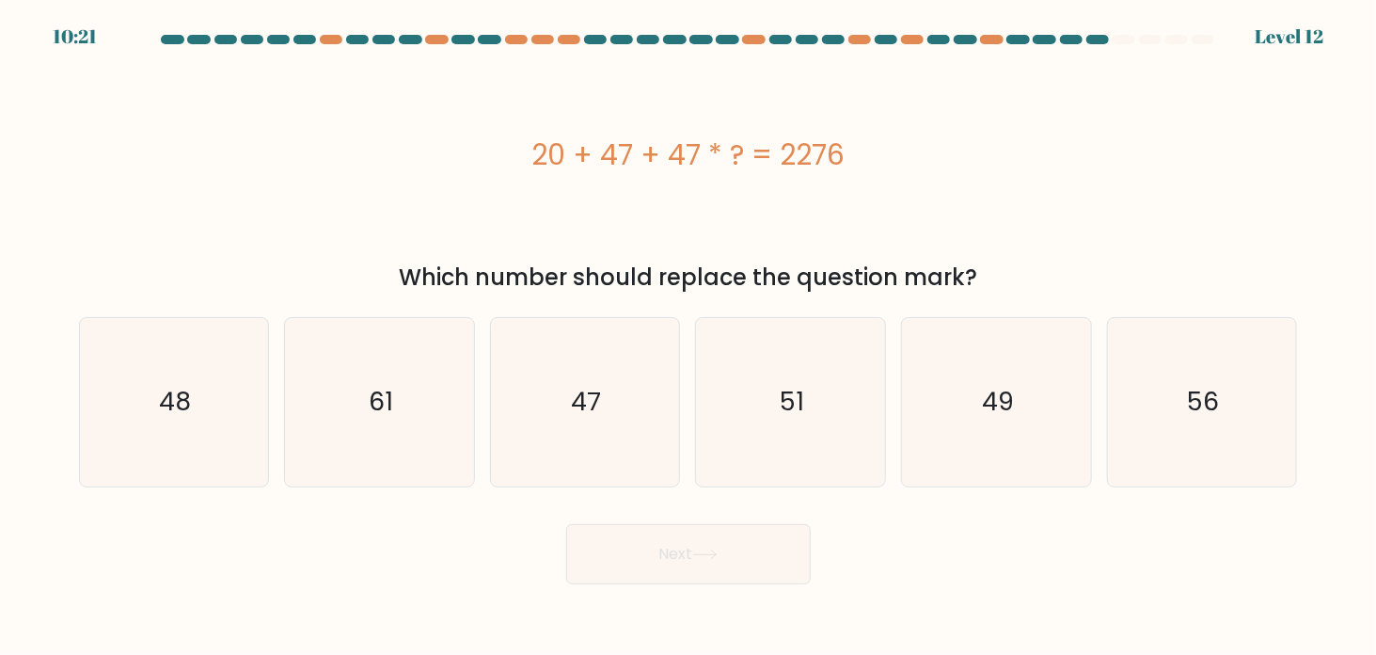
drag, startPoint x: 521, startPoint y: 147, endPoint x: 861, endPoint y: 144, distance: 339.6
click at [861, 144] on div "20 + 47 + 47 * ? = 2276" at bounding box center [688, 155] width 1219 height 42
click at [608, 403] on icon "47" at bounding box center [584, 402] width 168 height 168
click at [689, 337] on input "c. 47" at bounding box center [689, 331] width 1 height 9
radio input "true"
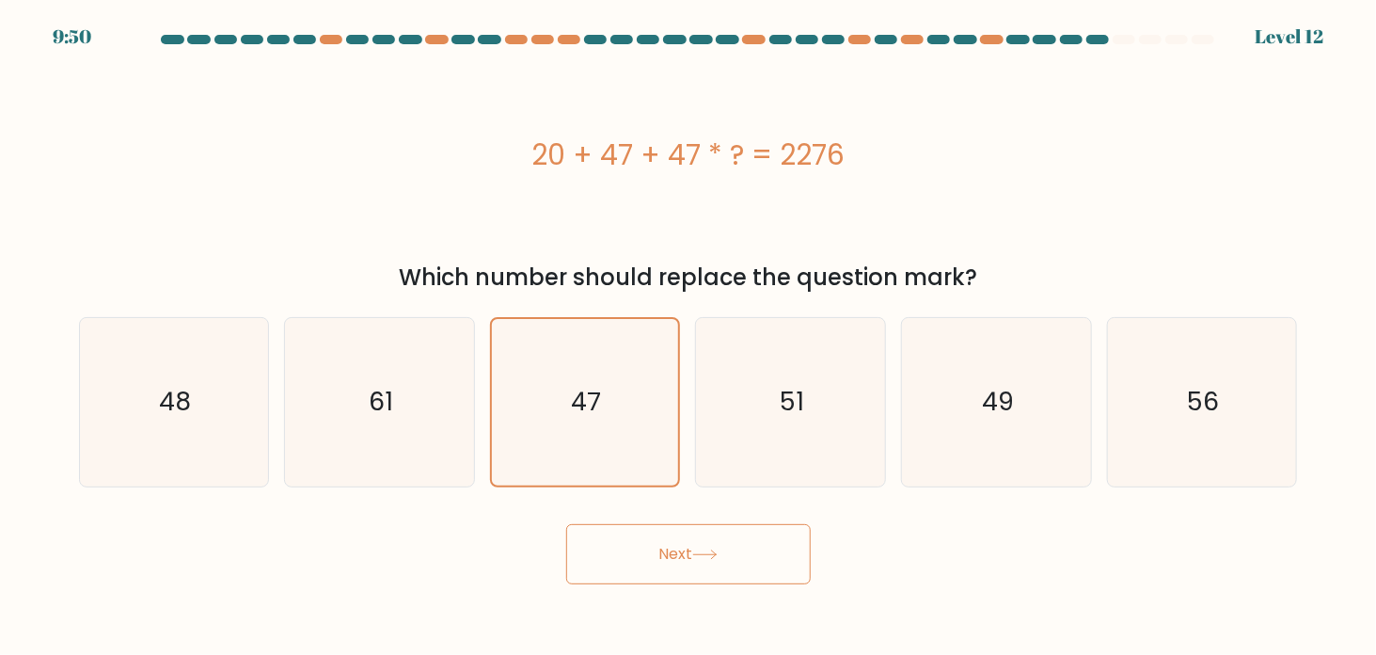
click at [677, 562] on button "Next" at bounding box center [688, 554] width 245 height 60
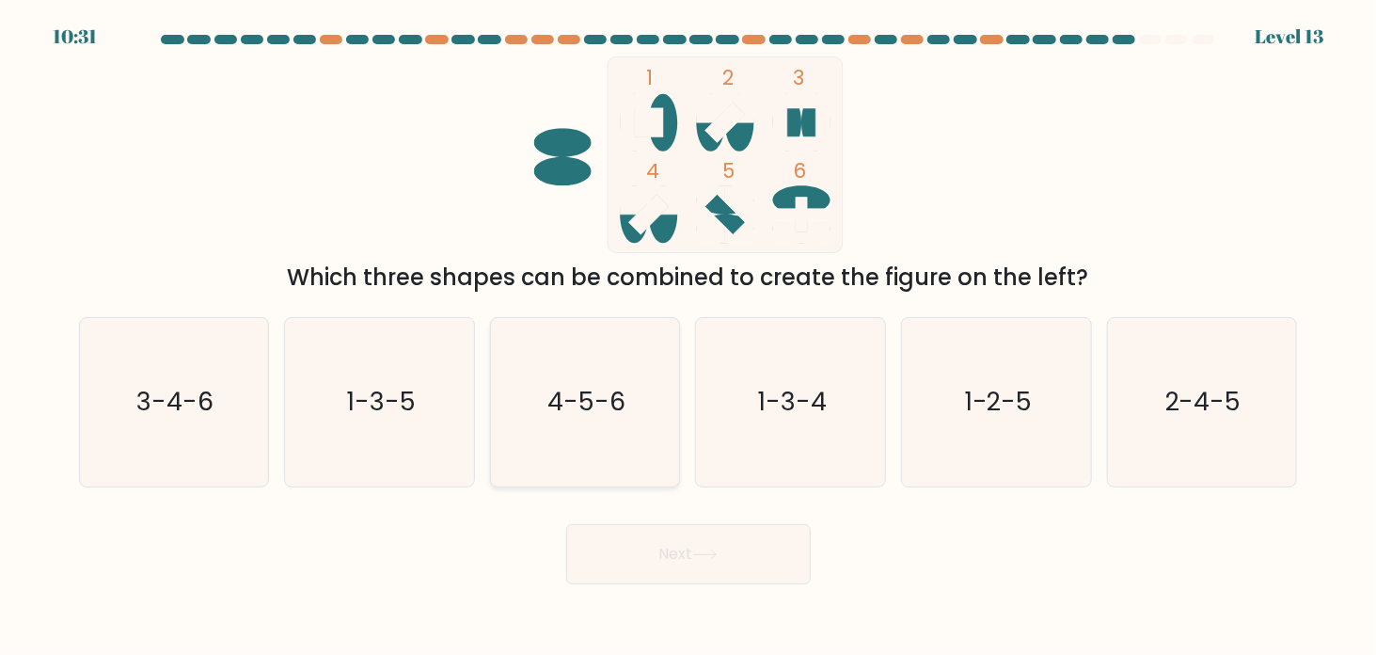
click at [563, 374] on icon "4-5-6" at bounding box center [584, 402] width 168 height 168
click at [689, 337] on input "c. 4-5-6" at bounding box center [689, 331] width 1 height 9
radio input "true"
click at [712, 547] on button "Next" at bounding box center [688, 554] width 245 height 60
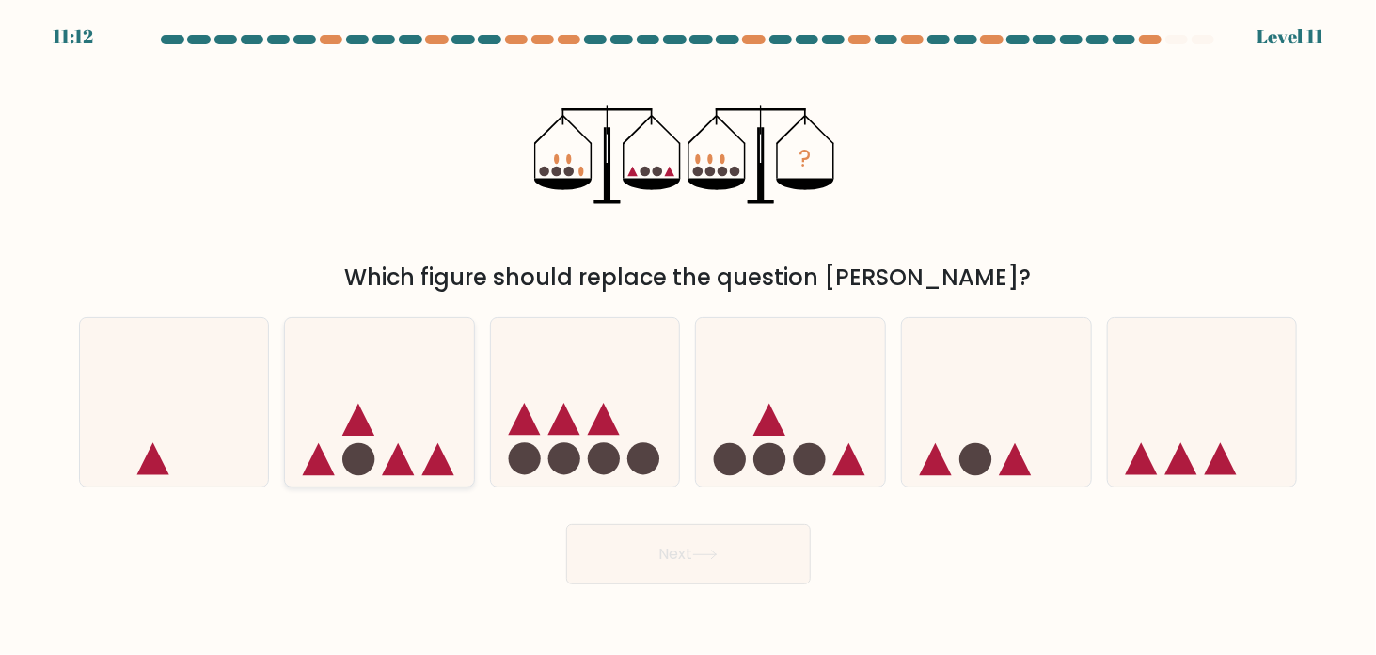
click at [377, 418] on icon at bounding box center [379, 402] width 189 height 156
click at [689, 337] on input "b." at bounding box center [689, 331] width 1 height 9
radio input "true"
click at [701, 546] on button "Next" at bounding box center [688, 554] width 245 height 60
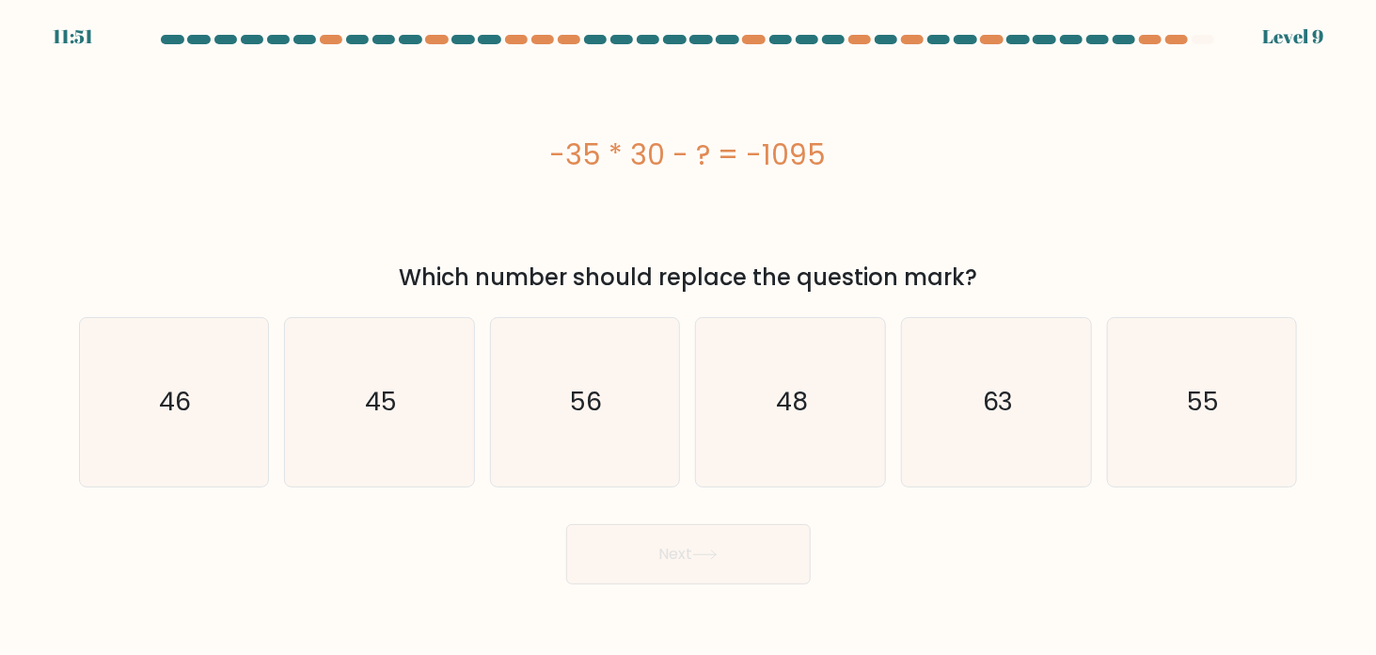
drag, startPoint x: 514, startPoint y: 142, endPoint x: 979, endPoint y: 93, distance: 468.2
click at [979, 93] on div "-35 * 30 - ? = -1095" at bounding box center [688, 154] width 1219 height 197
click at [480, 215] on div "-35 * 30 - ? = -1095" at bounding box center [688, 154] width 1219 height 197
click at [300, 145] on div "-35 * 30 - ? = -1095" at bounding box center [688, 155] width 1219 height 42
click at [376, 395] on text "45" at bounding box center [381, 402] width 32 height 35
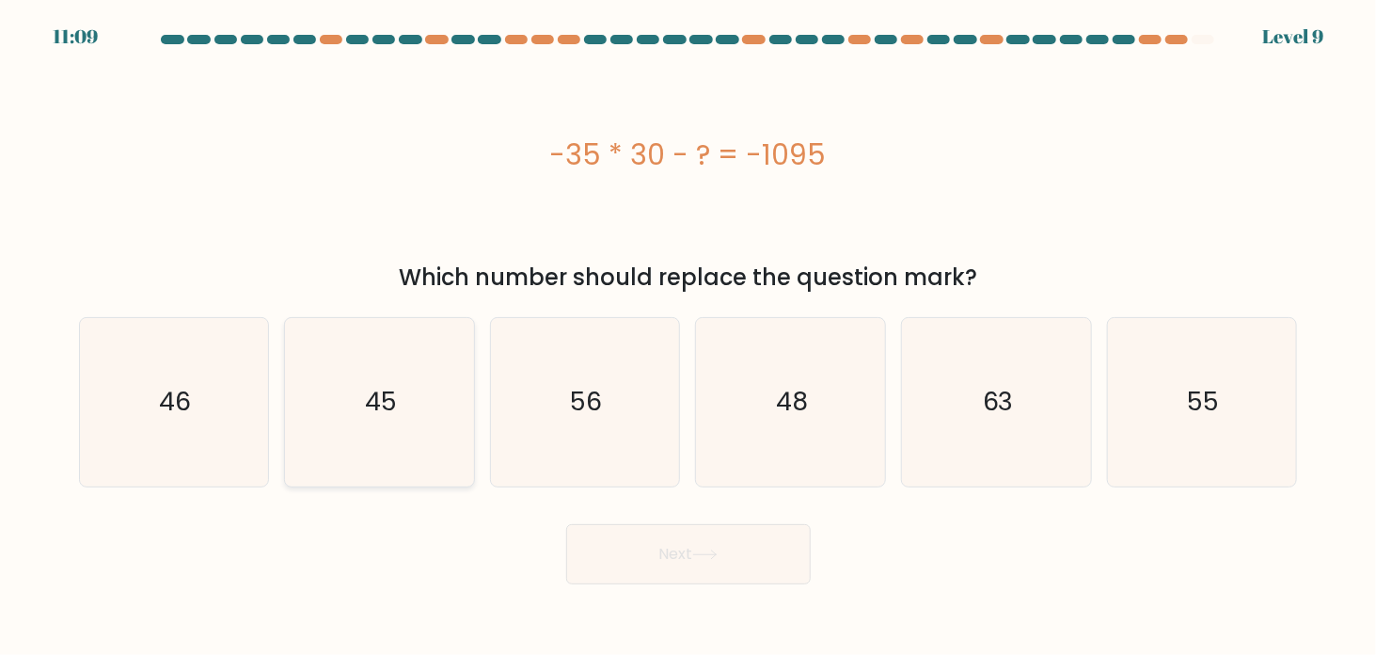
click at [689, 337] on input "b. 45" at bounding box center [689, 331] width 1 height 9
radio input "true"
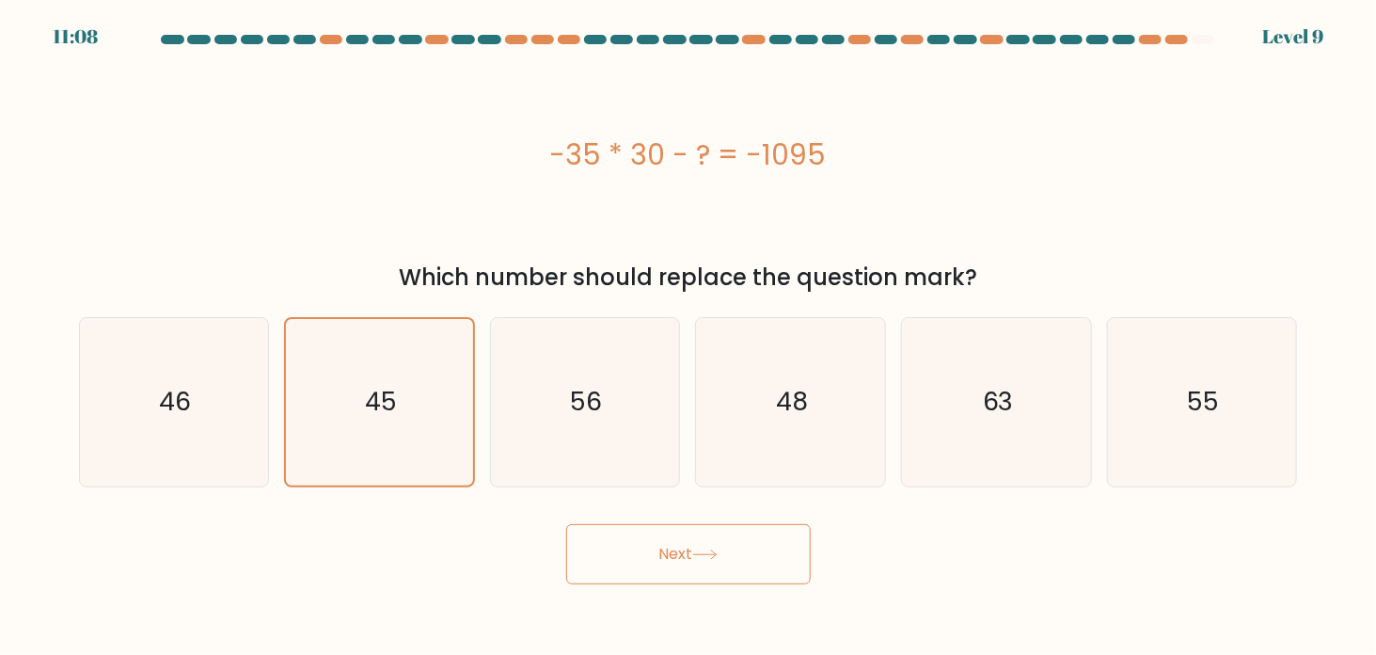
click at [691, 560] on button "Next" at bounding box center [688, 554] width 245 height 60
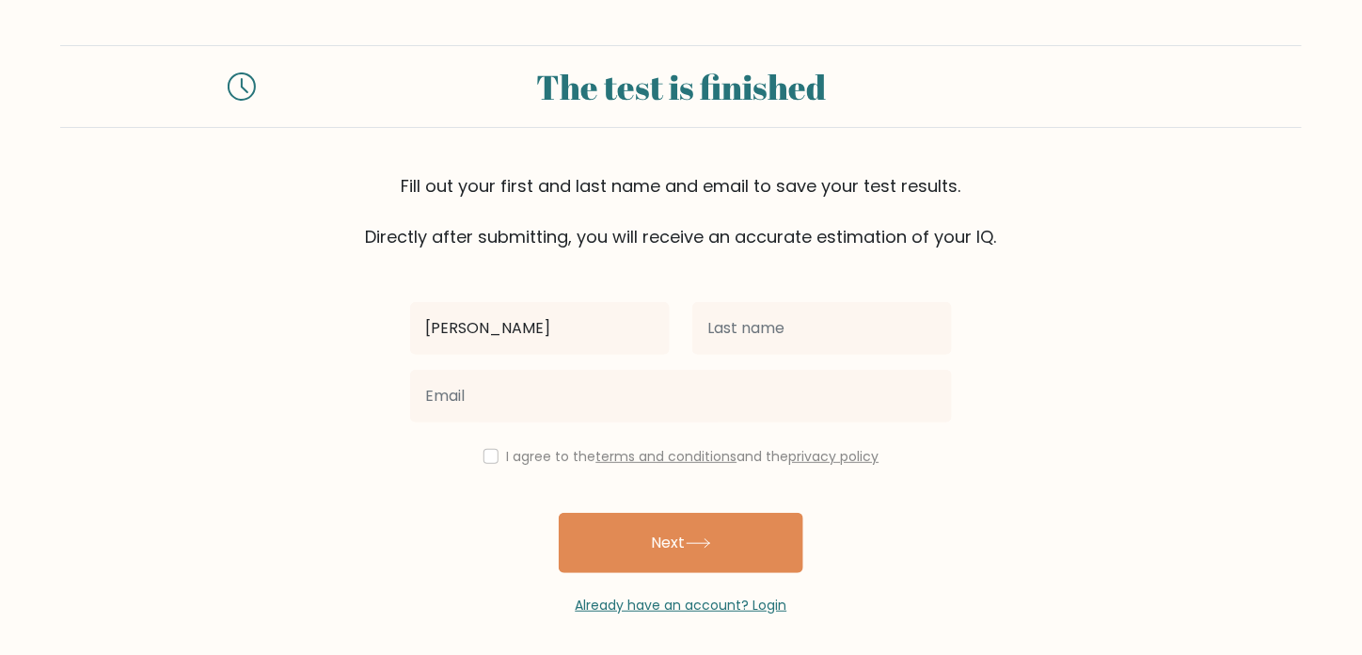
type input "[PERSON_NAME]"
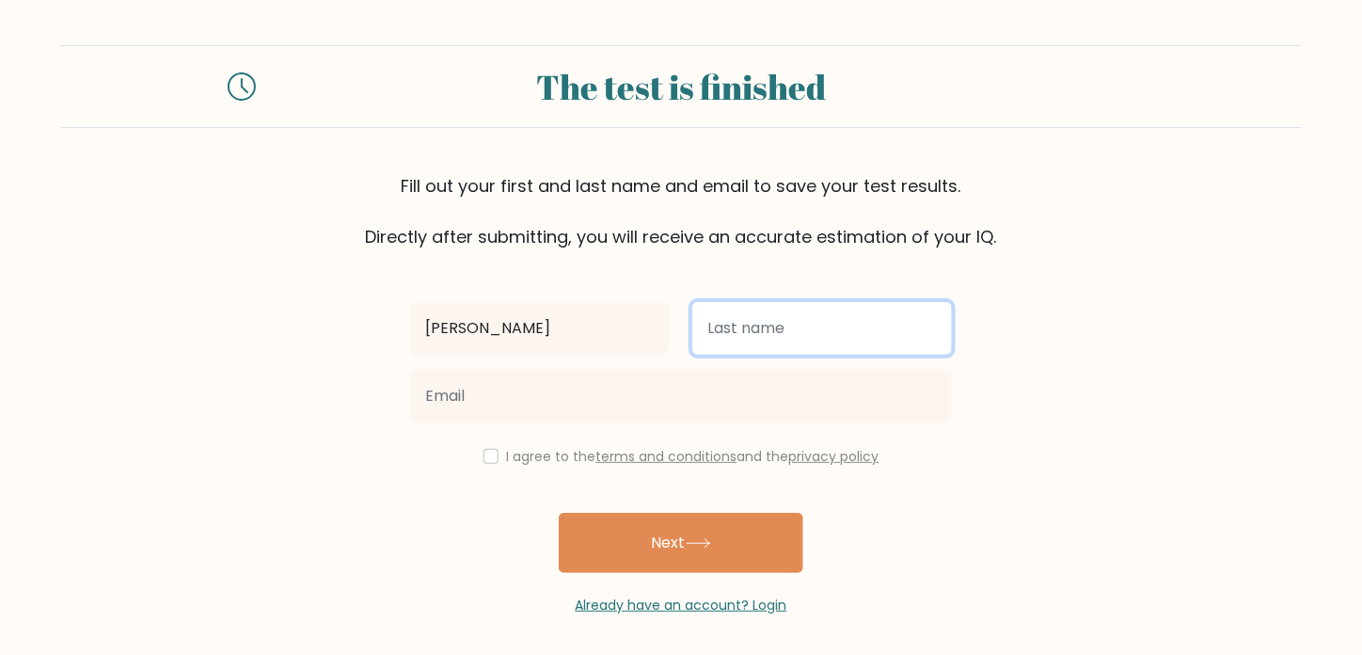
click at [825, 317] on input "text" at bounding box center [822, 328] width 260 height 53
type input "Bato"
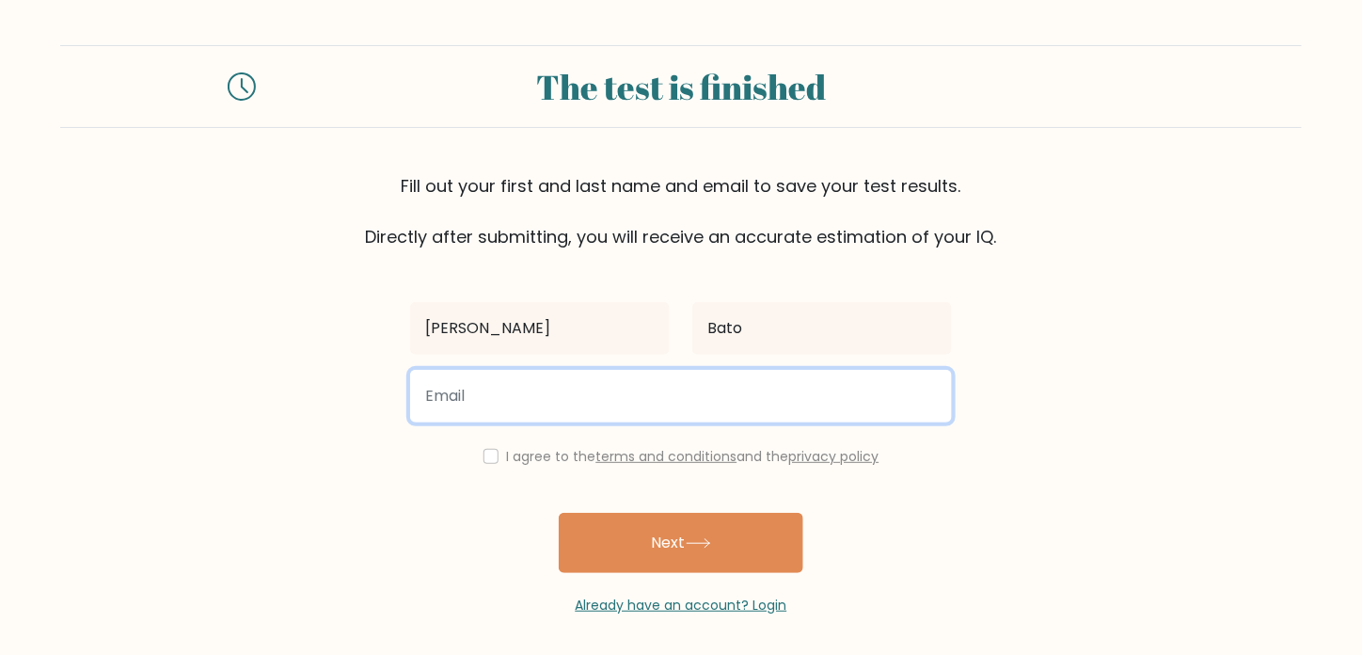
click at [623, 404] on input "email" at bounding box center [681, 396] width 542 height 53
type input "tiforex.26@gmail.com"
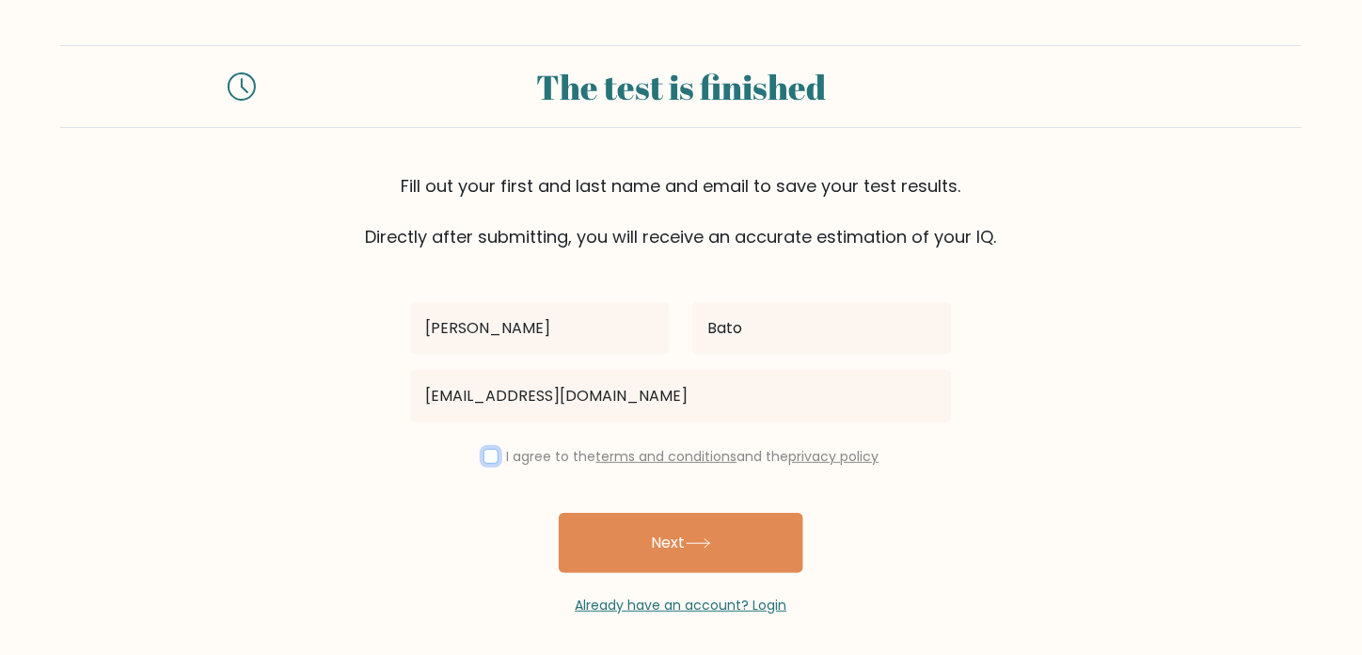
click at [491, 457] on input "checkbox" at bounding box center [491, 456] width 15 height 15
checkbox input "true"
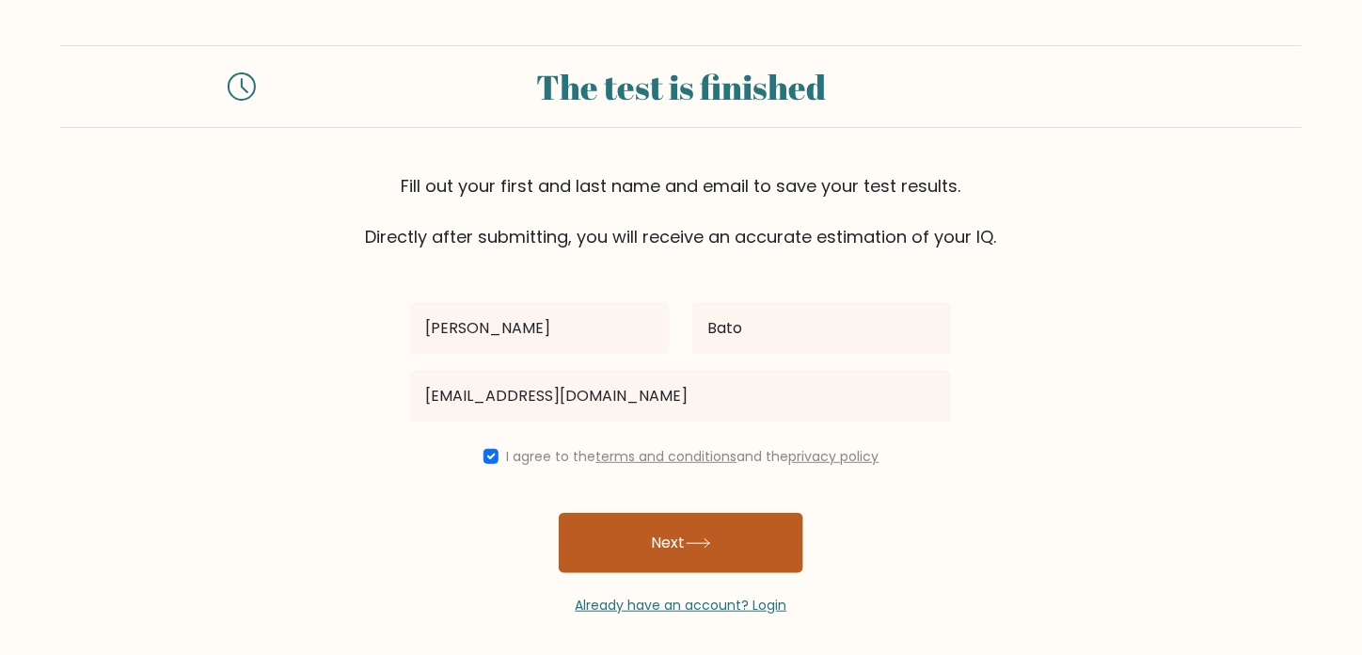
click at [655, 562] on button "Next" at bounding box center [681, 543] width 245 height 60
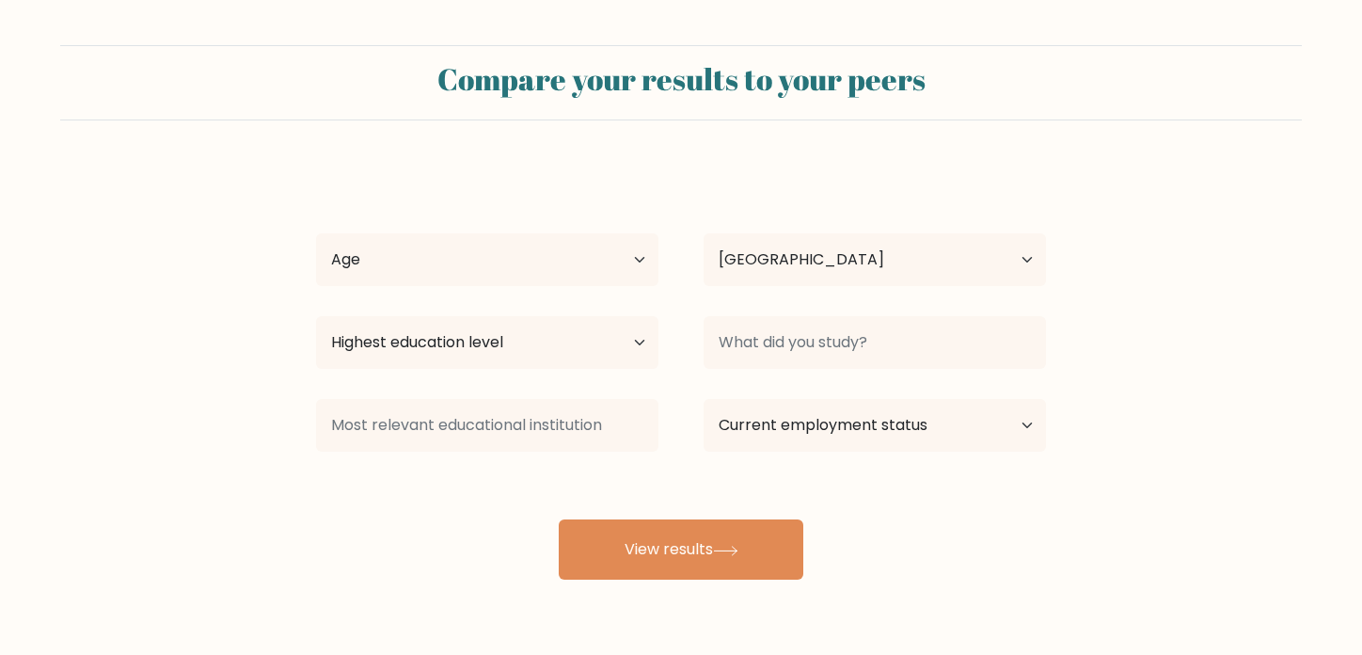
select select "PH"
click at [565, 279] on select "Age Under [DEMOGRAPHIC_DATA] [DEMOGRAPHIC_DATA] [DEMOGRAPHIC_DATA] [DEMOGRAPHIC…" at bounding box center [487, 259] width 342 height 53
select select "18_24"
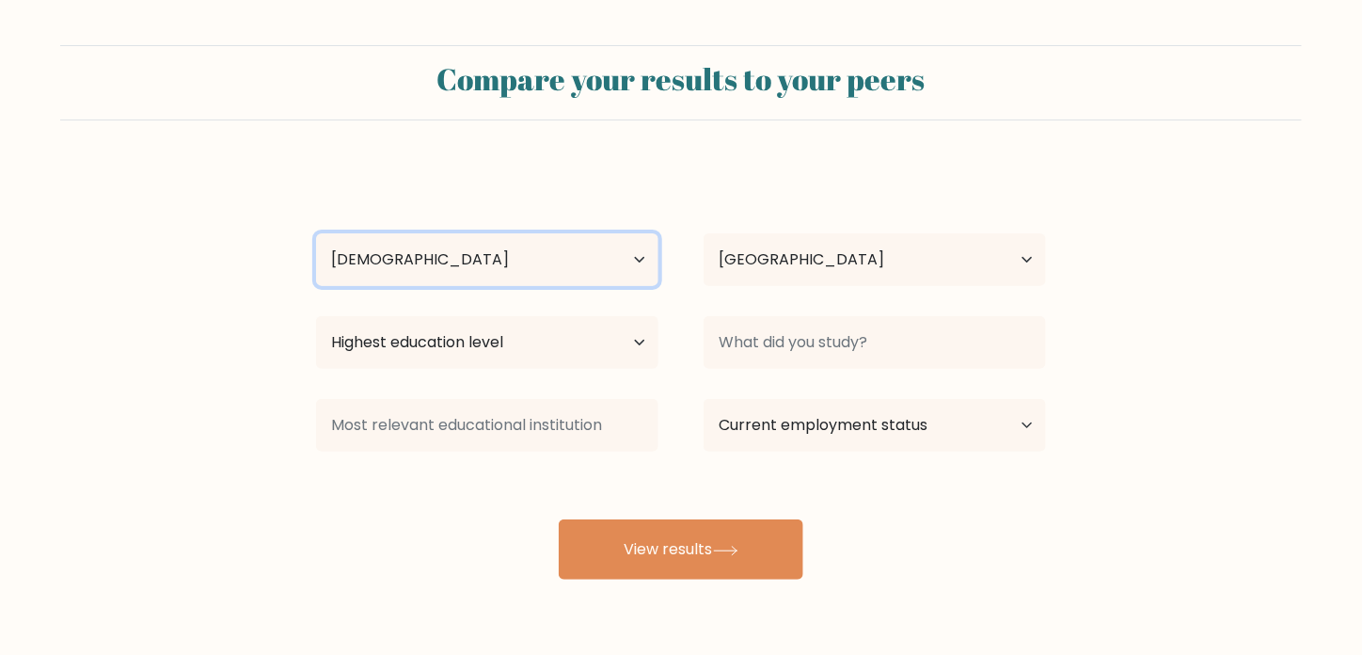
click at [316, 233] on select "Age Under [DEMOGRAPHIC_DATA] [DEMOGRAPHIC_DATA] [DEMOGRAPHIC_DATA] [DEMOGRAPHIC…" at bounding box center [487, 259] width 342 height 53
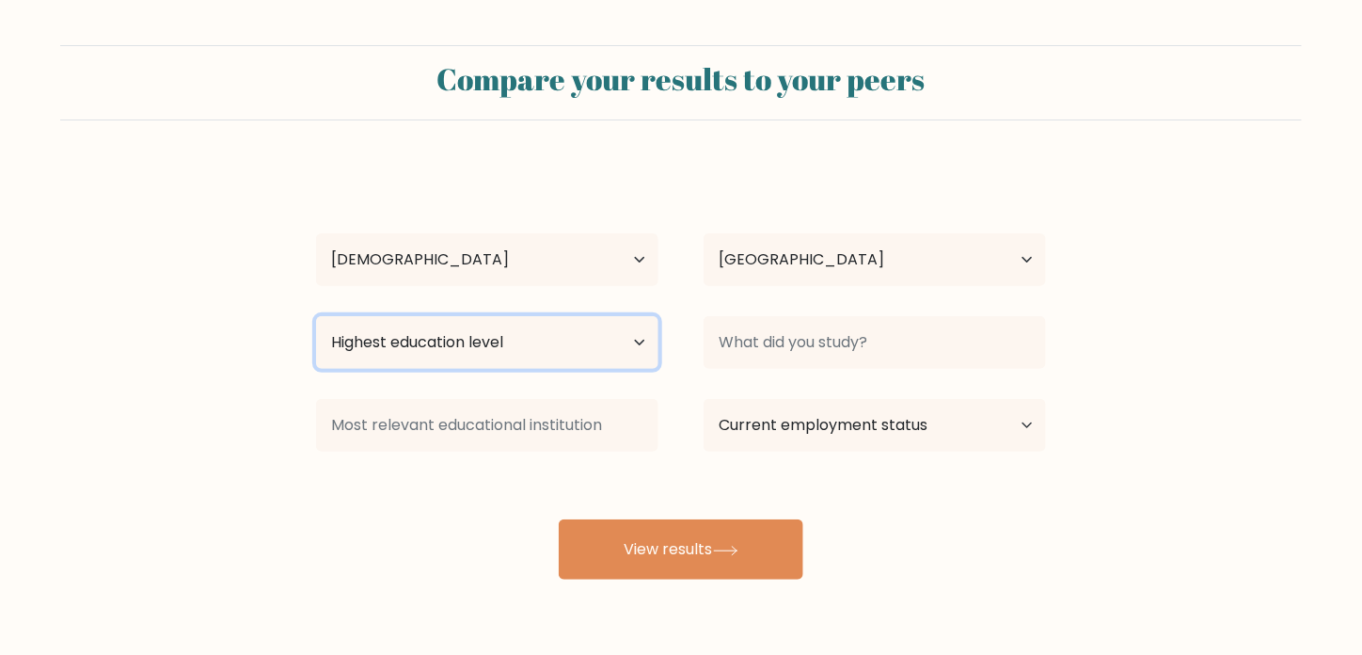
click at [600, 357] on select "Highest education level No schooling Primary Lower Secondary Upper Secondary Oc…" at bounding box center [487, 342] width 342 height 53
select select "bachelors_degree"
click at [316, 316] on select "Highest education level No schooling Primary Lower Secondary Upper Secondary Oc…" at bounding box center [487, 342] width 342 height 53
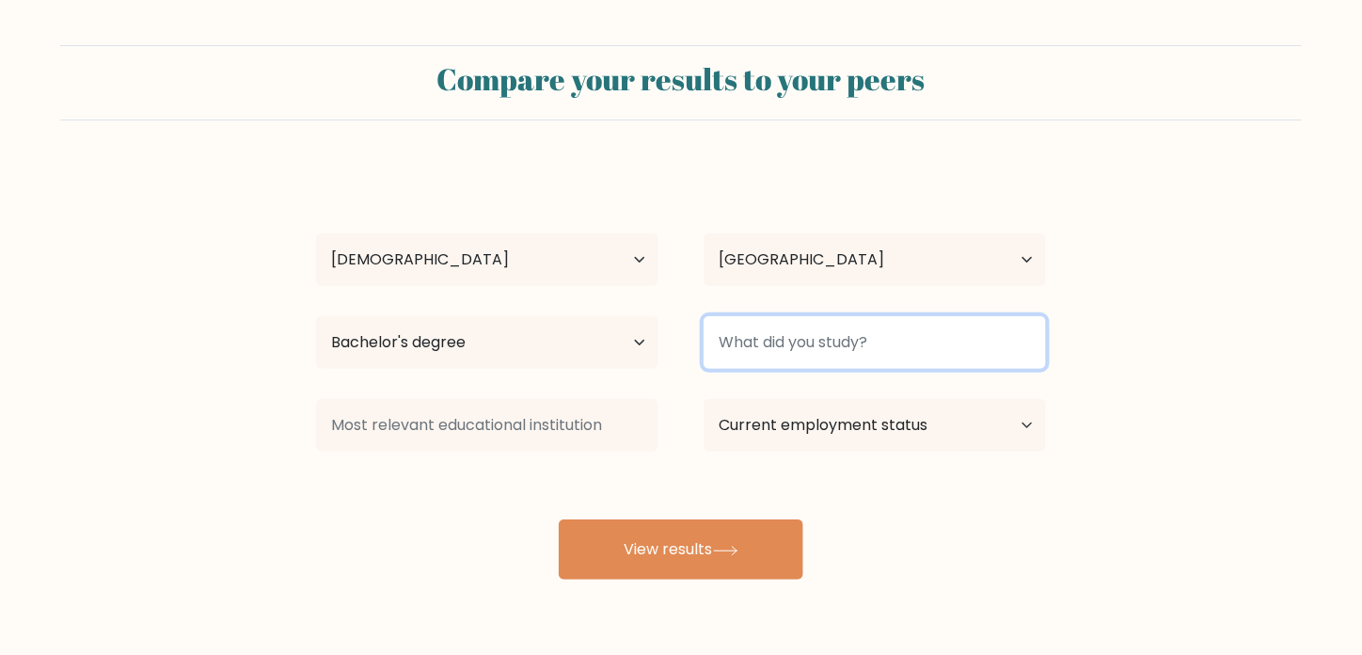
click at [759, 350] on input at bounding box center [875, 342] width 342 height 53
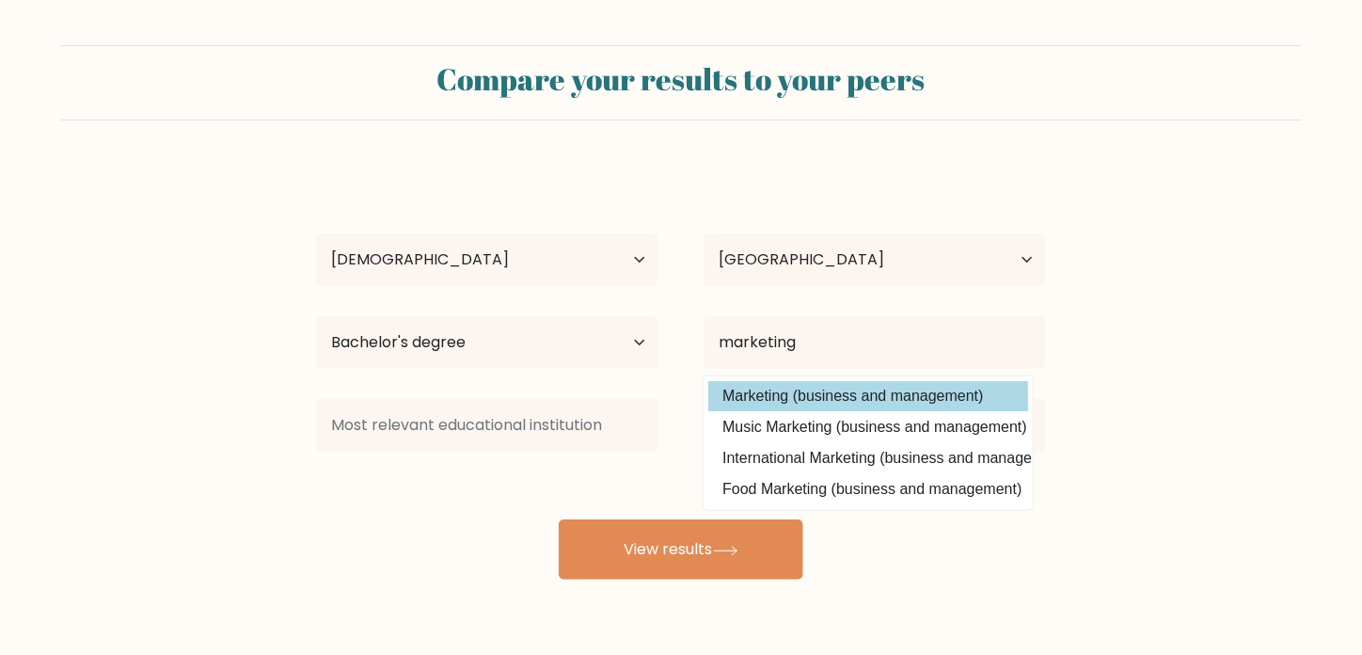
click at [862, 399] on option "Marketing (business and management)" at bounding box center [868, 396] width 320 height 30
type input "Marketing"
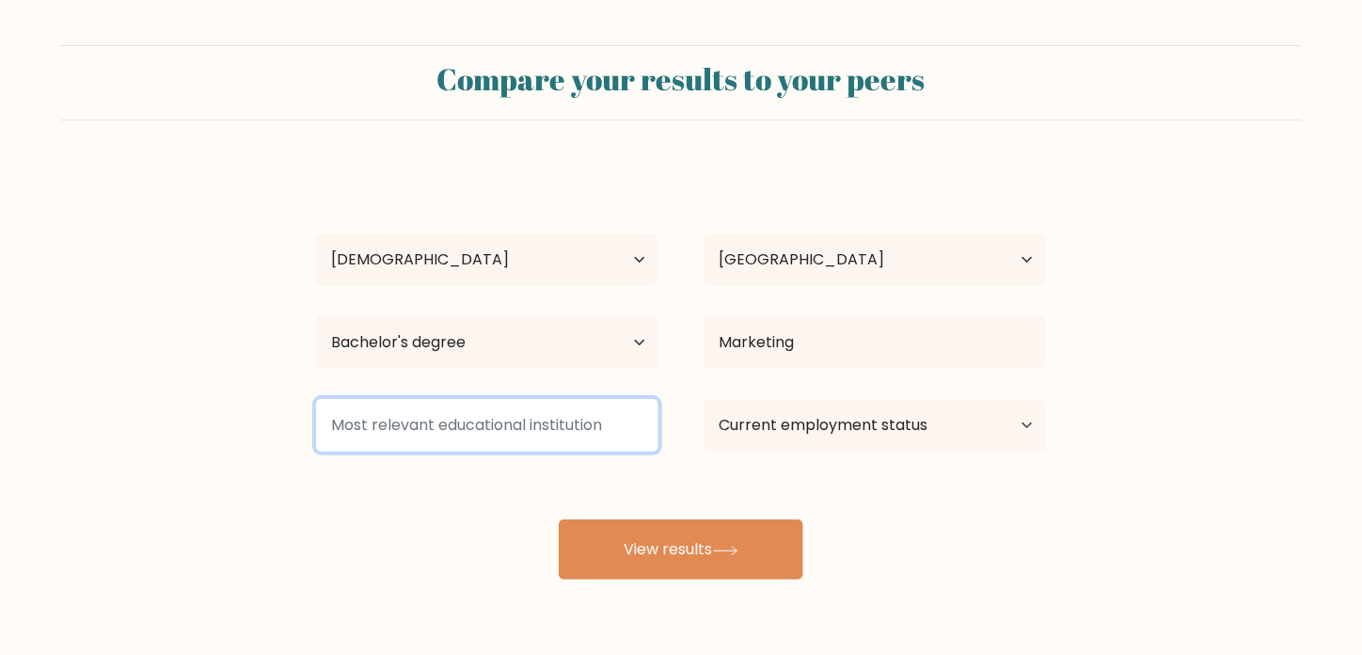
click at [607, 416] on input at bounding box center [487, 425] width 342 height 53
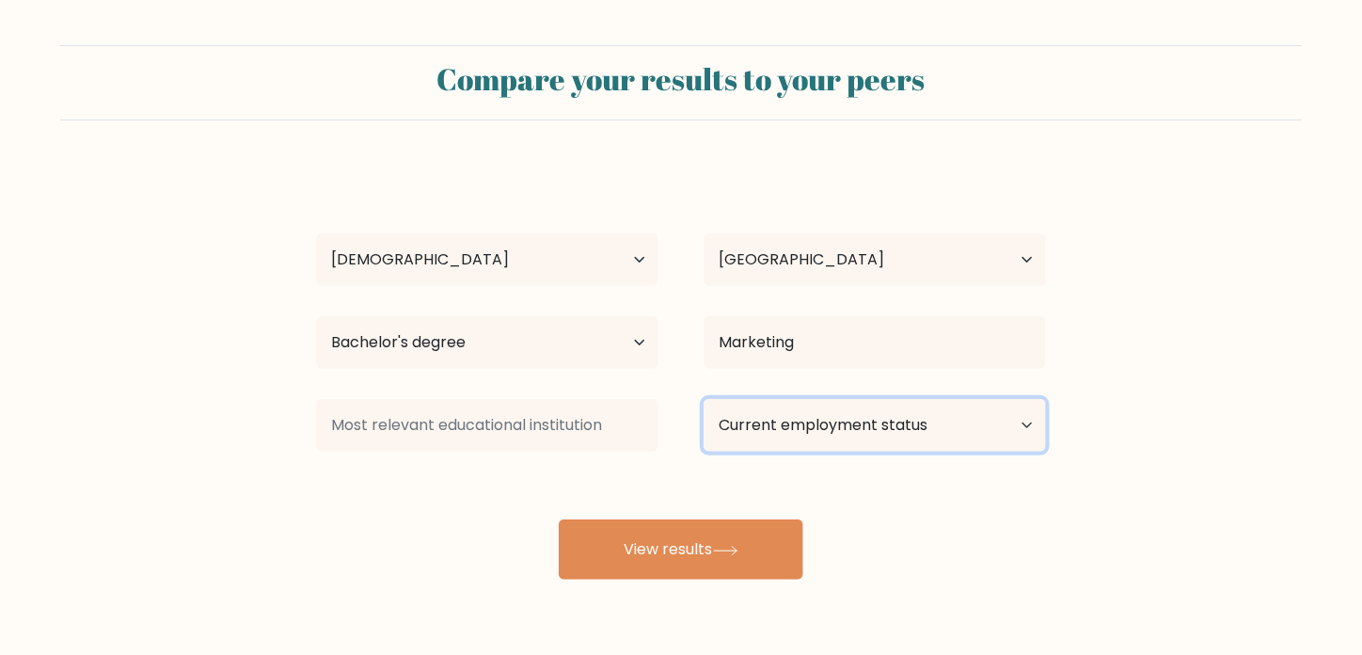
click at [830, 437] on select "Current employment status Employed Student Retired Other / prefer not to answer" at bounding box center [875, 425] width 342 height 53
click at [1118, 513] on form "Compare your results to your peers Iana Mikaela Bato Age Under 18 years old 18-…" at bounding box center [681, 312] width 1362 height 534
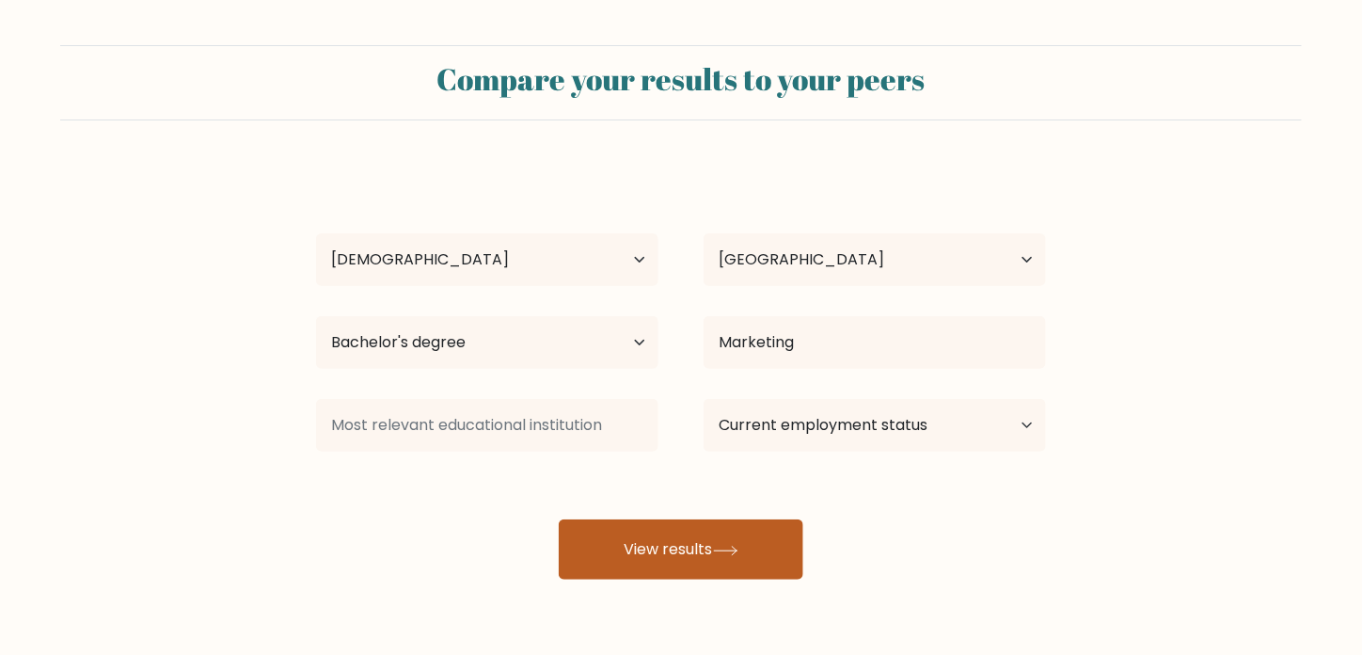
click at [725, 535] on button "View results" at bounding box center [681, 549] width 245 height 60
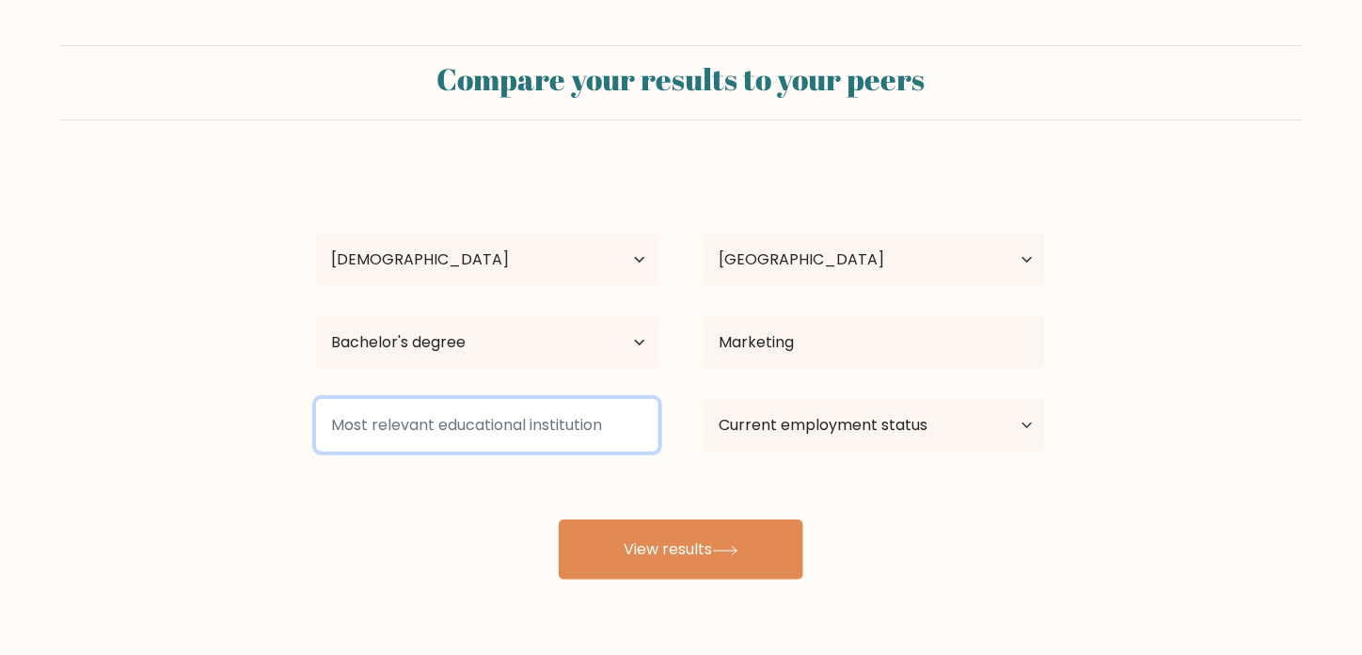
click at [611, 418] on input at bounding box center [487, 425] width 342 height 53
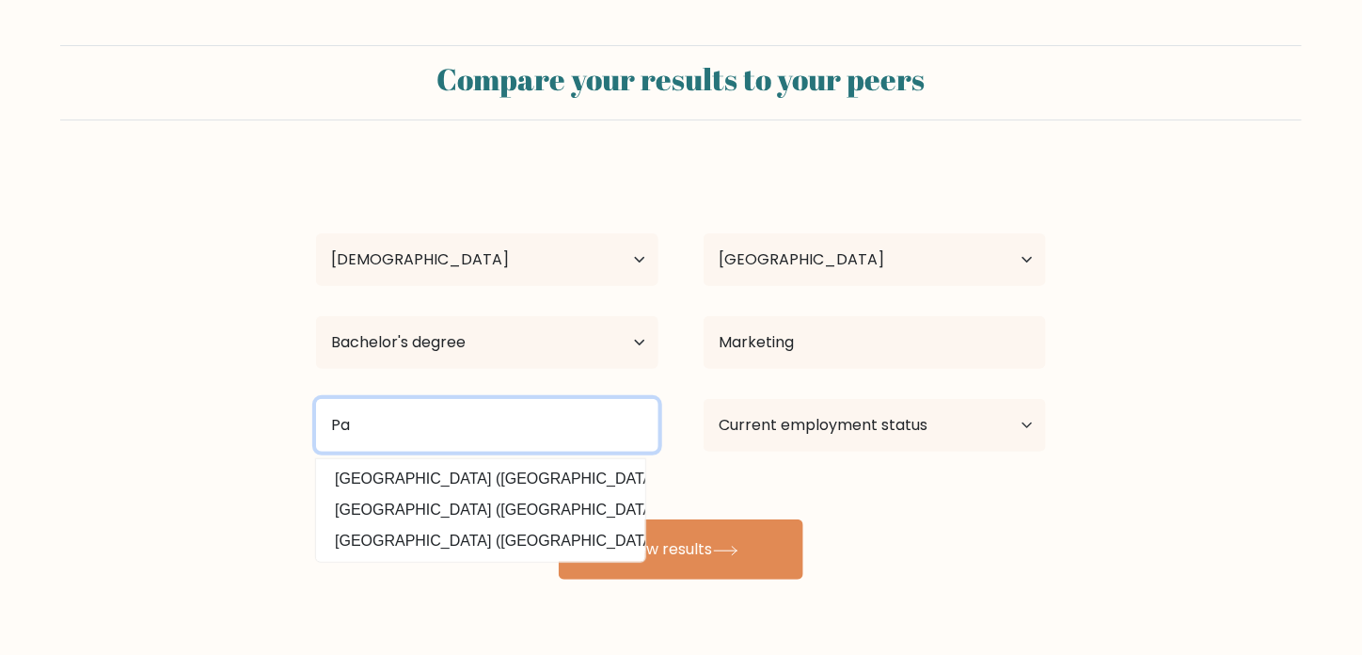
type input "P"
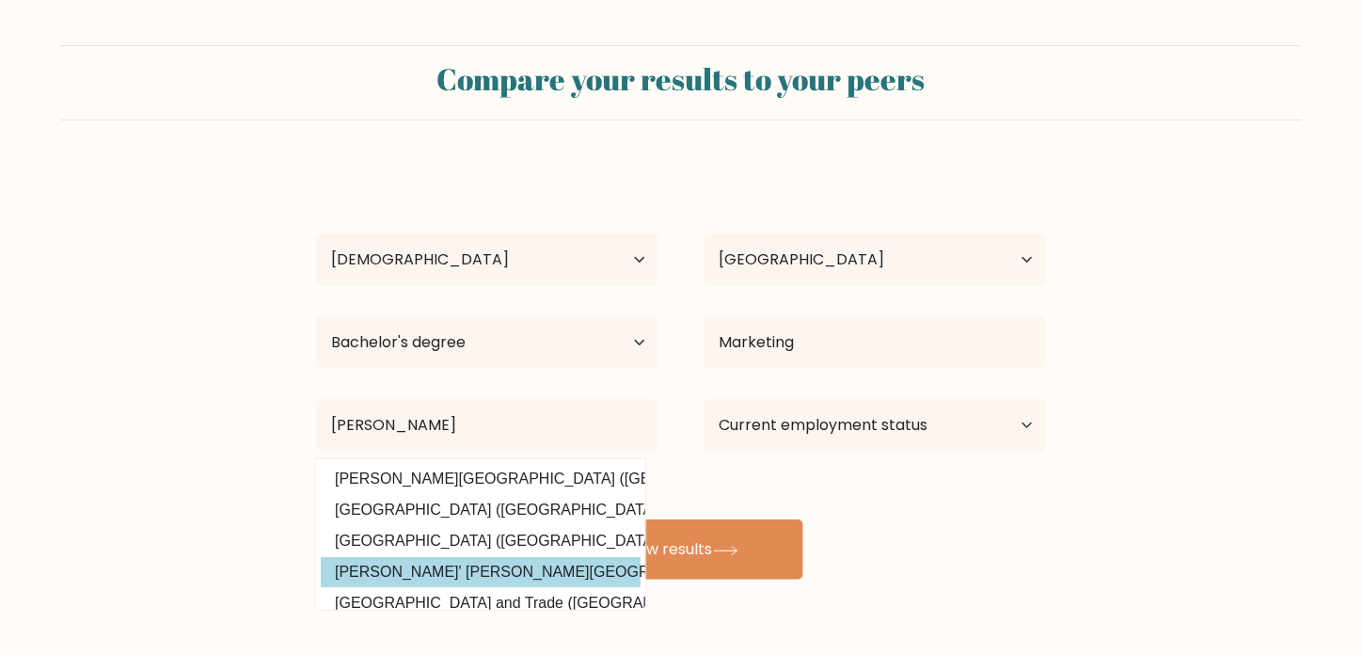
click at [444, 557] on option "Vasyl' Stus Donetsk National University (Ukraine)" at bounding box center [481, 572] width 320 height 30
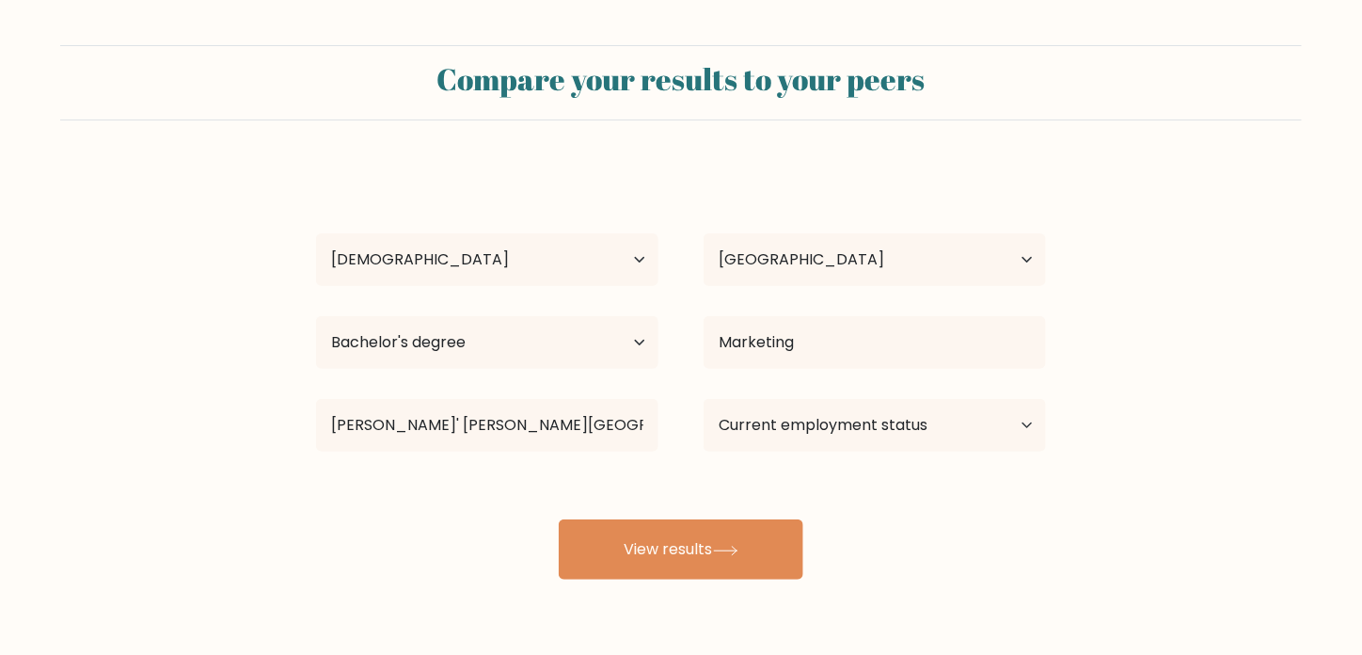
scroll to position [5, 0]
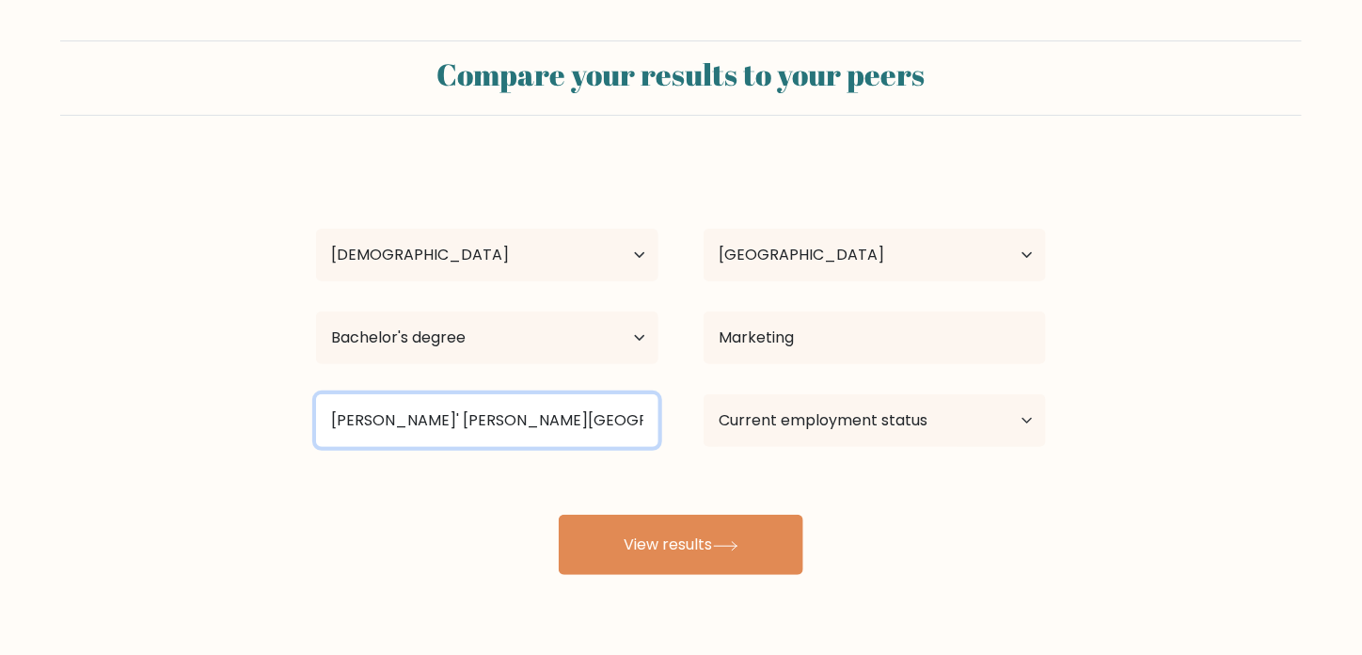
click at [393, 418] on input "Vasyl' Stus Donetsk National University" at bounding box center [487, 420] width 342 height 53
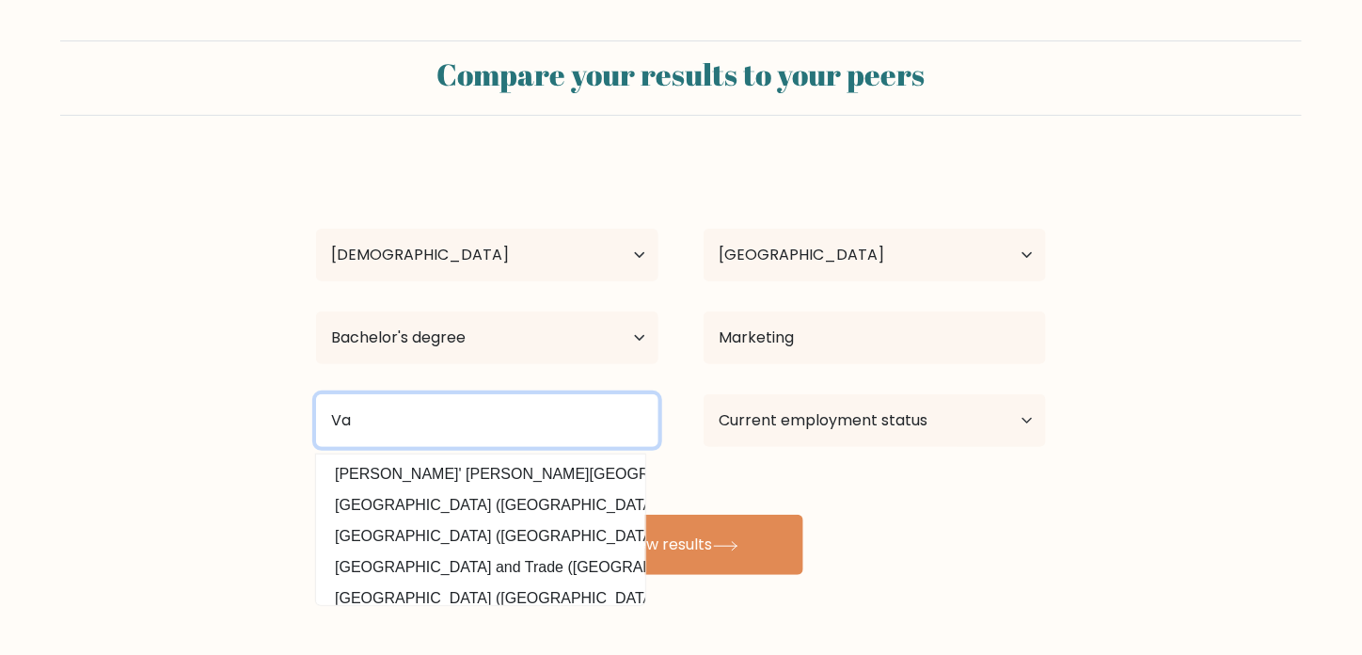
type input "V"
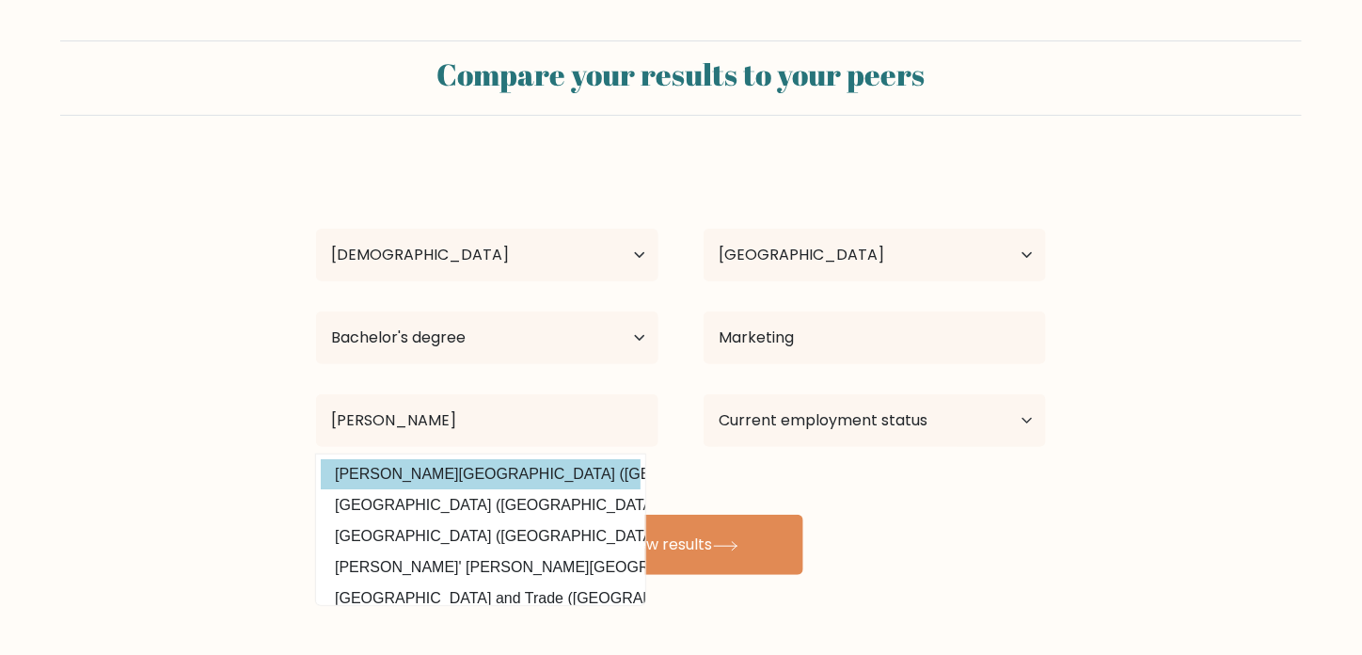
click at [523, 470] on option "Don Honorio Ventura Technological State University (Philippines)" at bounding box center [481, 474] width 320 height 30
type input "Don Honorio Ventura Technological State University"
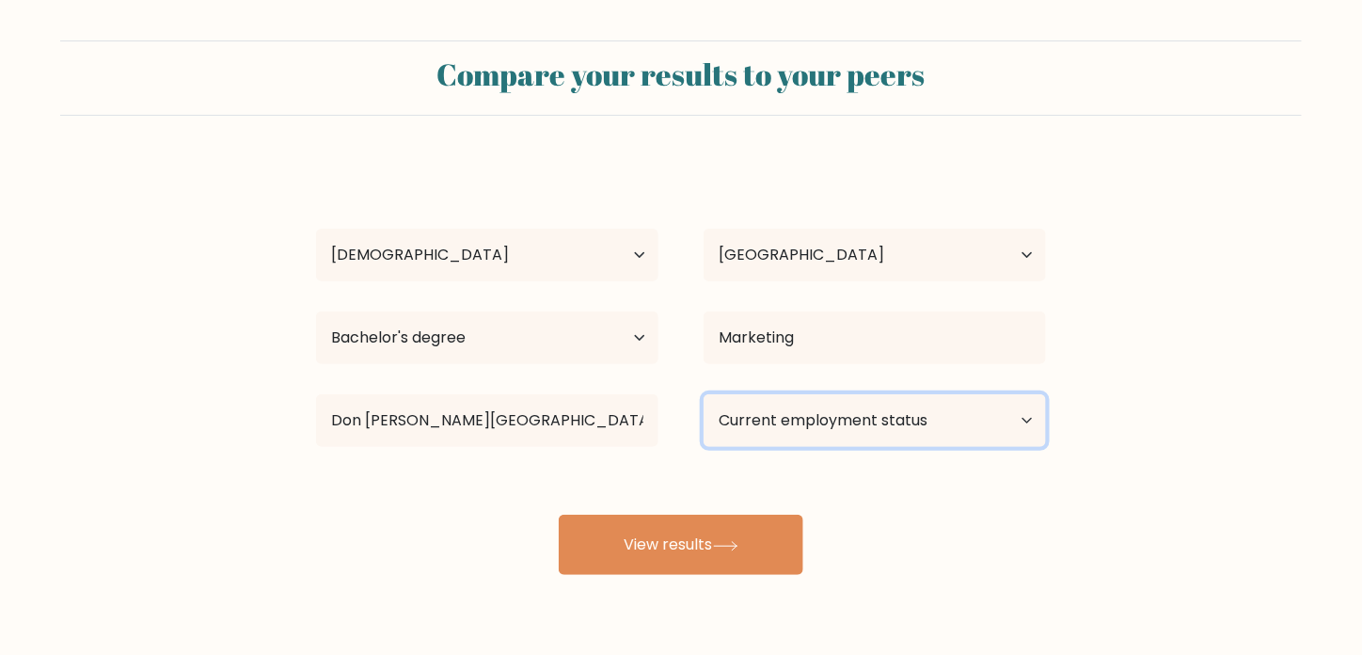
click at [820, 436] on select "Current employment status Employed Student Retired Other / prefer not to answer" at bounding box center [875, 420] width 342 height 53
select select "other"
click at [704, 394] on select "Current employment status Employed Student Retired Other / prefer not to answer" at bounding box center [875, 420] width 342 height 53
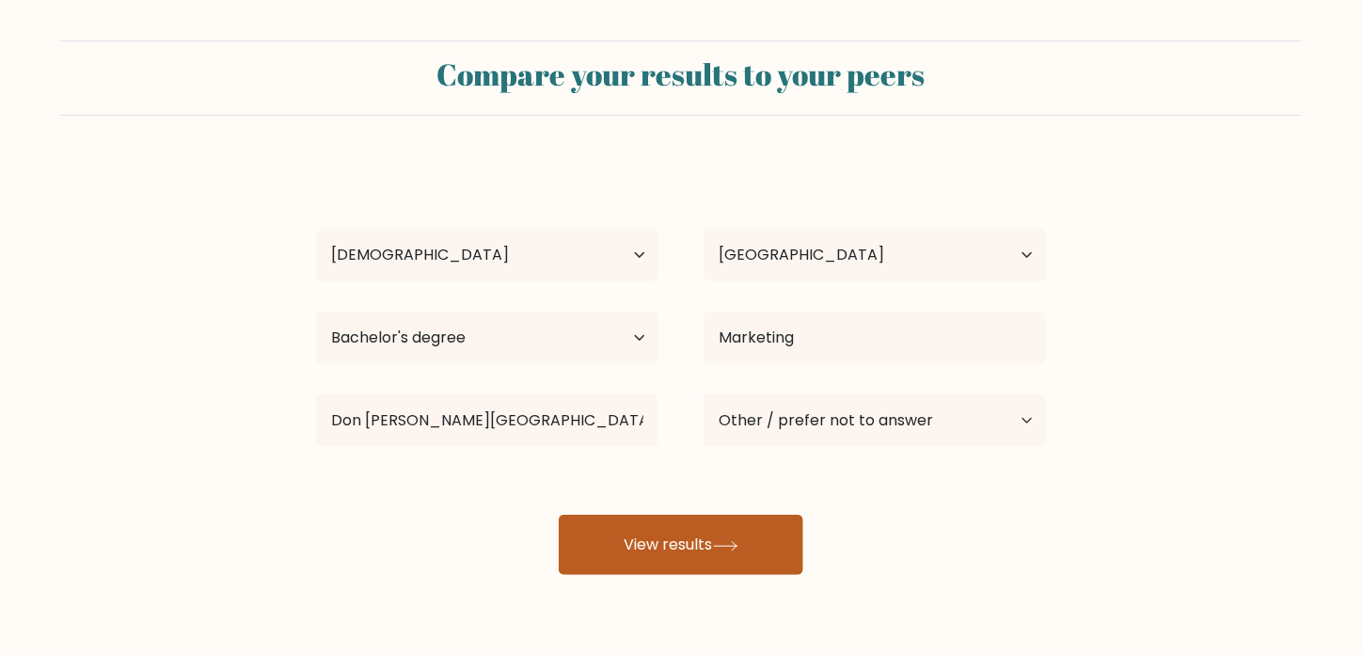
click at [656, 537] on button "View results" at bounding box center [681, 545] width 245 height 60
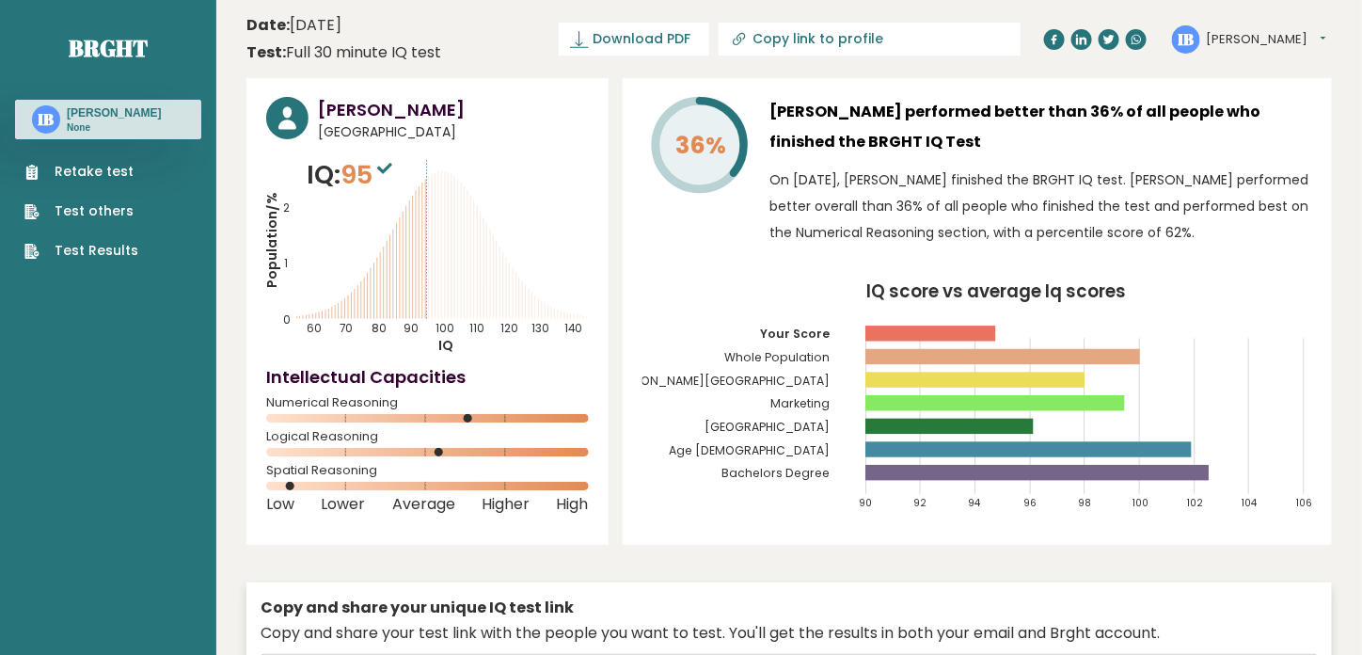
click at [79, 173] on link "Retake test" at bounding box center [81, 172] width 114 height 20
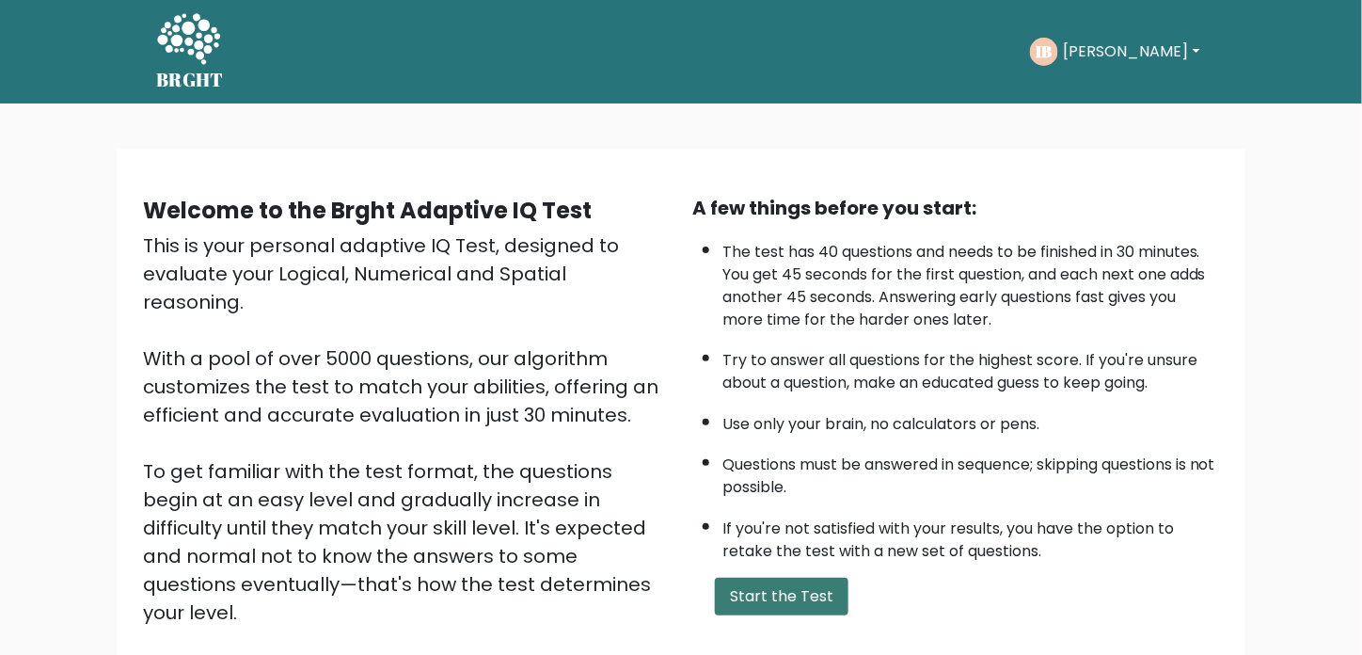
click at [788, 595] on button "Start the Test" at bounding box center [782, 597] width 134 height 38
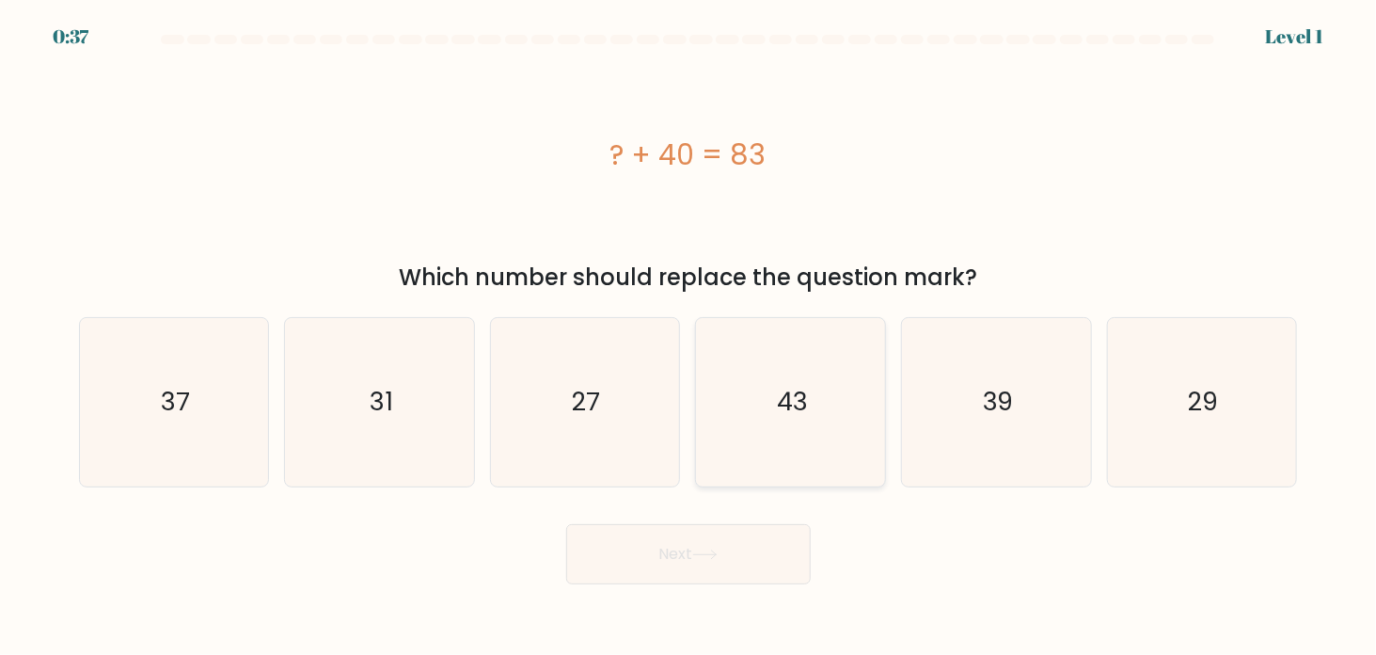
click at [787, 416] on text "43" at bounding box center [792, 402] width 31 height 35
click at [690, 337] on input "d. 43" at bounding box center [689, 331] width 1 height 9
radio input "true"
click at [697, 562] on button "Next" at bounding box center [688, 554] width 245 height 60
